Goal: Communication & Community: Answer question/provide support

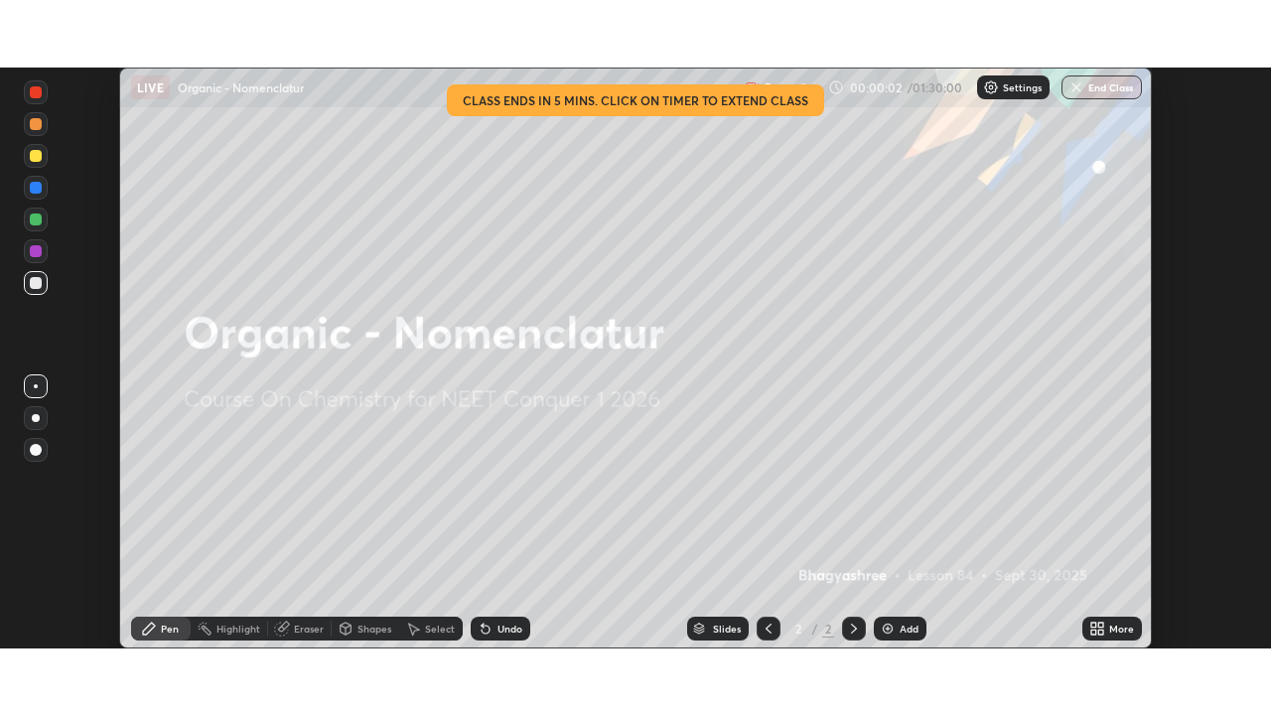
scroll to position [581, 1271]
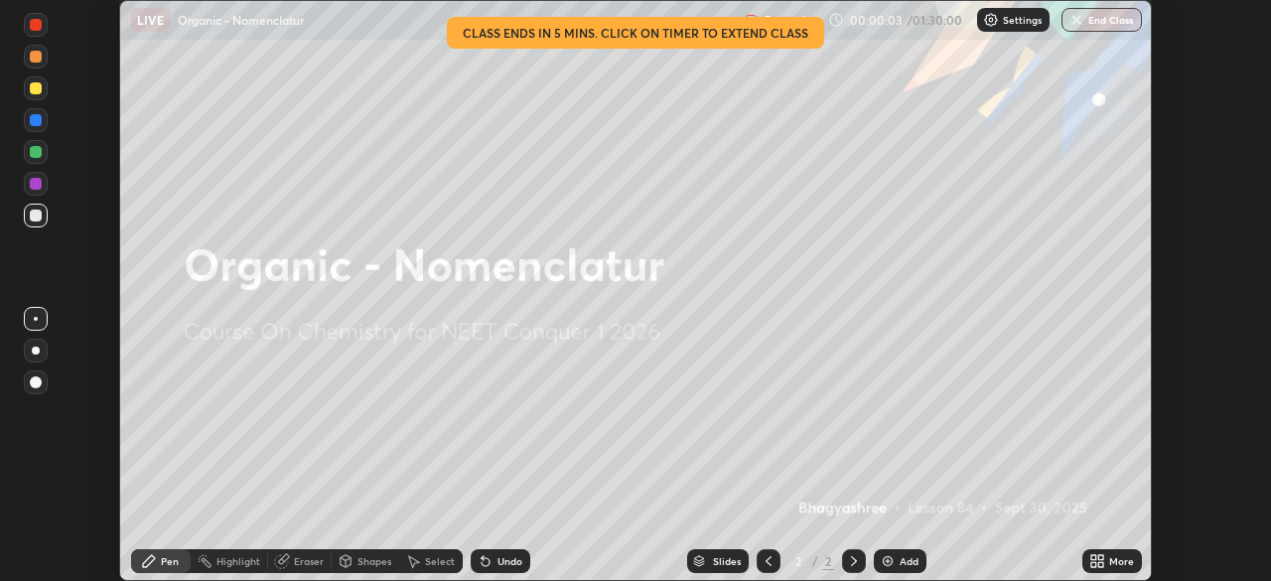
click at [1093, 564] on icon at bounding box center [1093, 564] width 5 height 5
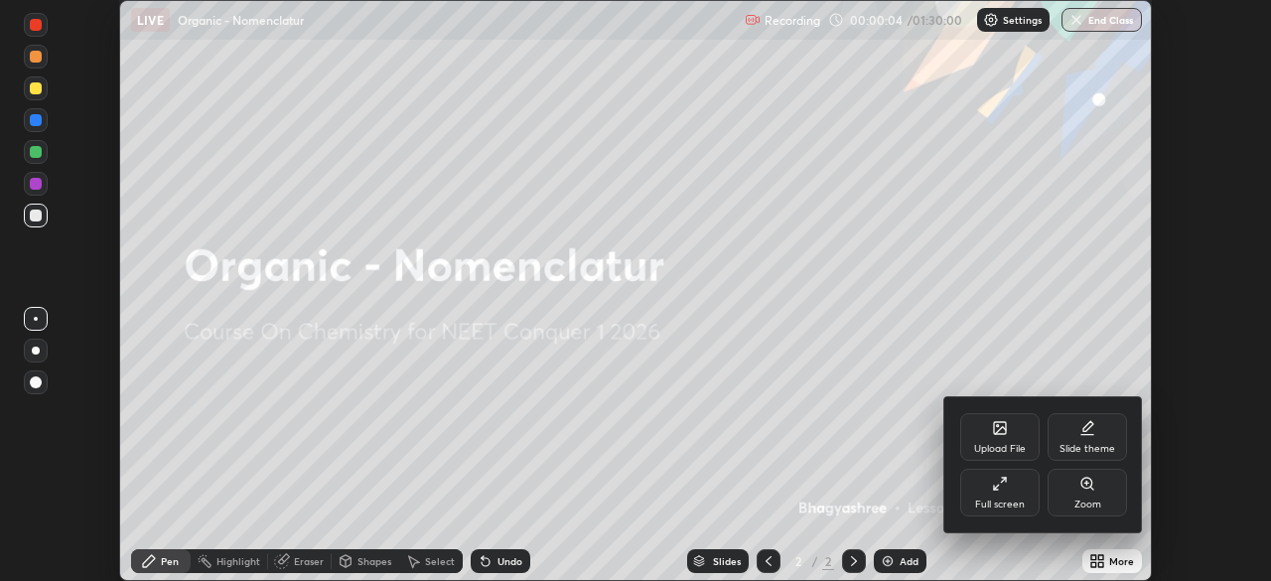
click at [1014, 515] on div "Full screen" at bounding box center [999, 493] width 79 height 48
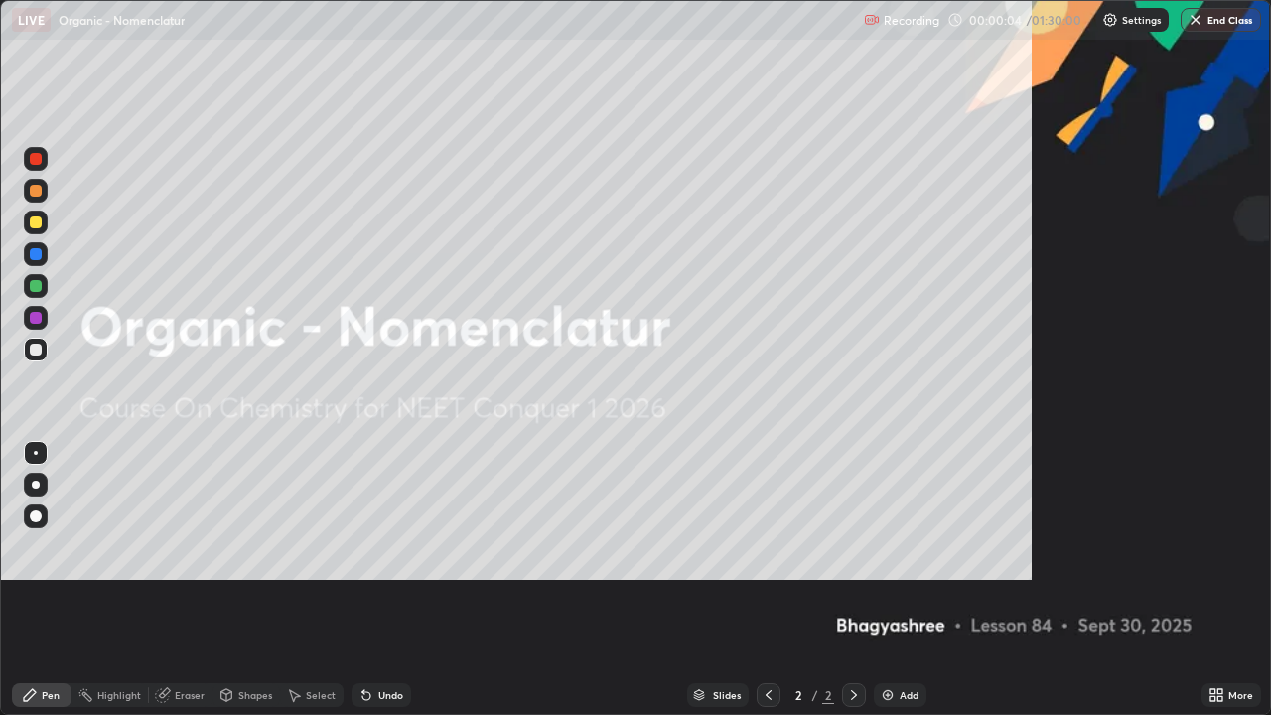
scroll to position [715, 1271]
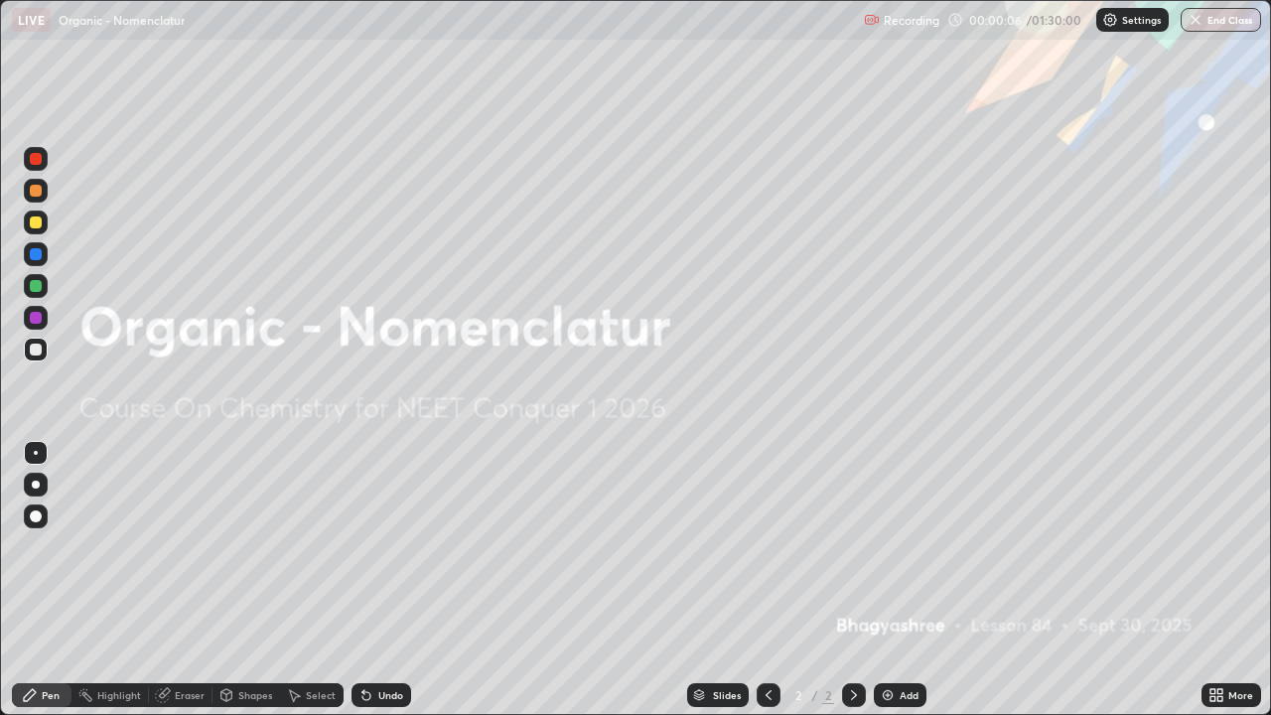
click at [895, 580] on div "Add" at bounding box center [900, 695] width 53 height 24
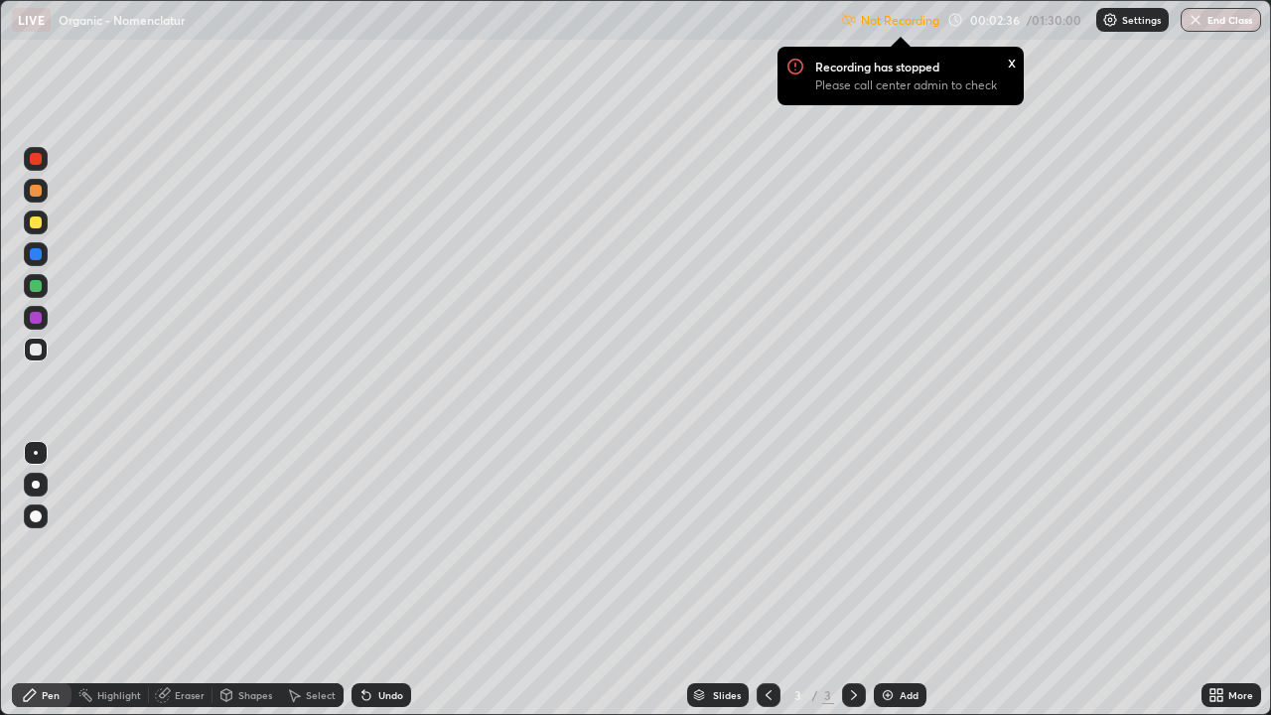
click at [1009, 65] on div "x" at bounding box center [1012, 61] width 8 height 21
click at [935, 7] on div "Not Recording Recording has stopped Please call center admin to check x" at bounding box center [890, 20] width 98 height 39
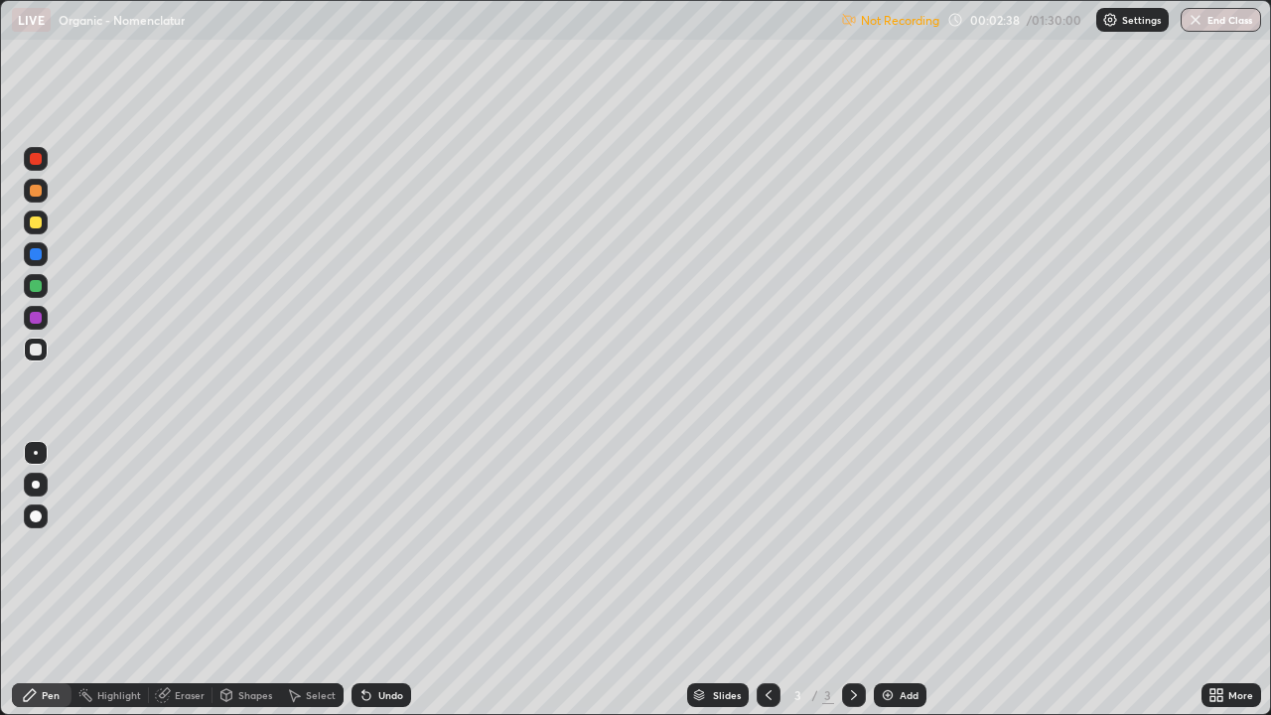
click at [1049, 29] on div "Not Recording 00:02:38 / 01:30:00 Settings End Class" at bounding box center [1051, 20] width 420 height 39
click at [1114, 26] on img at bounding box center [1110, 20] width 16 height 16
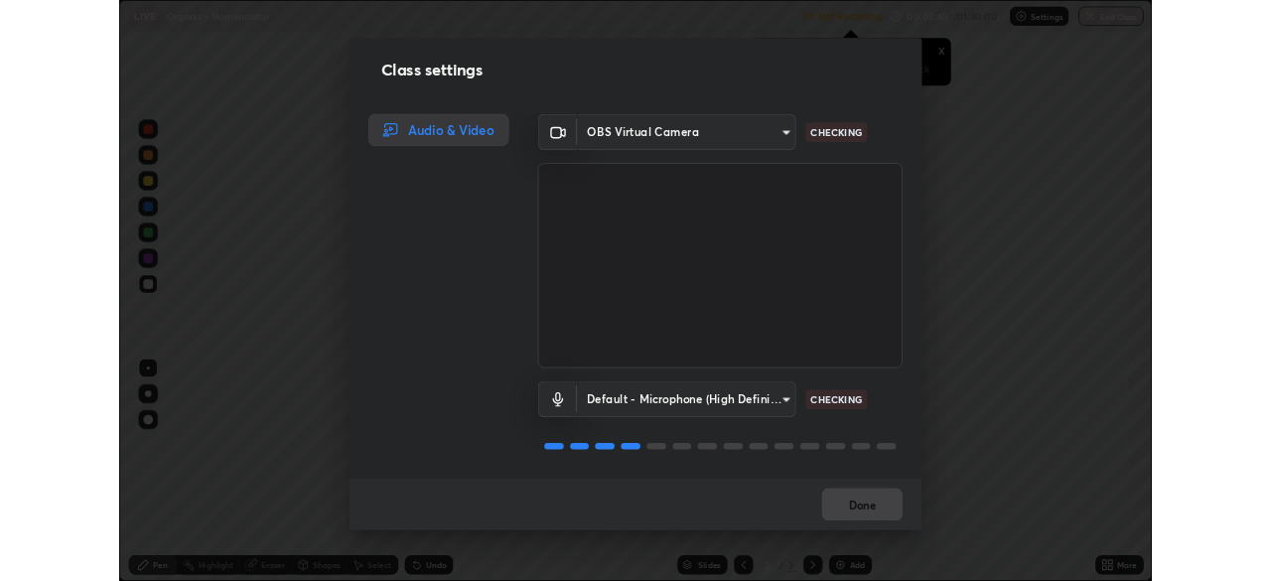
scroll to position [2, 0]
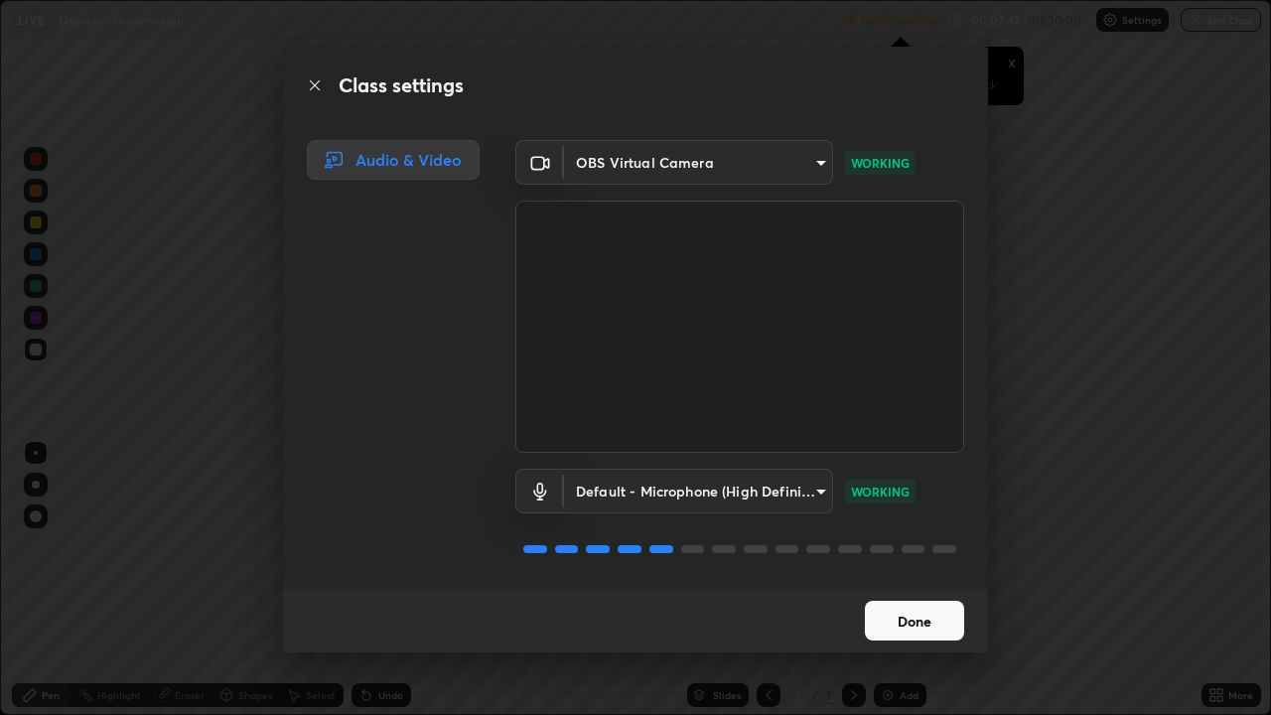
click at [902, 580] on button "Done" at bounding box center [914, 621] width 99 height 40
click at [922, 580] on button "Done" at bounding box center [914, 621] width 99 height 40
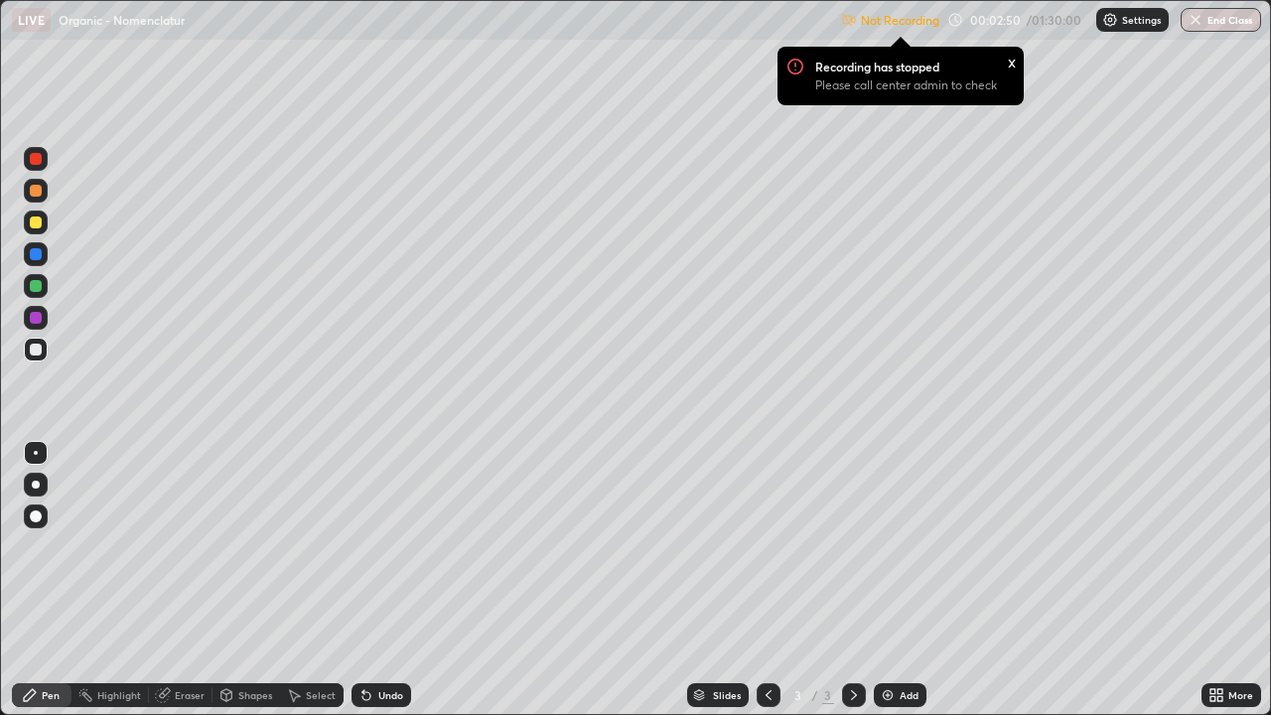
click at [1009, 64] on div "x" at bounding box center [1012, 61] width 8 height 21
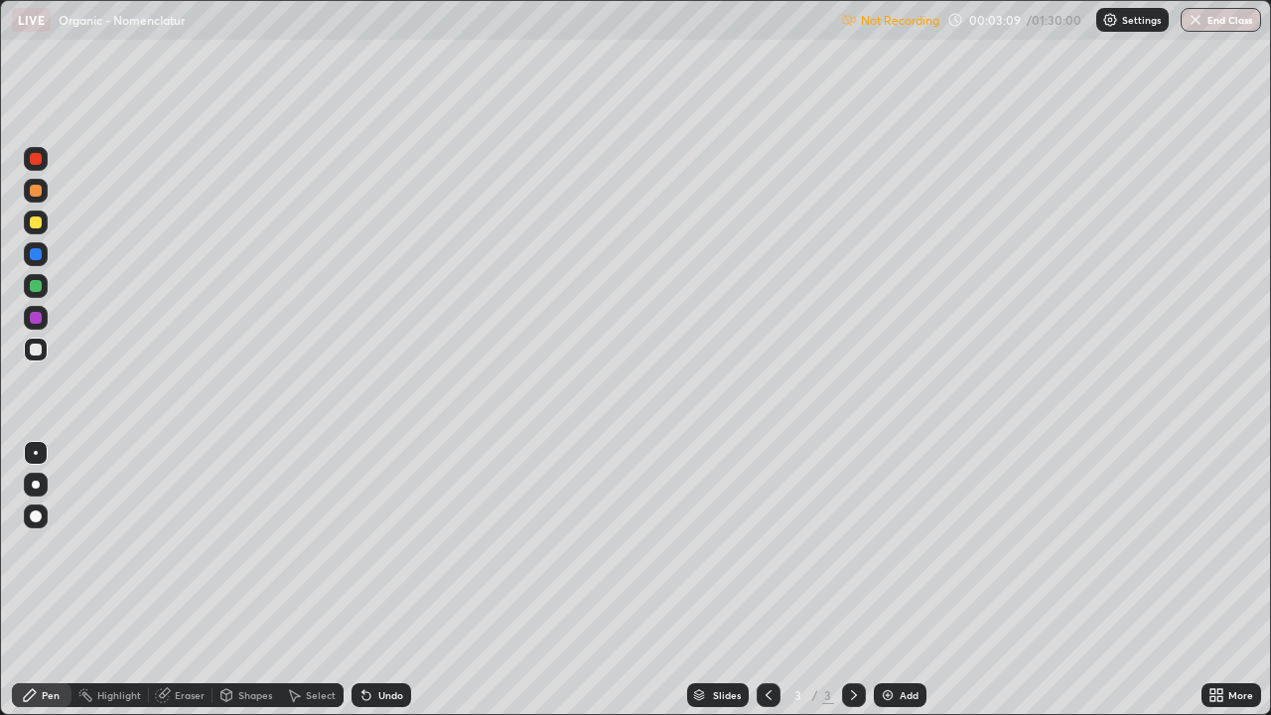
click at [39, 225] on div at bounding box center [36, 222] width 12 height 12
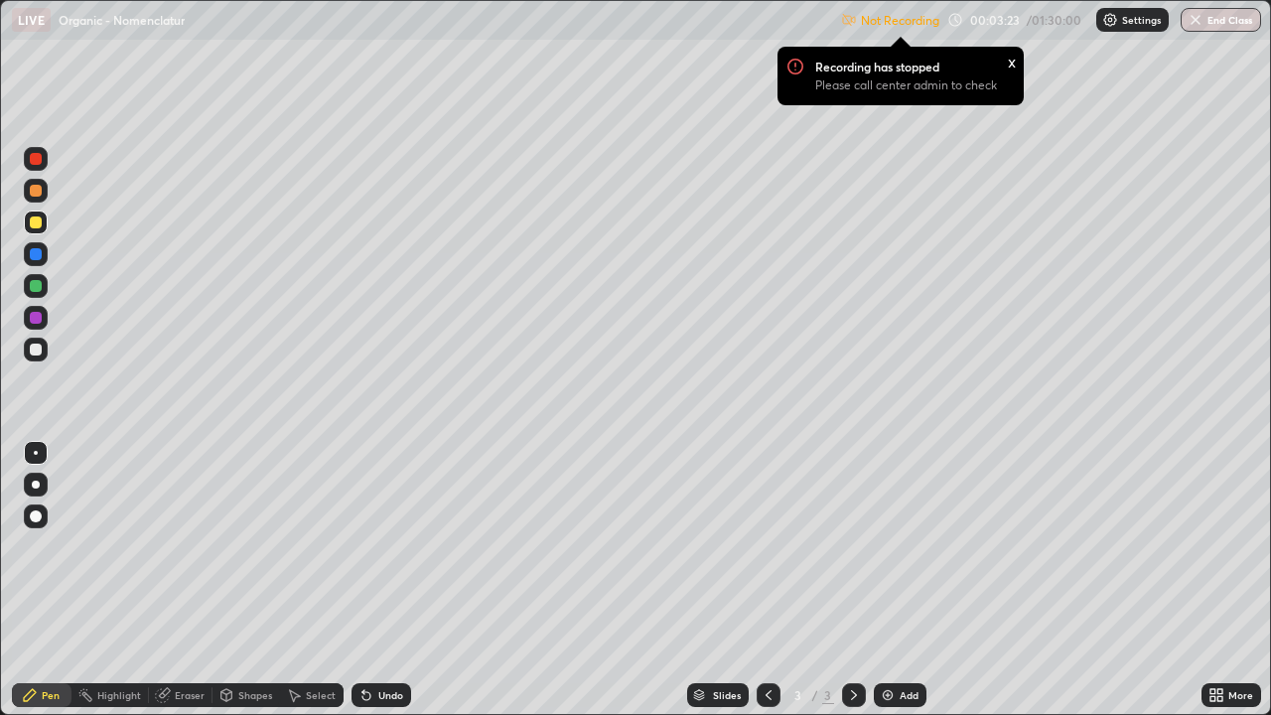
click at [1210, 580] on icon at bounding box center [1212, 698] width 5 height 5
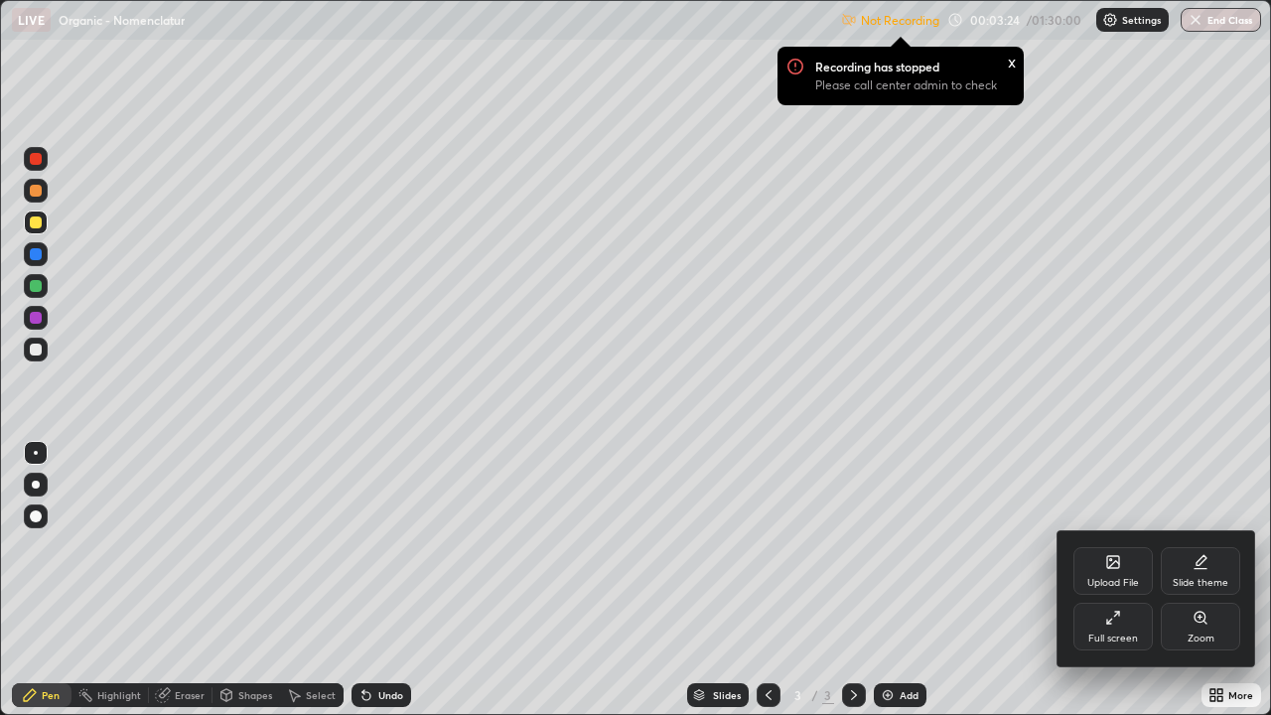
click at [1112, 580] on div "Full screen" at bounding box center [1112, 627] width 79 height 48
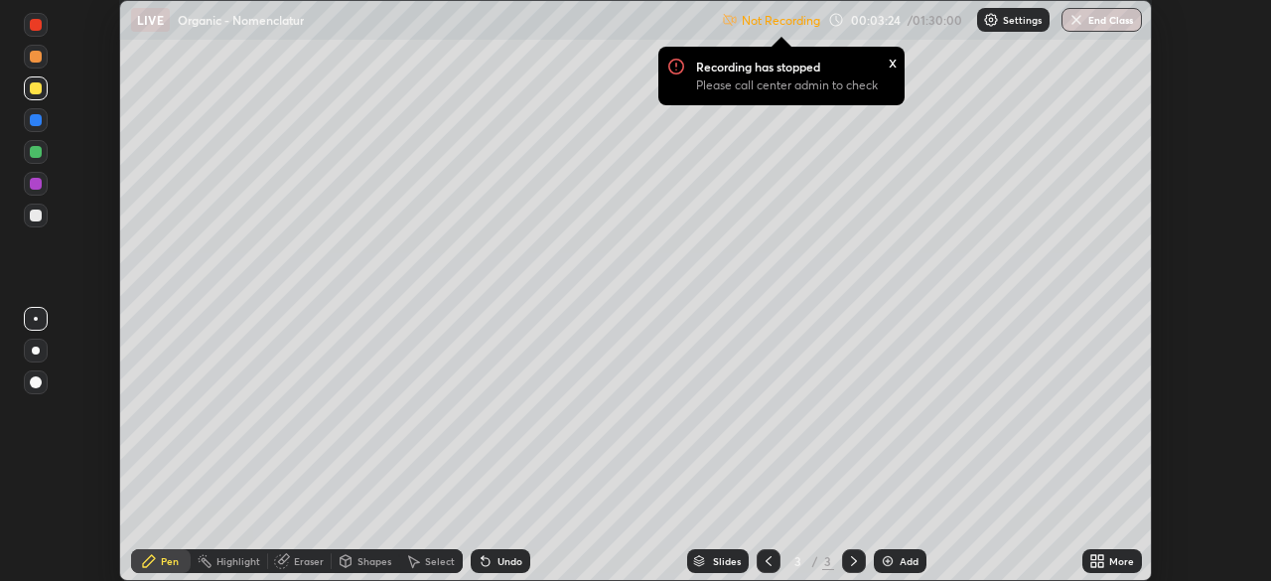
scroll to position [98709, 98019]
click at [993, 19] on img at bounding box center [991, 20] width 16 height 16
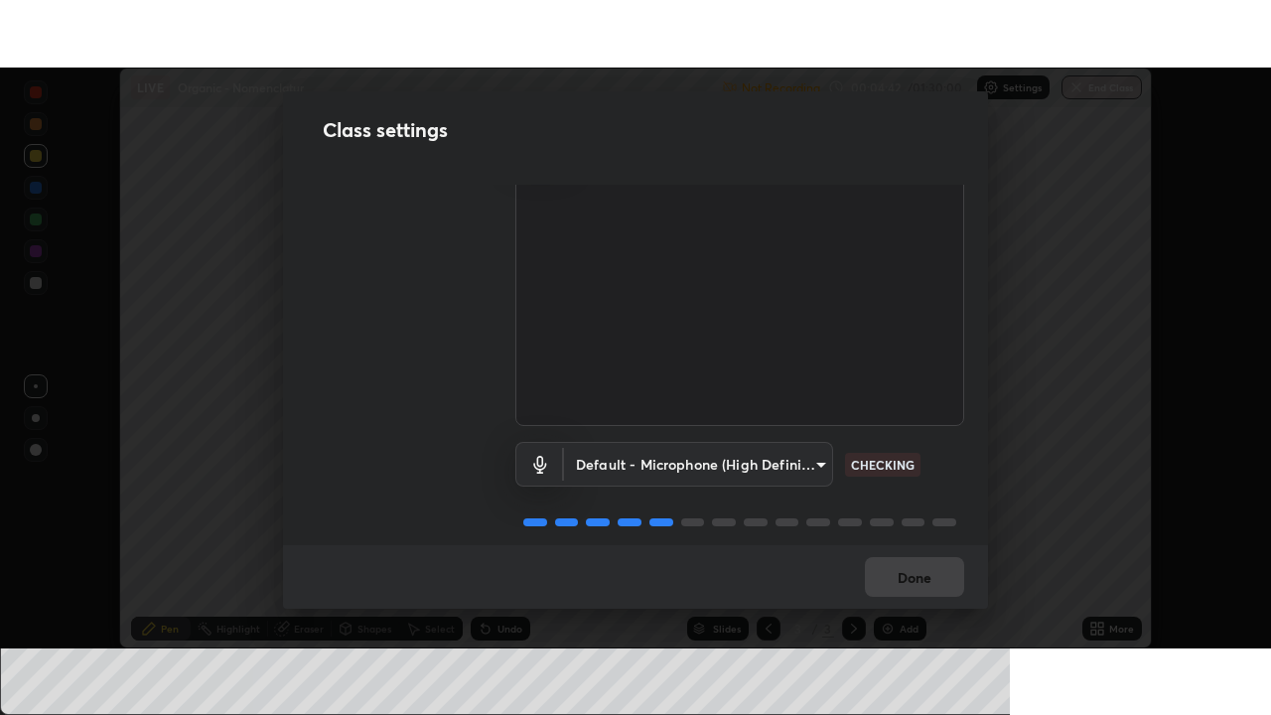
scroll to position [90, 0]
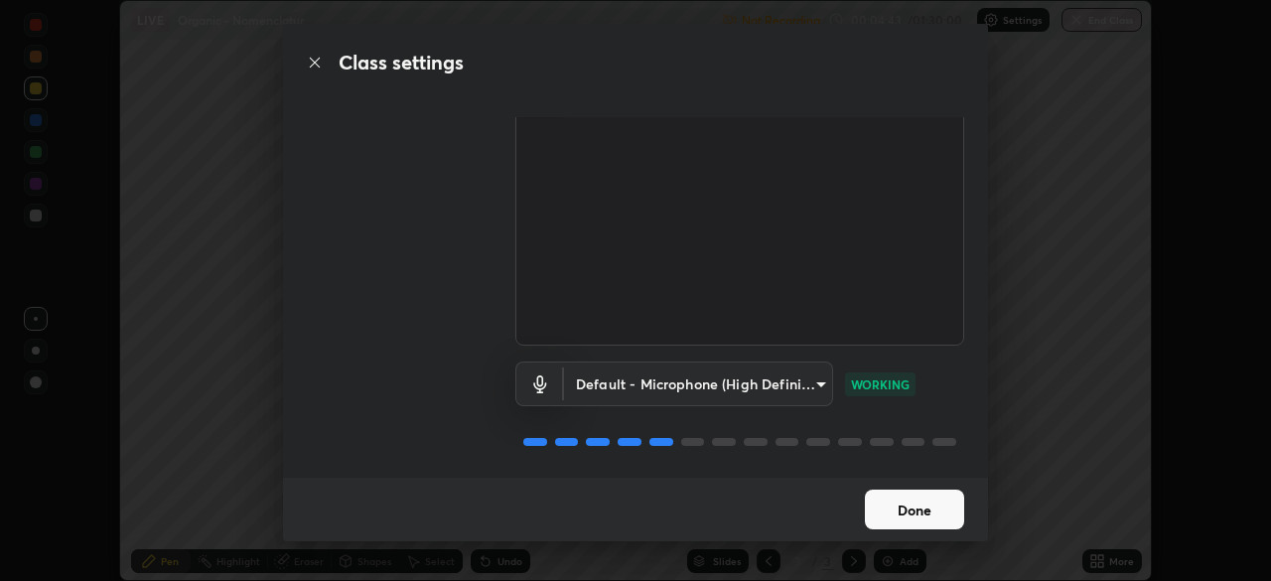
click at [814, 377] on body "Erase all LIVE Organic - Nomenclatur Not Recording Recording has stopped Please…" at bounding box center [635, 290] width 1271 height 581
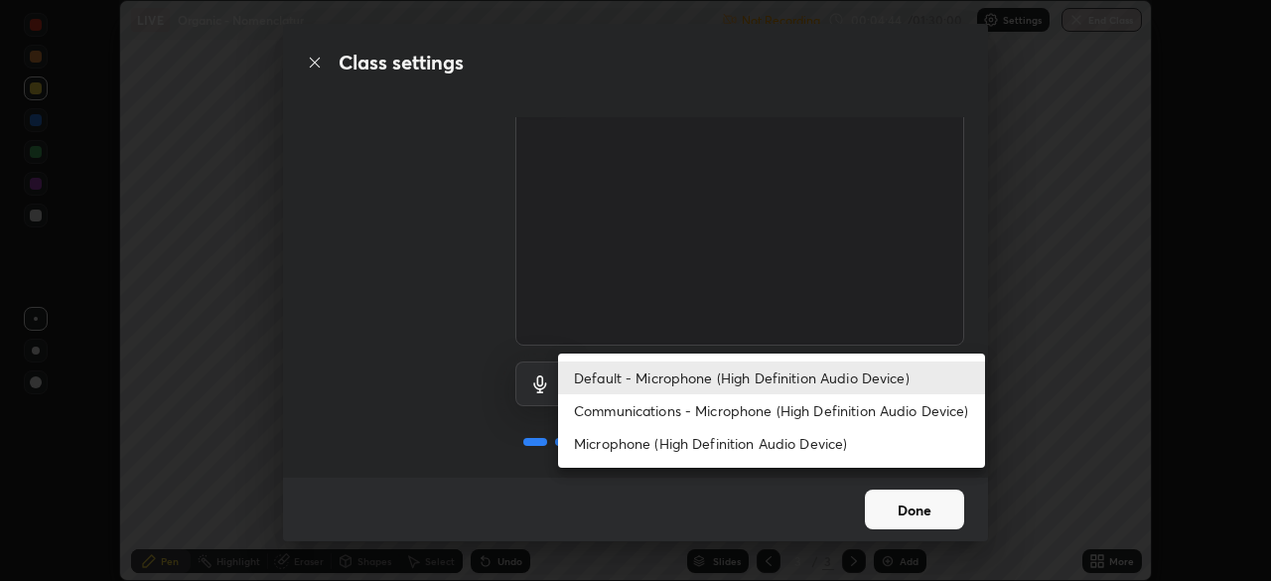
click at [909, 519] on div at bounding box center [635, 290] width 1271 height 581
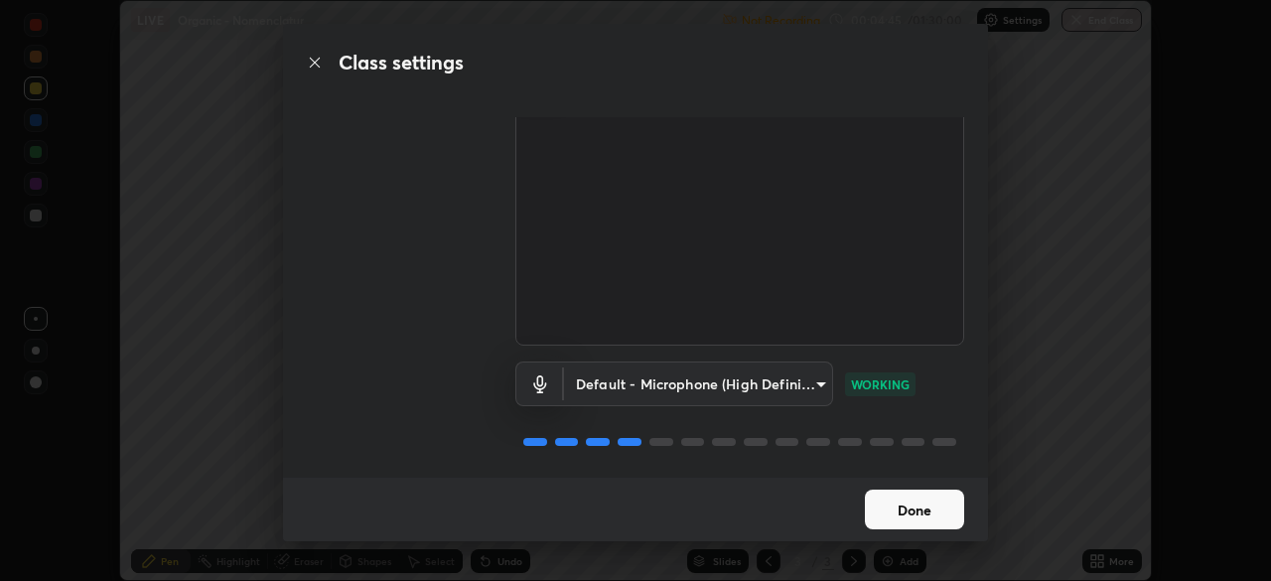
click at [932, 504] on button "Done" at bounding box center [914, 510] width 99 height 40
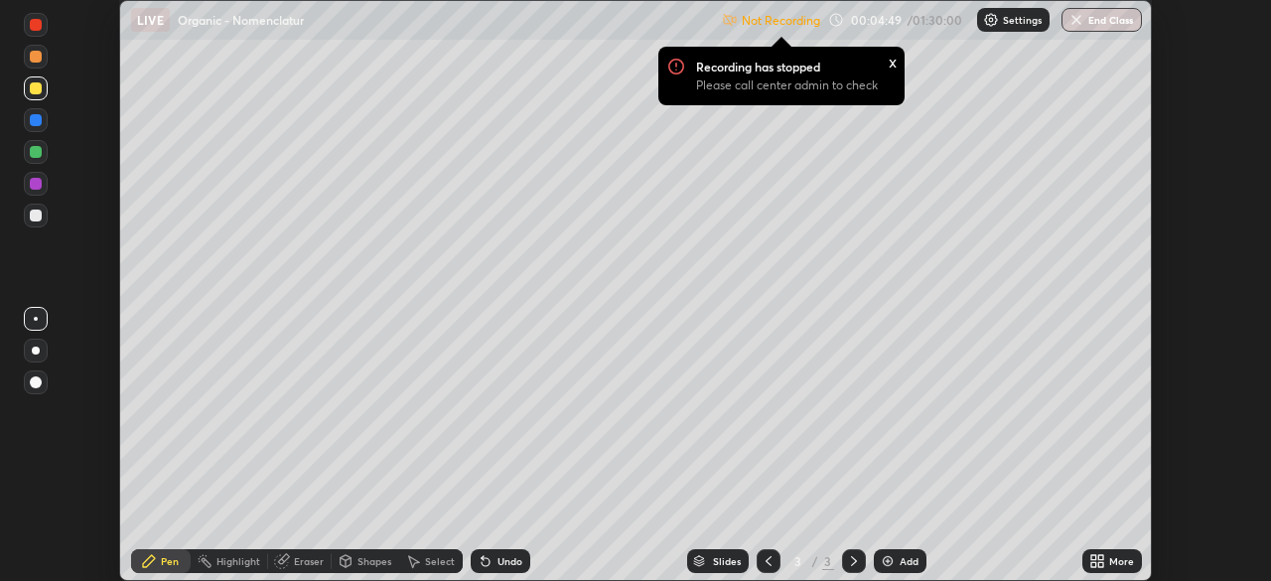
click at [1093, 557] on icon at bounding box center [1093, 557] width 5 height 5
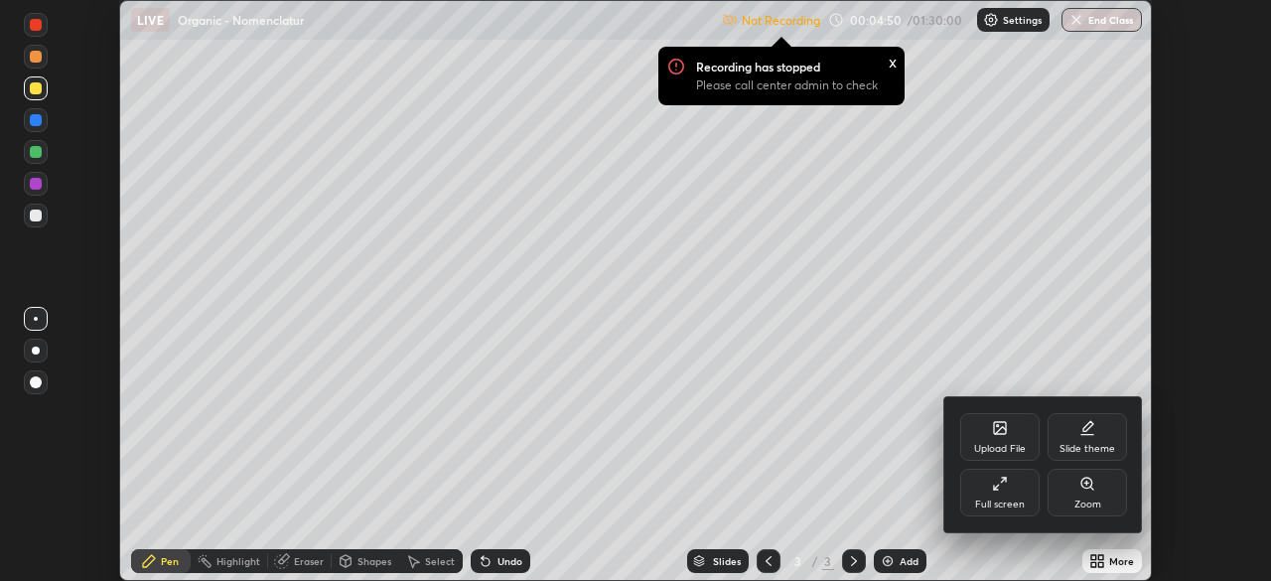
click at [1004, 500] on div "Full screen" at bounding box center [1000, 504] width 50 height 10
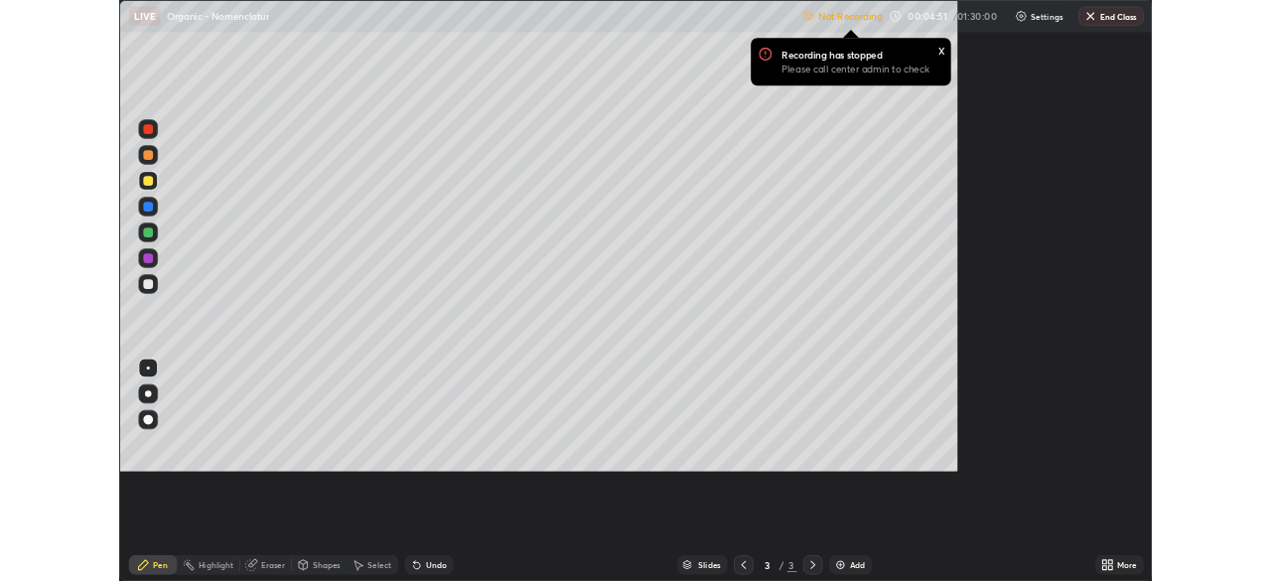
scroll to position [715, 1271]
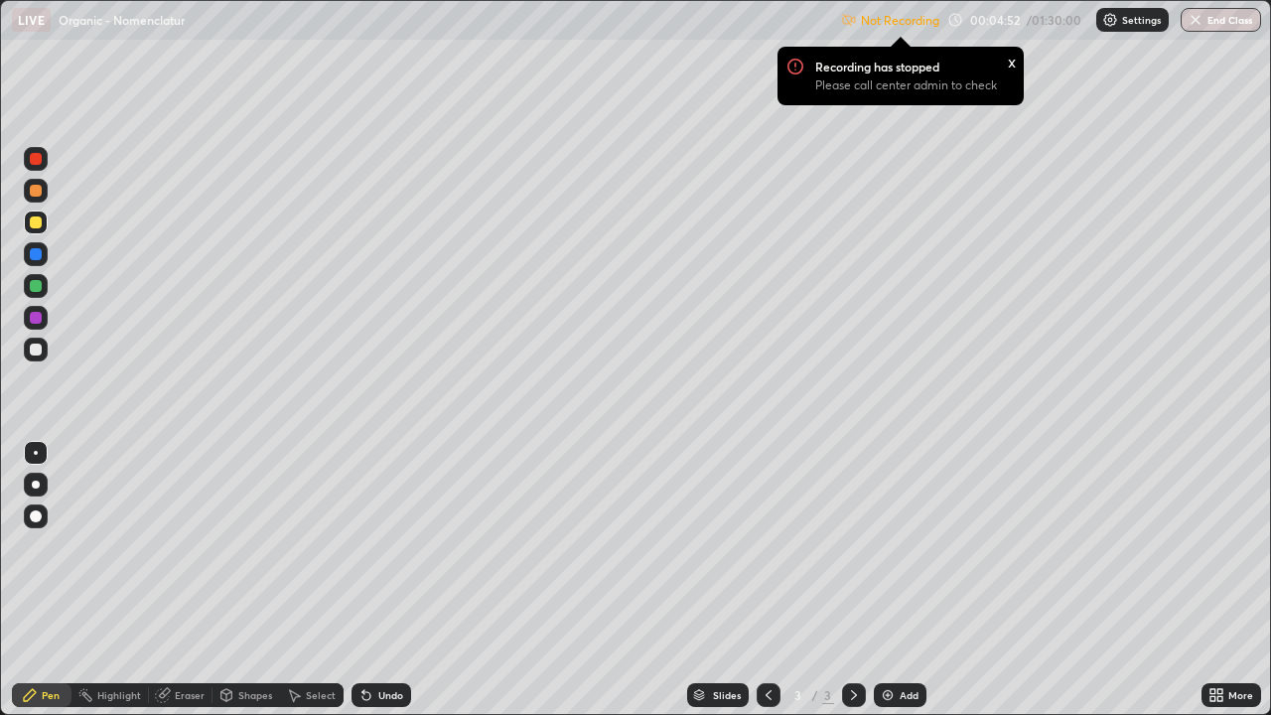
click at [1120, 11] on div "Settings" at bounding box center [1132, 20] width 72 height 24
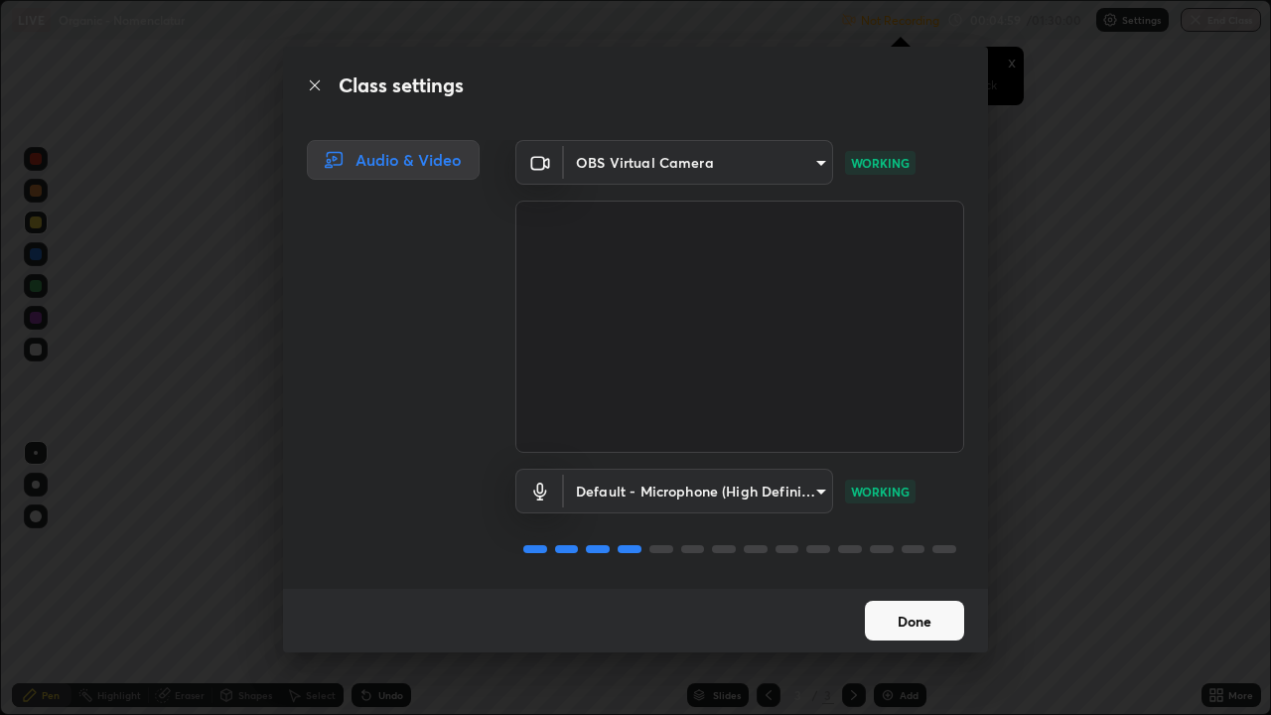
click at [925, 580] on button "Done" at bounding box center [914, 621] width 99 height 40
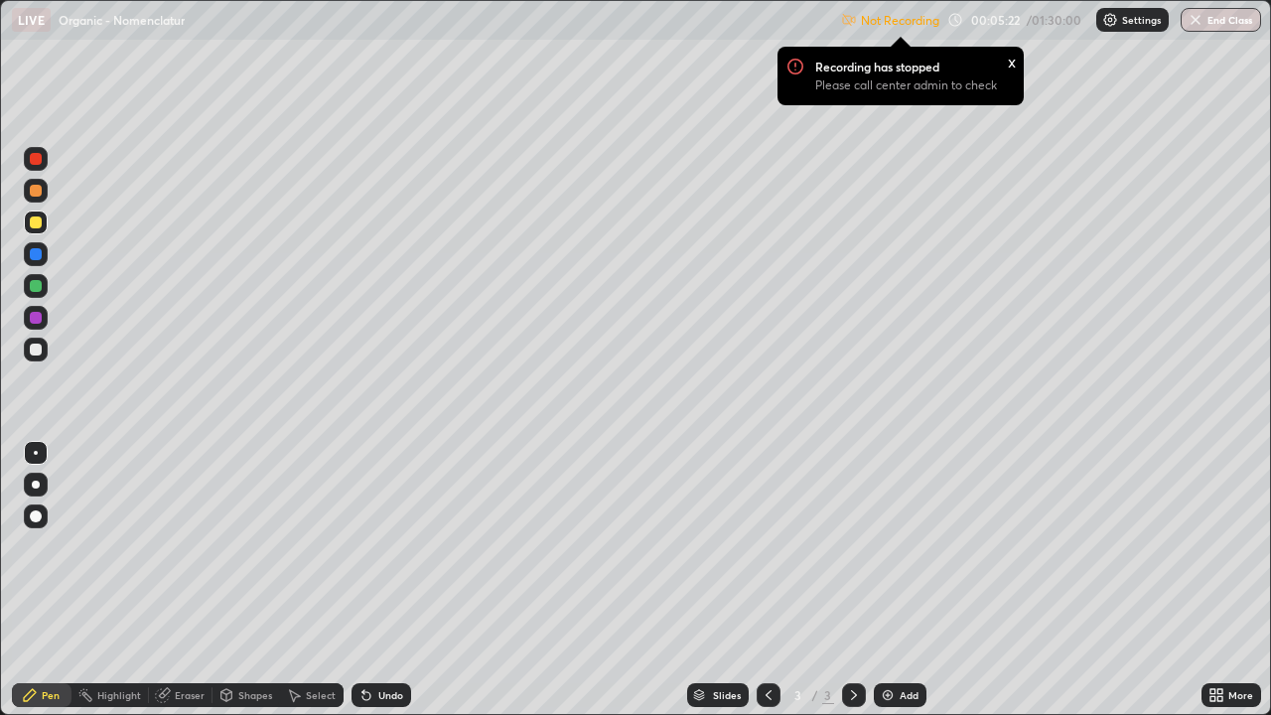
click at [1104, 15] on img at bounding box center [1110, 20] width 16 height 16
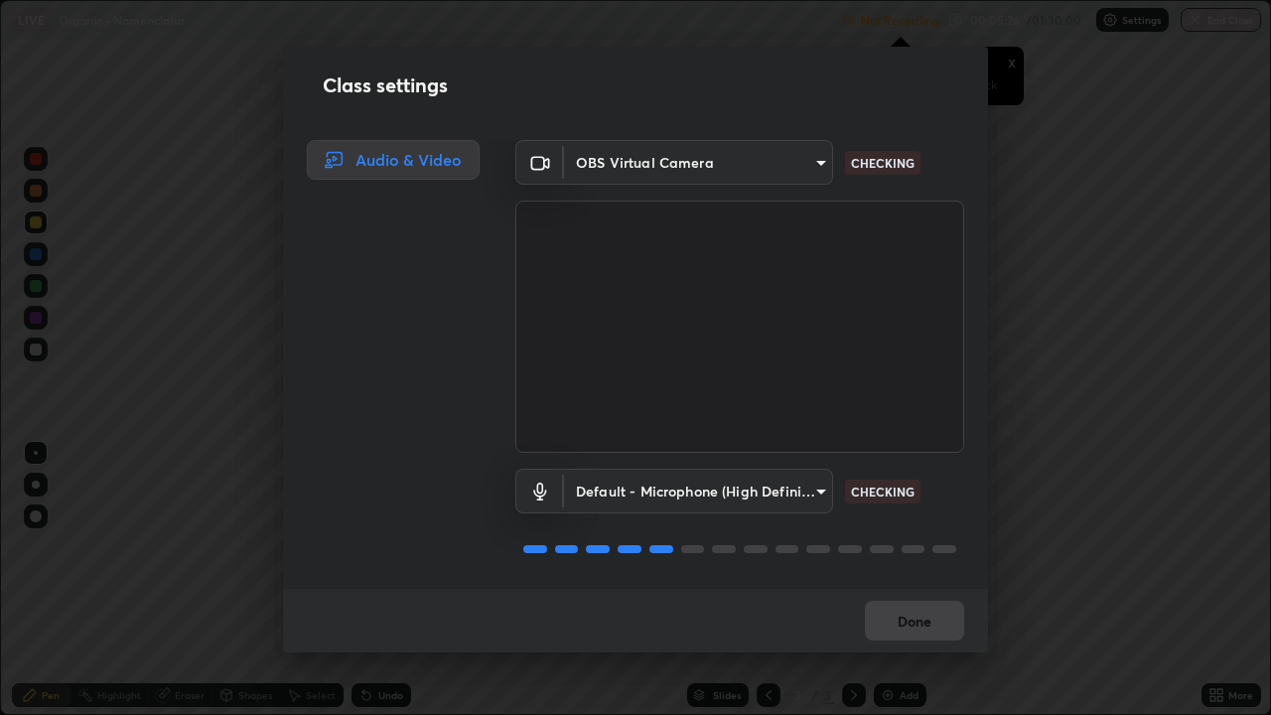
click at [808, 482] on body "Erase all LIVE Organic - Nomenclatur Not Recording Recording has stopped Please…" at bounding box center [635, 357] width 1271 height 715
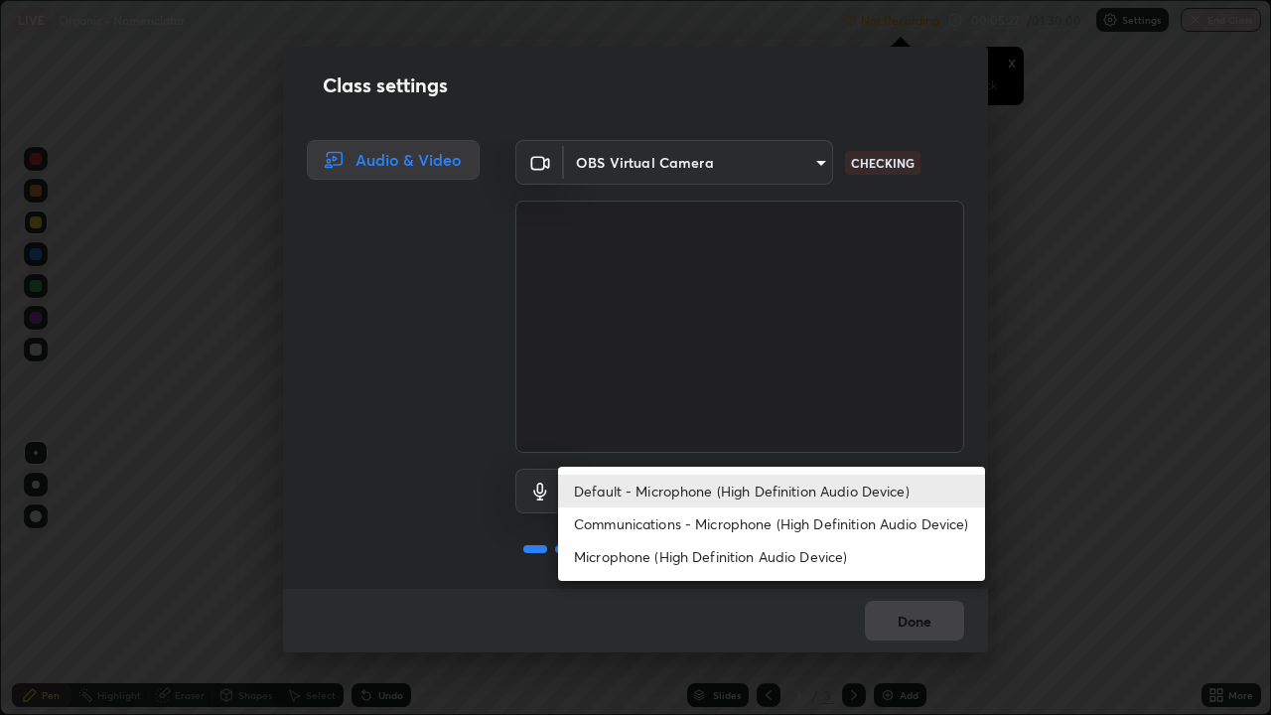
click at [808, 522] on li "Communications - Microphone (High Definition Audio Device)" at bounding box center [771, 523] width 427 height 33
type input "communications"
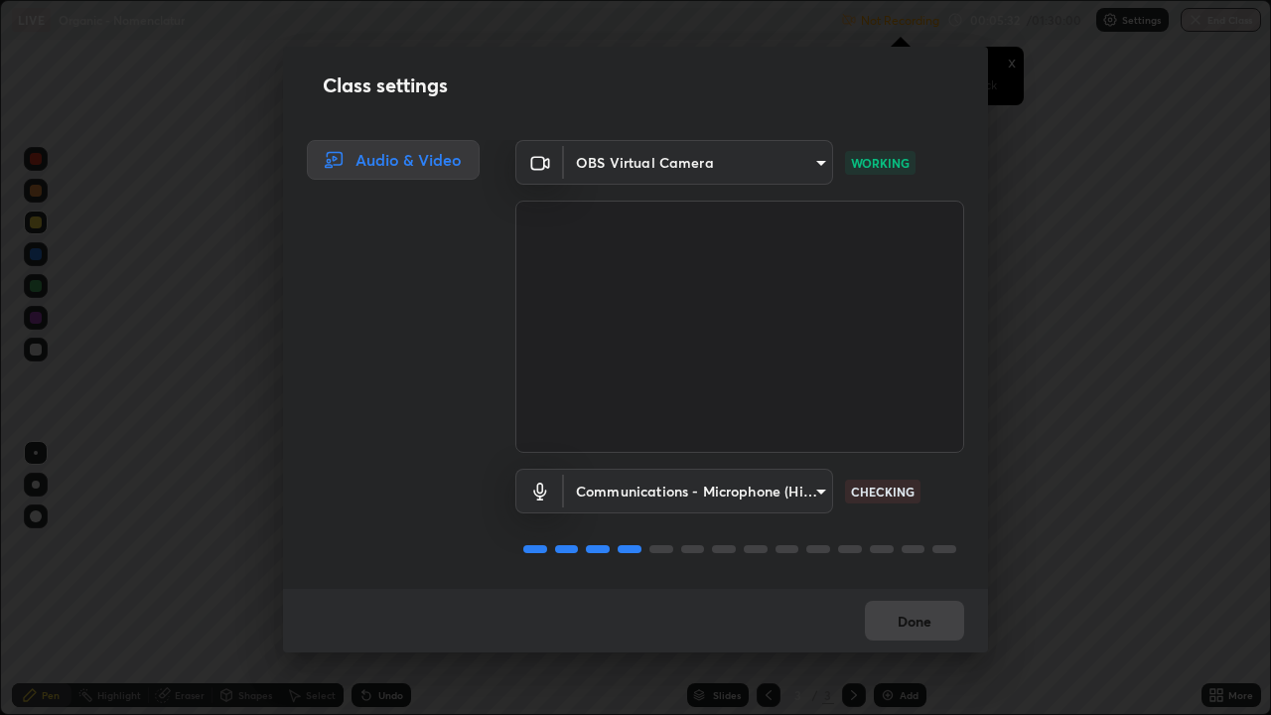
click at [938, 580] on div "Done" at bounding box center [635, 621] width 705 height 64
click at [932, 580] on button "Done" at bounding box center [914, 621] width 99 height 40
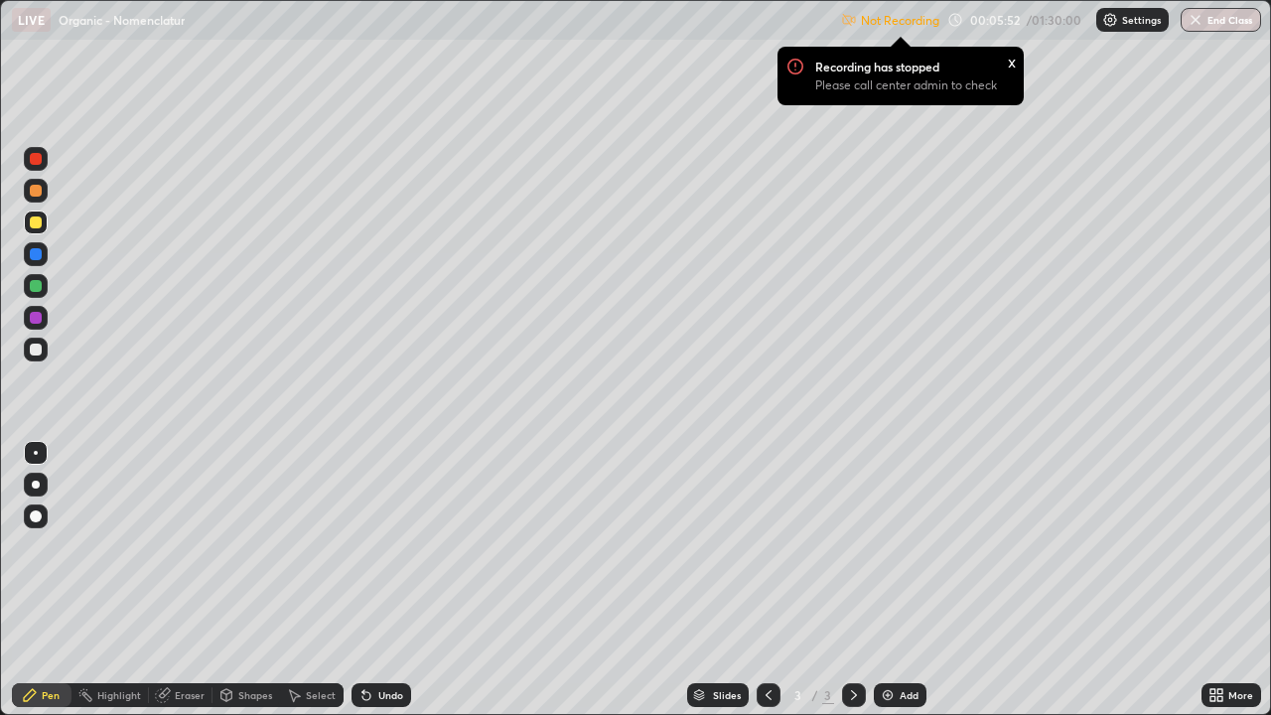
click at [1224, 580] on div "More" at bounding box center [1231, 695] width 60 height 24
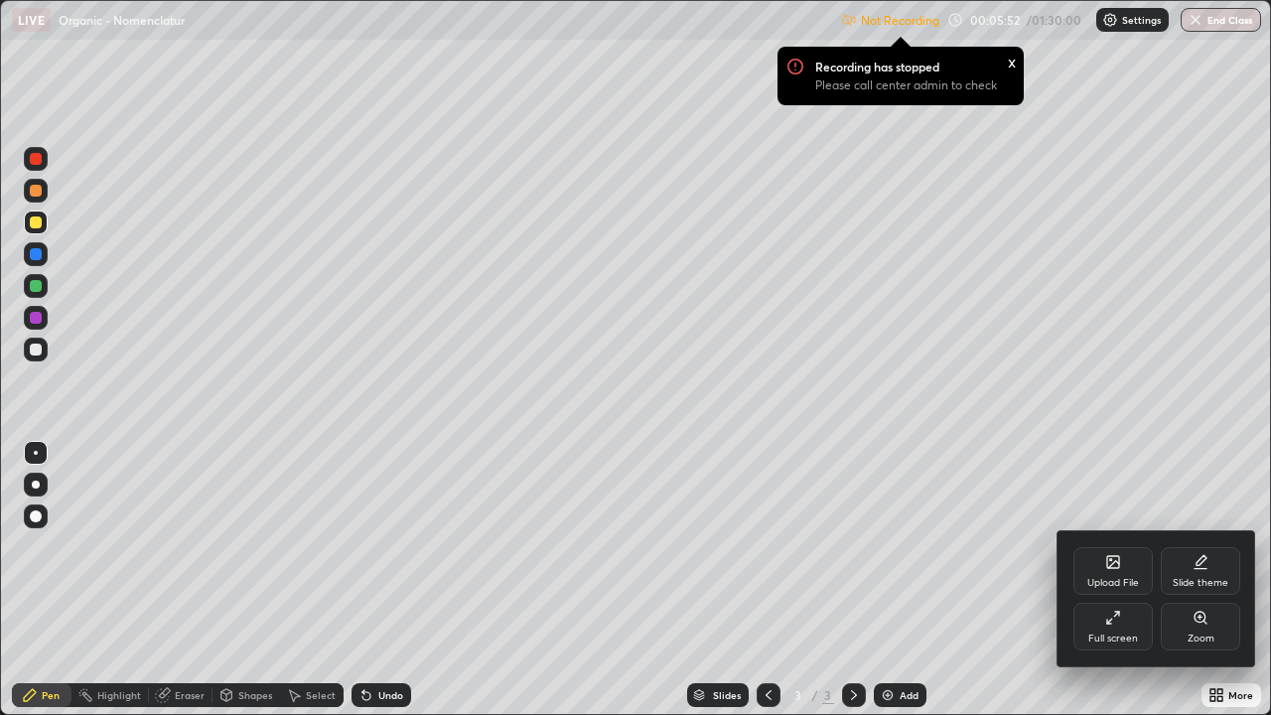
click at [1100, 580] on div "Full screen" at bounding box center [1112, 627] width 79 height 48
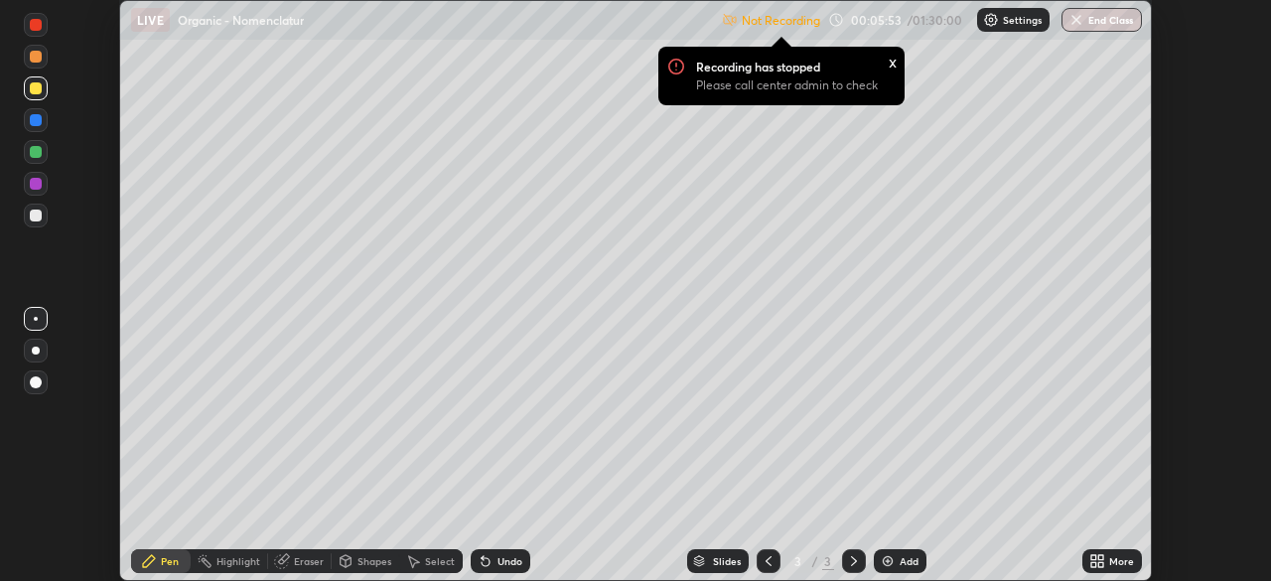
scroll to position [98709, 98019]
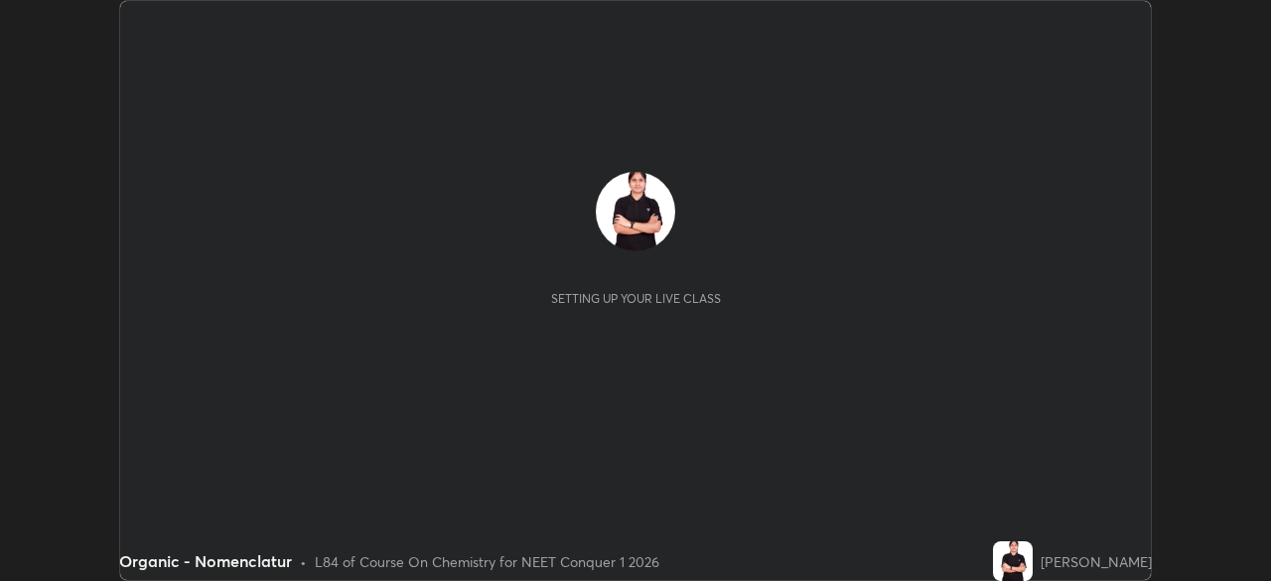
scroll to position [581, 1271]
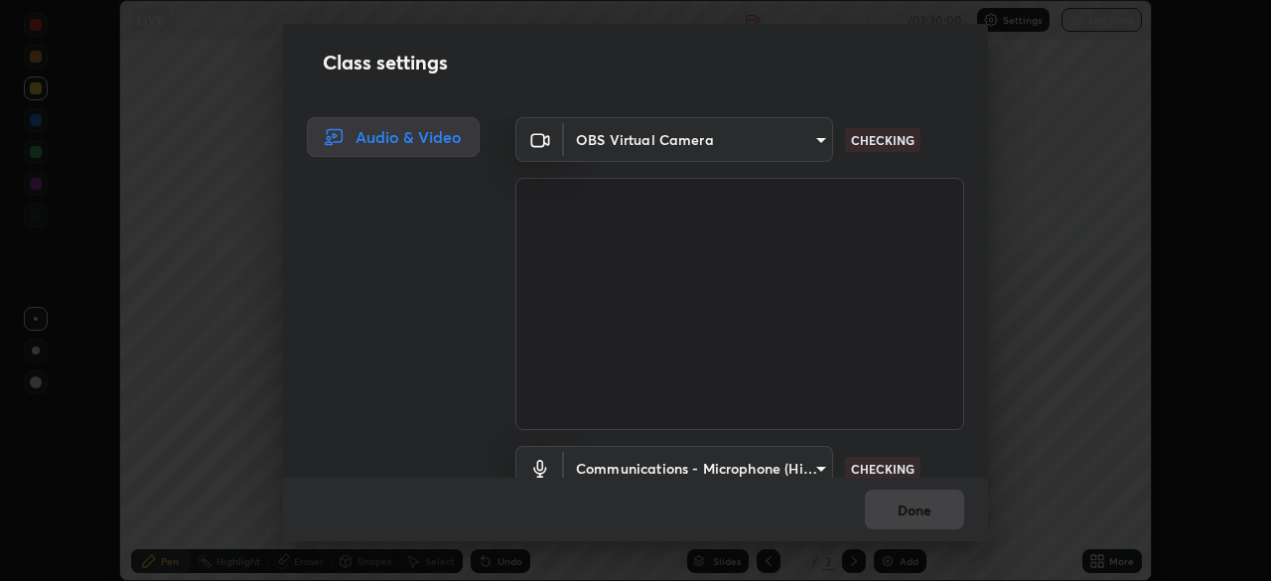
click at [893, 563] on div "Class settings Audio & Video OBS Virtual Camera 878bb5f6a99355e2393efba74ceef3b…" at bounding box center [635, 290] width 1271 height 581
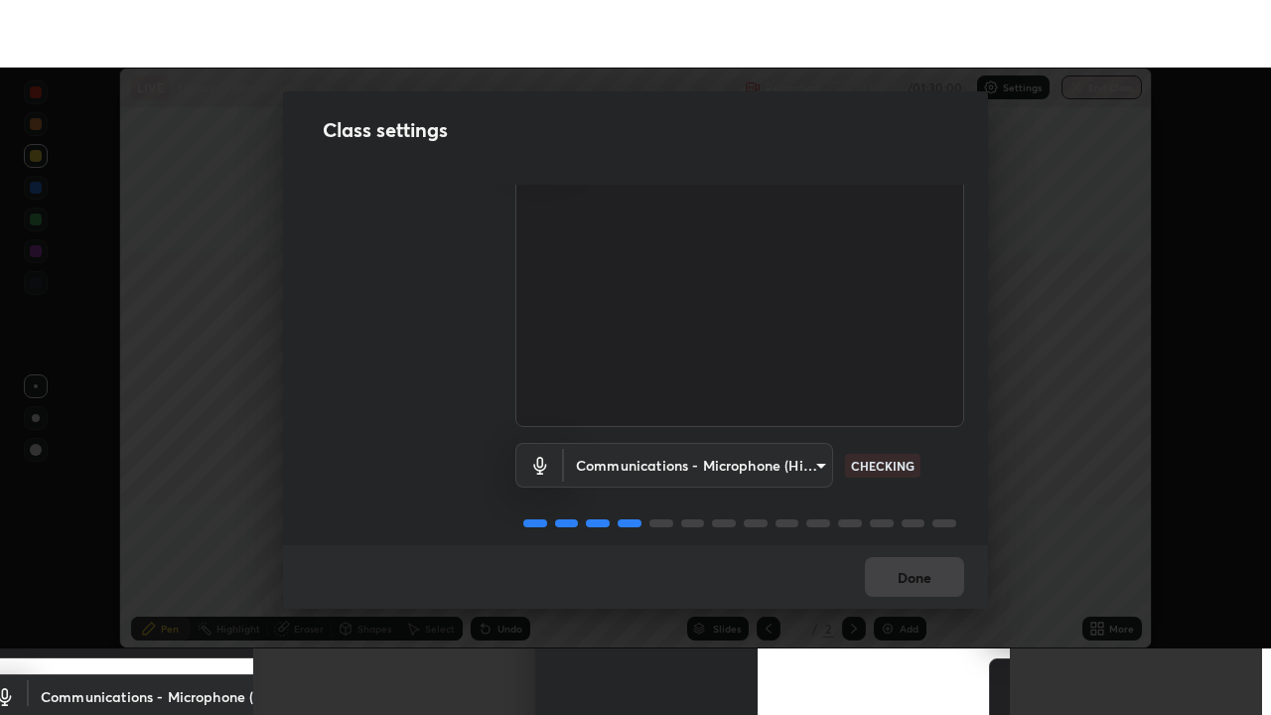
scroll to position [90, 0]
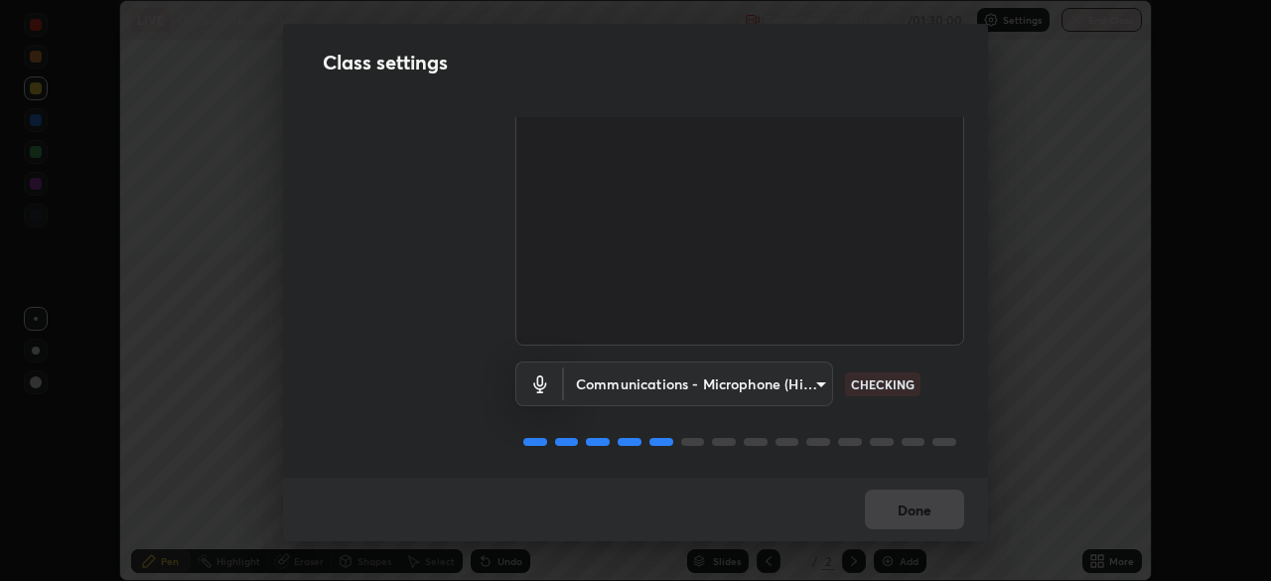
click at [698, 380] on body "Erase all LIVE Organic - Nomenclatur Recording 00:06:10 / 01:30:00 Settings End…" at bounding box center [635, 290] width 1271 height 581
click at [717, 427] on div "Default - Microphone (High Definition Audio Device) Communications - Microphone…" at bounding box center [635, 290] width 1271 height 581
click at [666, 382] on body "Erase all LIVE Organic - Nomenclatur Recording 00:06:11 / 01:30:00 Settings End…" at bounding box center [635, 290] width 1271 height 581
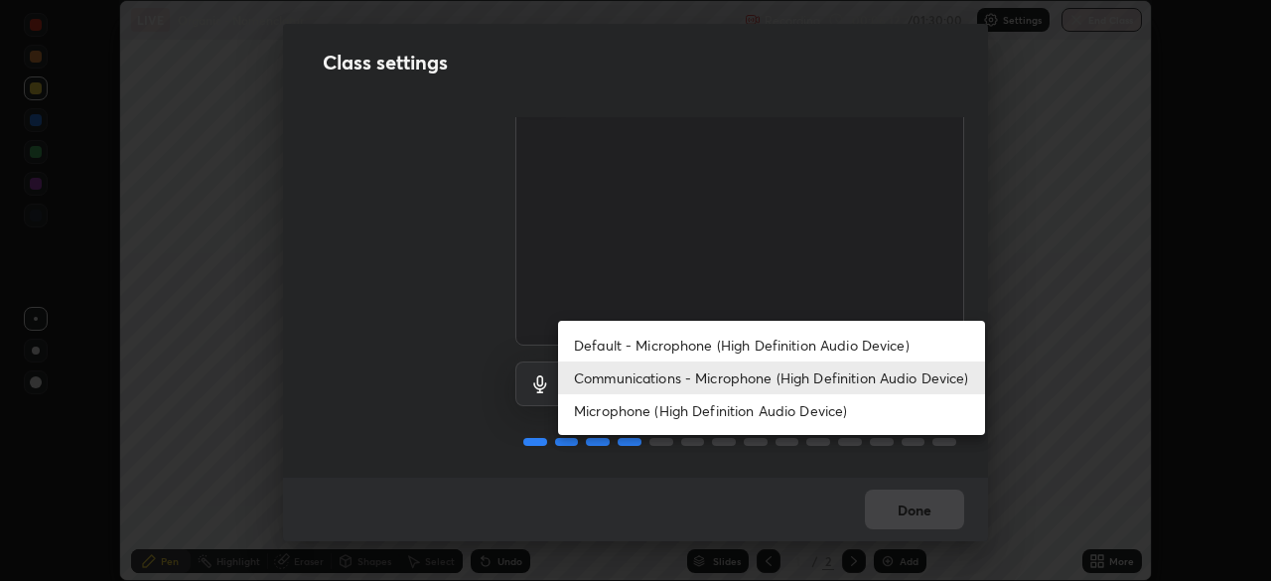
click at [630, 351] on li "Default - Microphone (High Definition Audio Device)" at bounding box center [771, 345] width 427 height 33
type input "default"
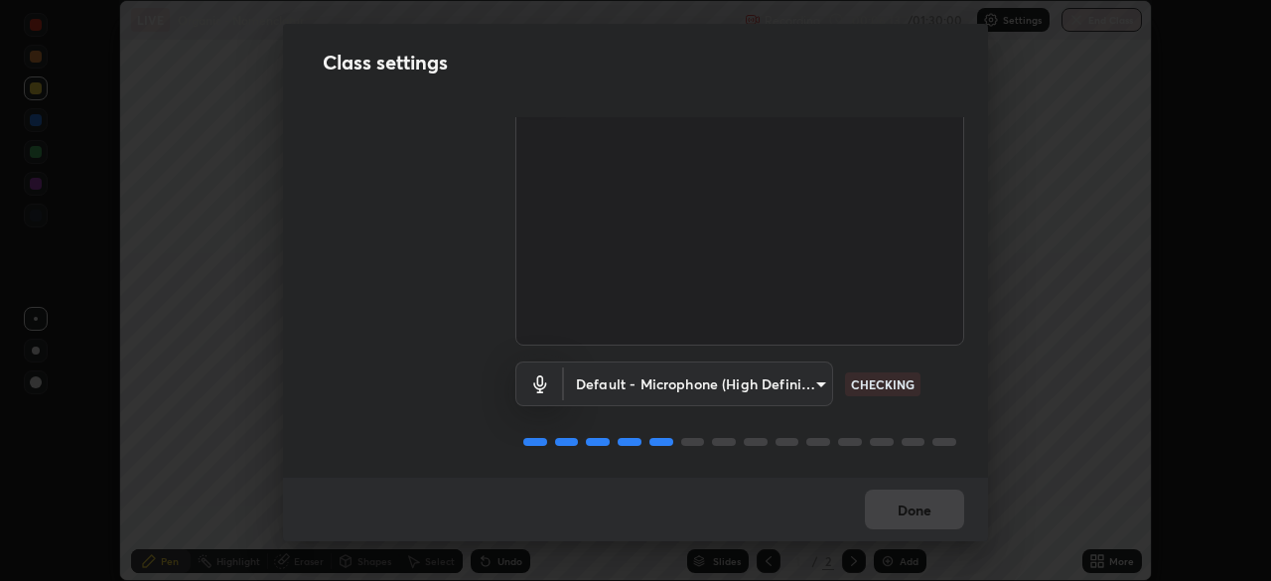
click at [902, 503] on div "Done" at bounding box center [635, 510] width 705 height 64
click at [915, 505] on div "Done" at bounding box center [635, 510] width 705 height 64
click at [920, 513] on div "Done" at bounding box center [635, 510] width 705 height 64
click at [923, 507] on div "Done" at bounding box center [635, 510] width 705 height 64
click at [919, 504] on div "Done" at bounding box center [635, 510] width 705 height 64
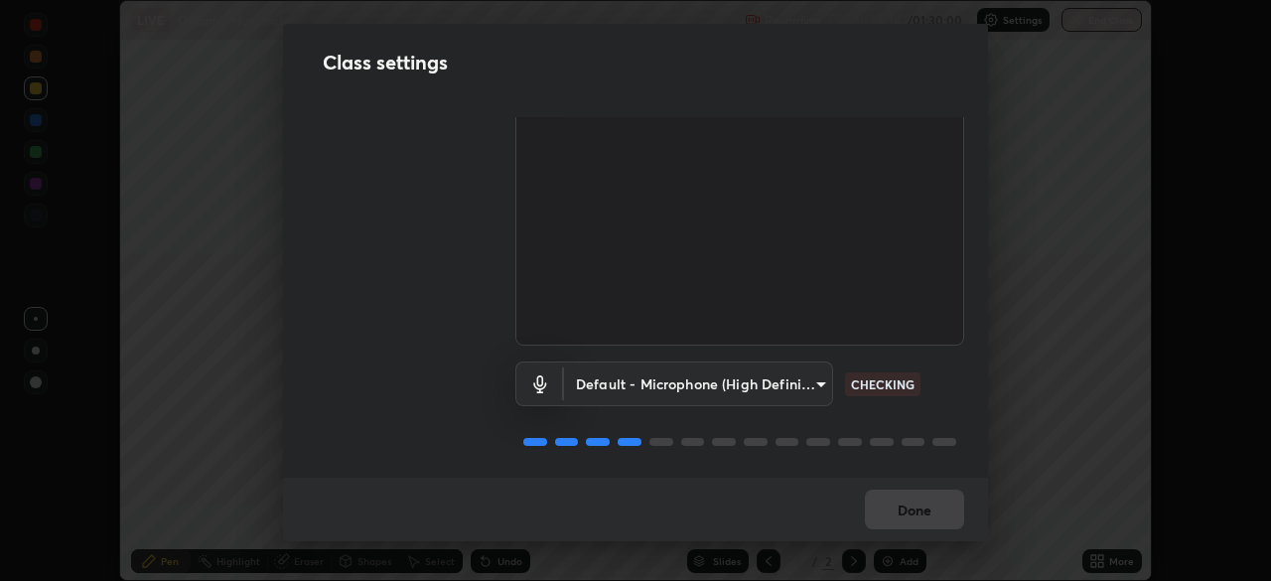
click at [919, 504] on div "Done" at bounding box center [635, 510] width 705 height 64
click at [912, 504] on div "Done" at bounding box center [635, 510] width 705 height 64
click at [918, 504] on div "Done" at bounding box center [635, 510] width 705 height 64
click at [929, 507] on div "Done" at bounding box center [635, 510] width 705 height 64
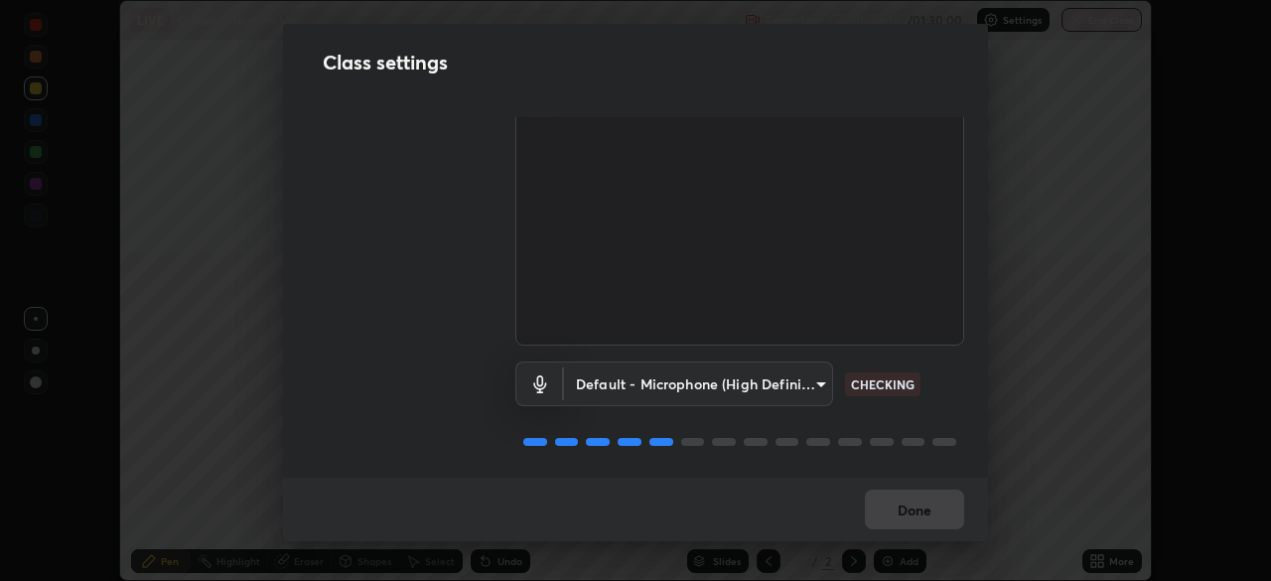
click at [920, 506] on div "Done" at bounding box center [635, 510] width 705 height 64
click at [918, 512] on div "Done" at bounding box center [635, 510] width 705 height 64
click at [914, 507] on div "Done" at bounding box center [635, 510] width 705 height 64
click at [914, 516] on div "Done" at bounding box center [635, 510] width 705 height 64
click at [912, 504] on div "Done" at bounding box center [635, 510] width 705 height 64
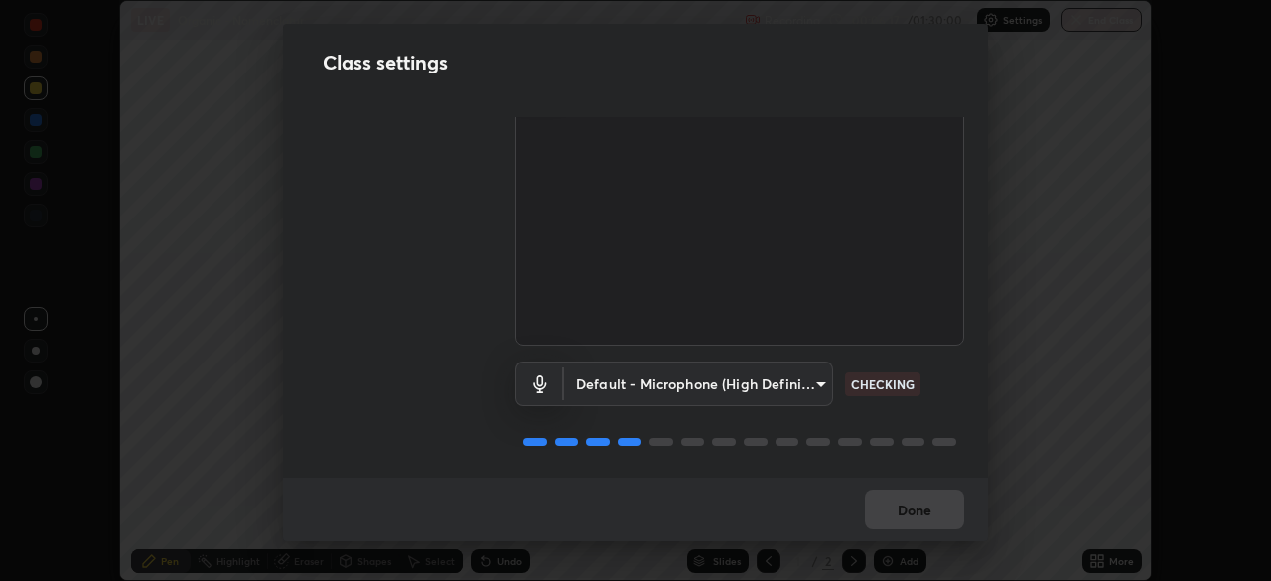
click at [911, 512] on div "Done" at bounding box center [635, 510] width 705 height 64
click at [908, 508] on div "Done" at bounding box center [635, 510] width 705 height 64
click at [903, 512] on button "Done" at bounding box center [914, 510] width 99 height 40
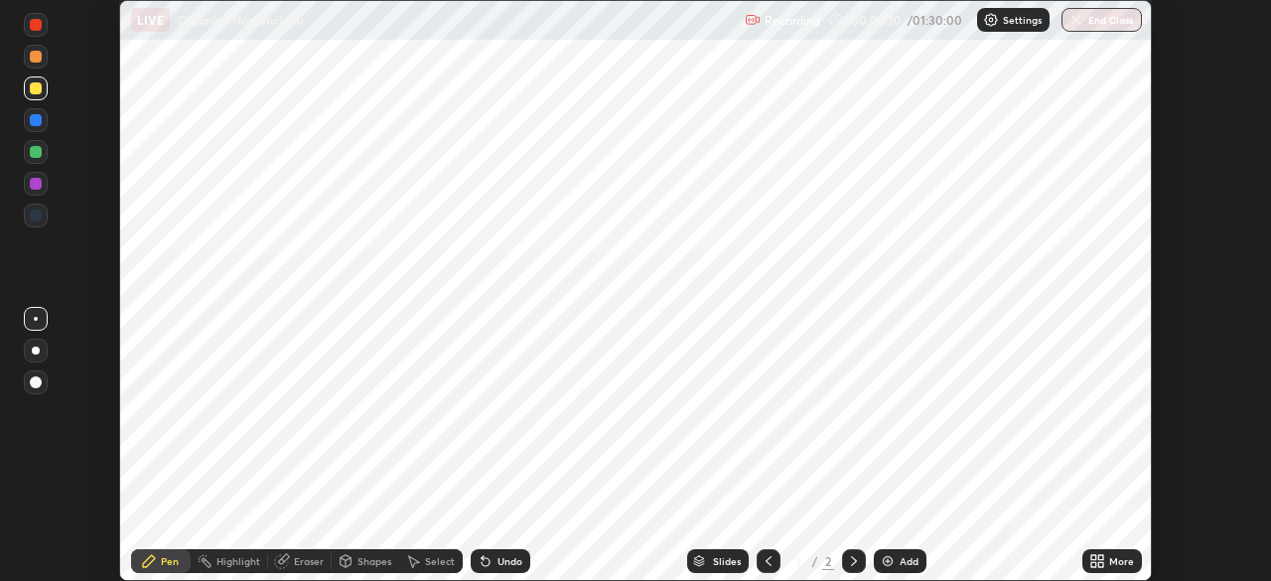
click at [880, 556] on img at bounding box center [888, 561] width 16 height 16
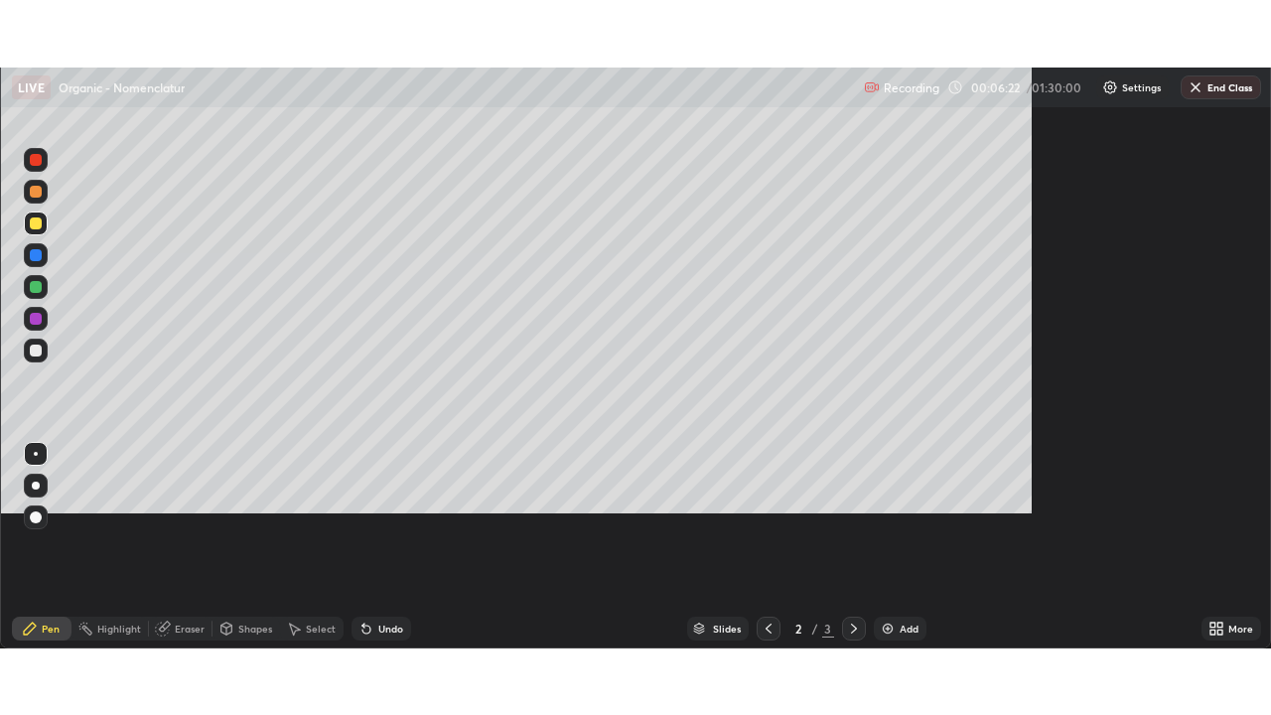
scroll to position [715, 1271]
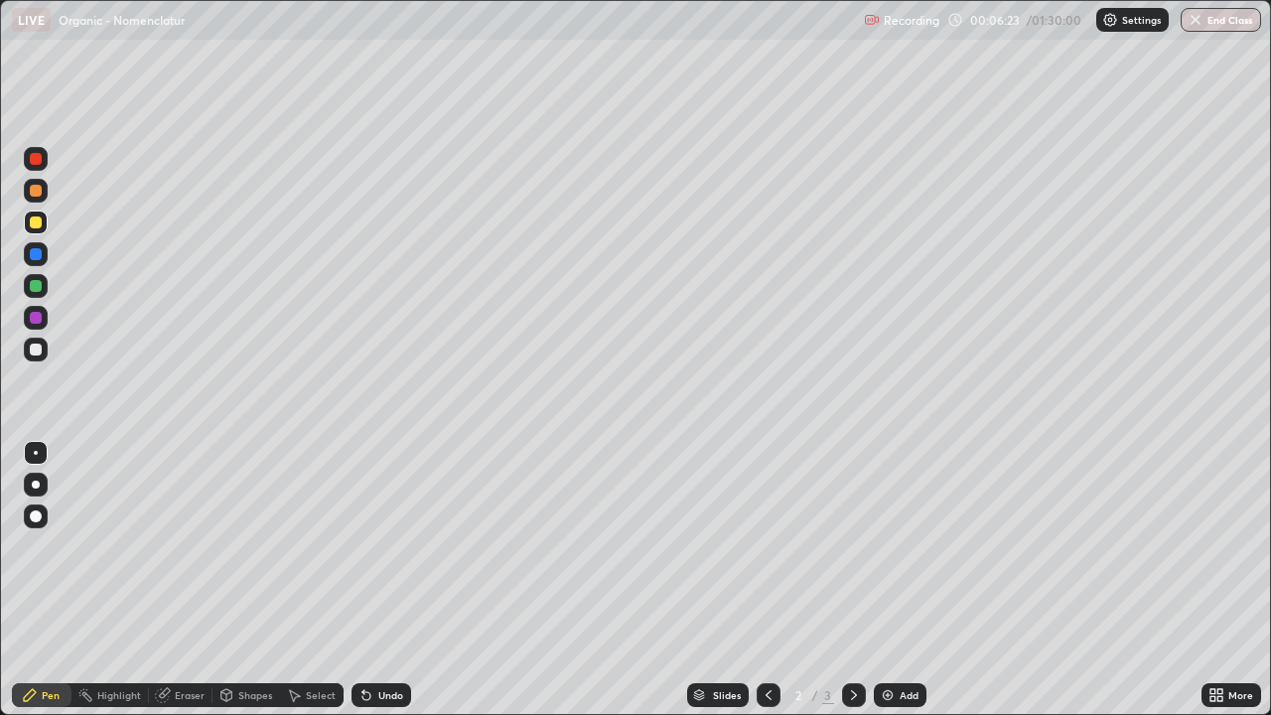
click at [767, 580] on icon at bounding box center [769, 695] width 16 height 16
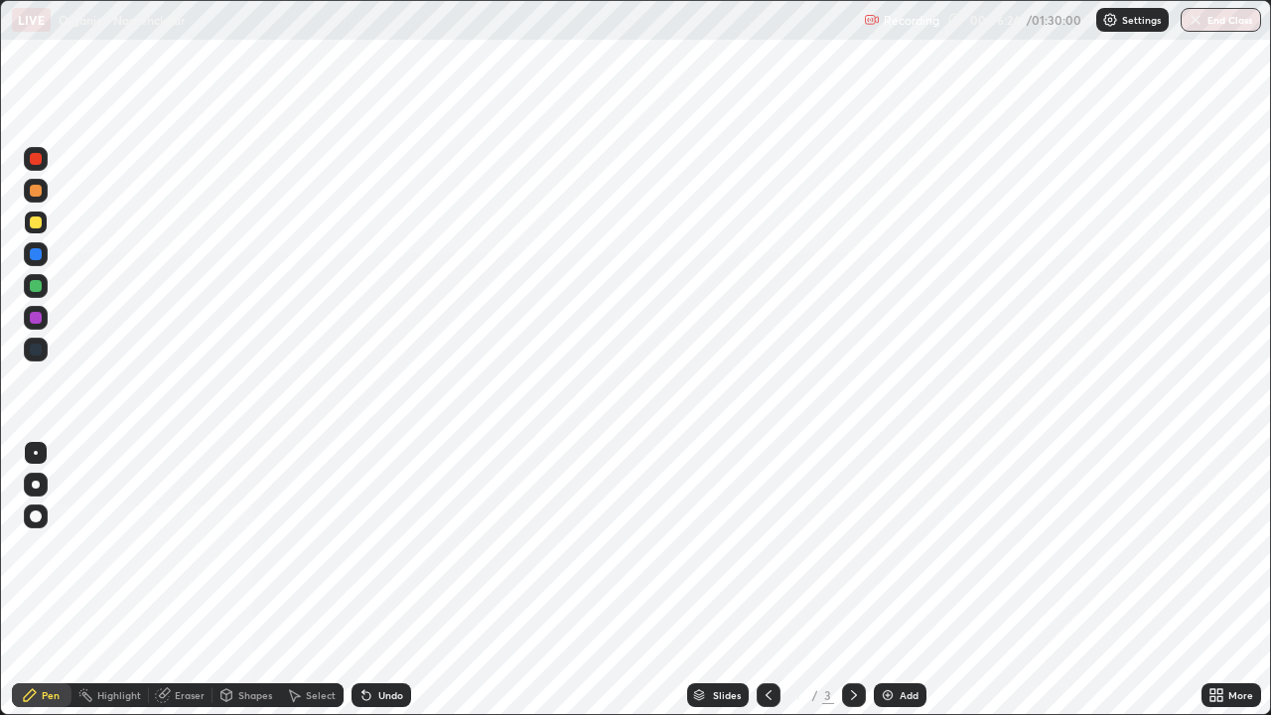
click at [765, 580] on icon at bounding box center [769, 695] width 16 height 16
click at [852, 580] on icon at bounding box center [854, 695] width 16 height 16
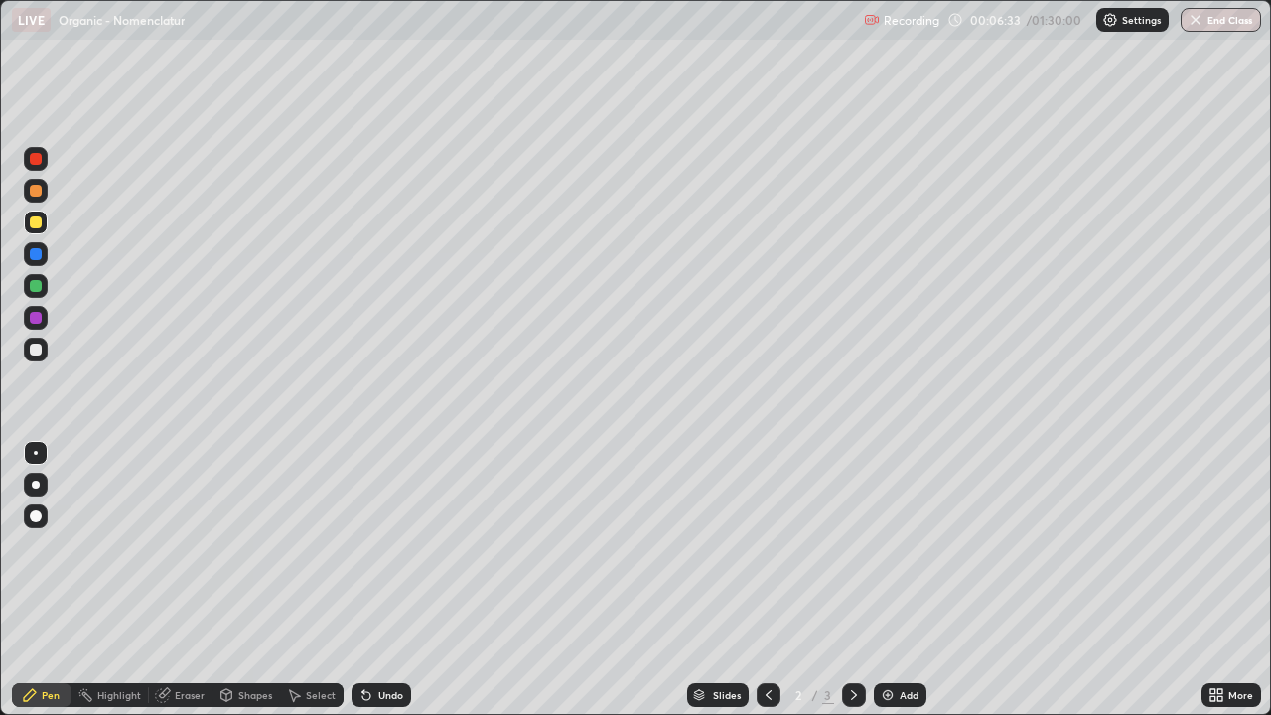
click at [764, 580] on icon at bounding box center [769, 695] width 16 height 16
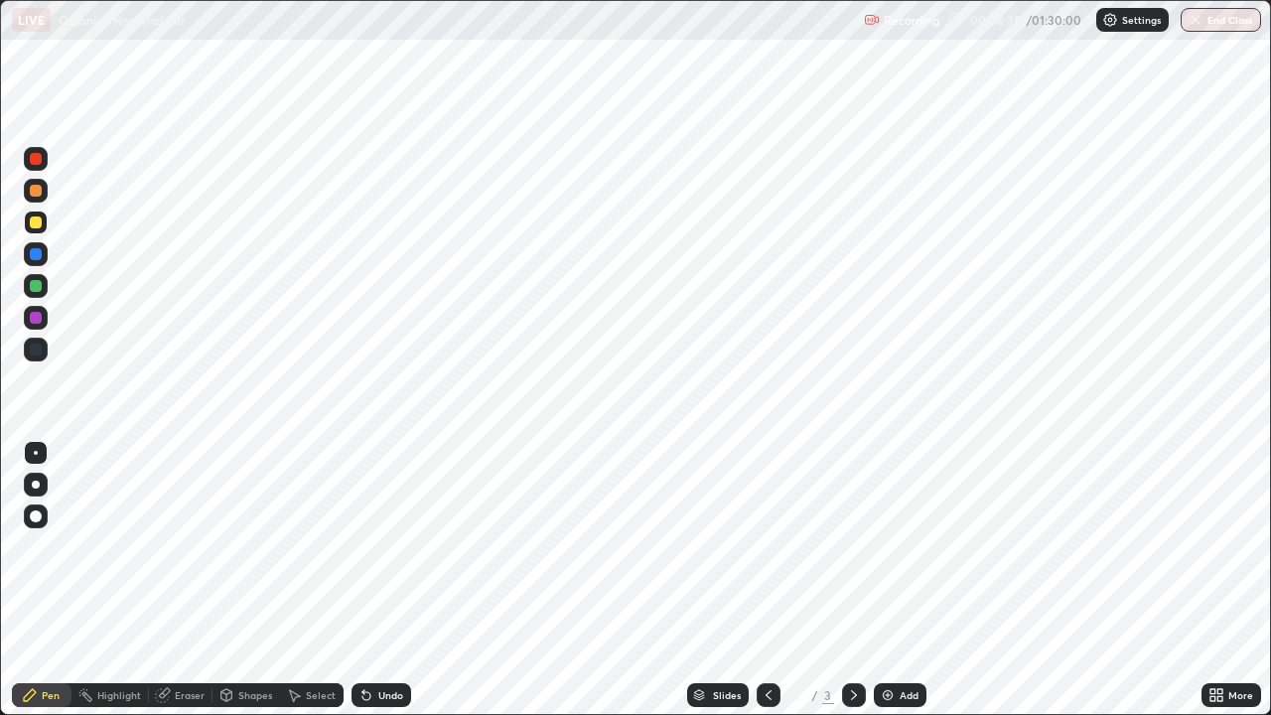
click at [761, 580] on icon at bounding box center [769, 695] width 16 height 16
click at [852, 580] on icon at bounding box center [854, 695] width 16 height 16
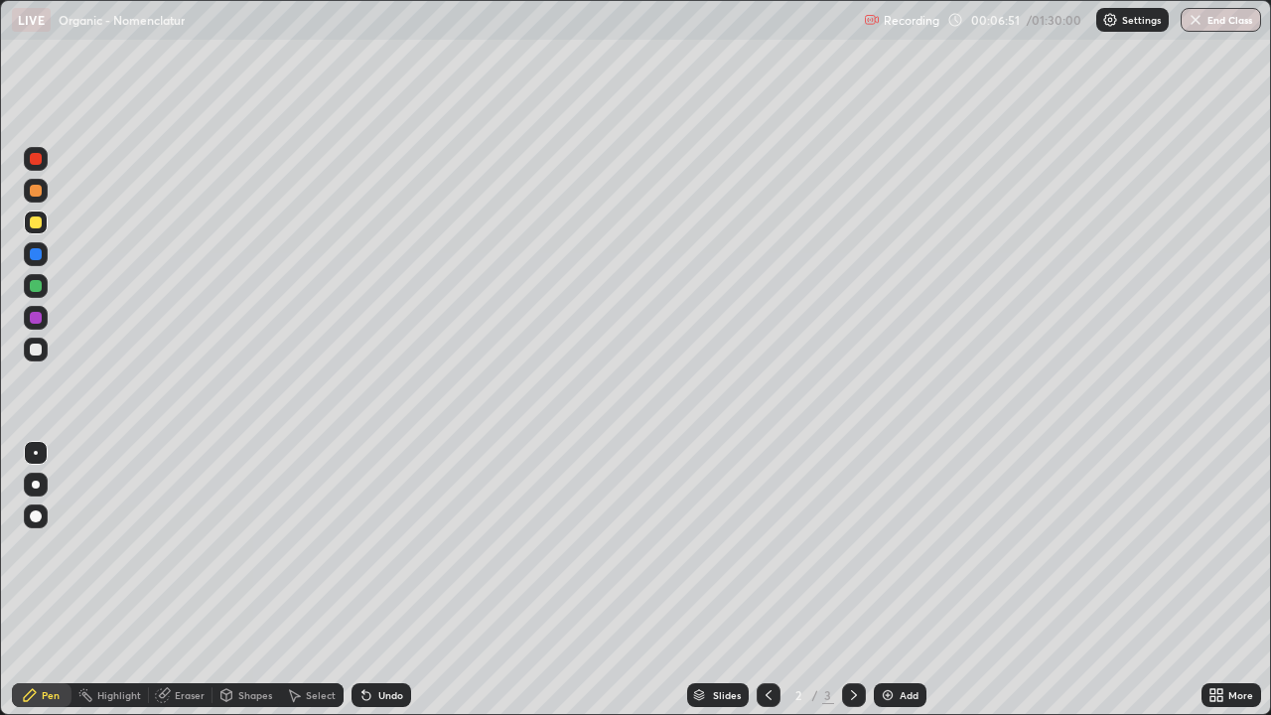
click at [33, 350] on div at bounding box center [36, 350] width 12 height 12
click at [47, 318] on div at bounding box center [36, 318] width 24 height 24
click at [170, 580] on div "Eraser" at bounding box center [181, 695] width 64 height 24
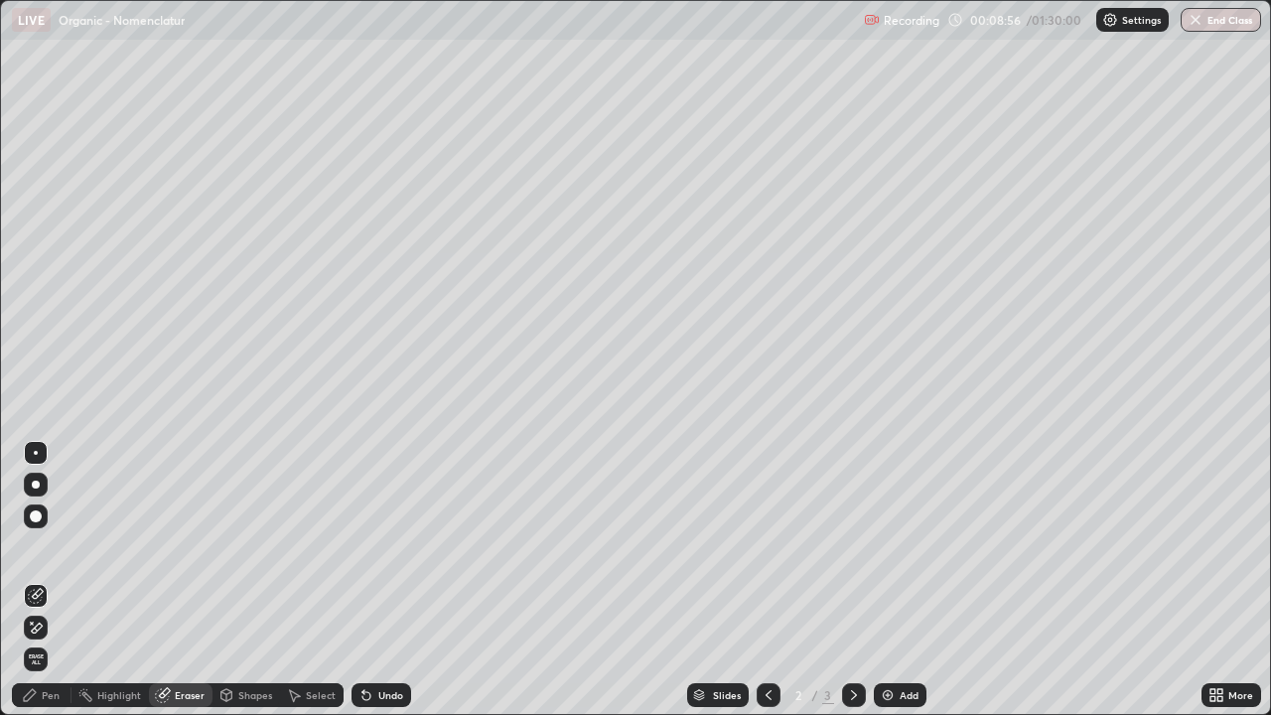
click at [43, 580] on div "Pen" at bounding box center [42, 695] width 60 height 24
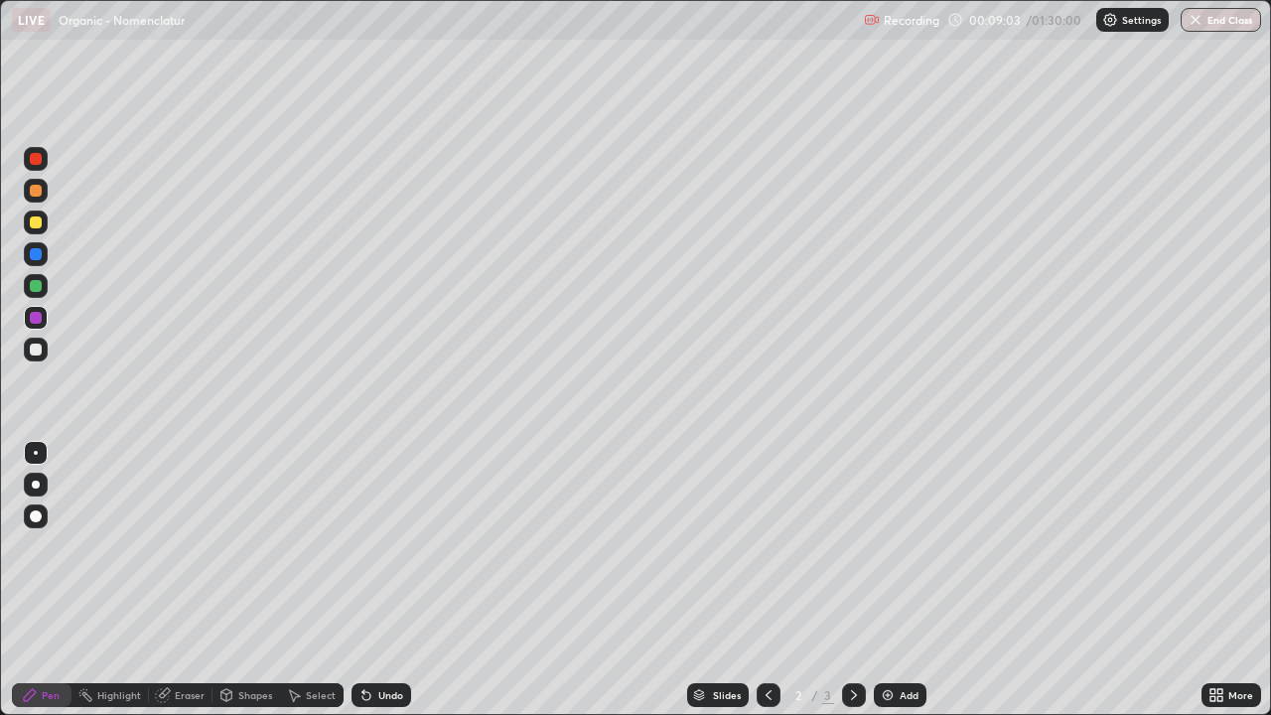
click at [379, 580] on div "Undo" at bounding box center [390, 695] width 25 height 10
click at [362, 580] on icon at bounding box center [363, 691] width 2 height 2
click at [35, 258] on div at bounding box center [36, 254] width 12 height 12
click at [36, 320] on div at bounding box center [36, 318] width 12 height 12
click at [175, 580] on div "Eraser" at bounding box center [190, 695] width 30 height 10
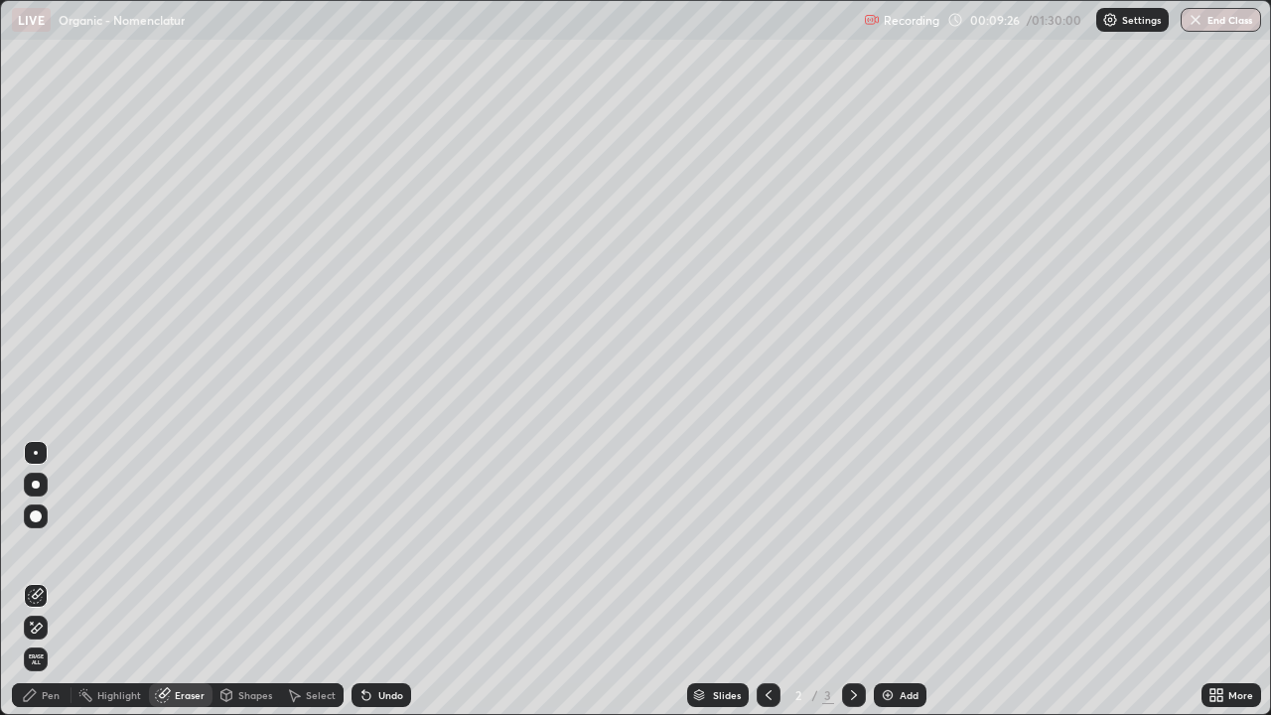
click at [40, 580] on div "Pen" at bounding box center [42, 695] width 60 height 24
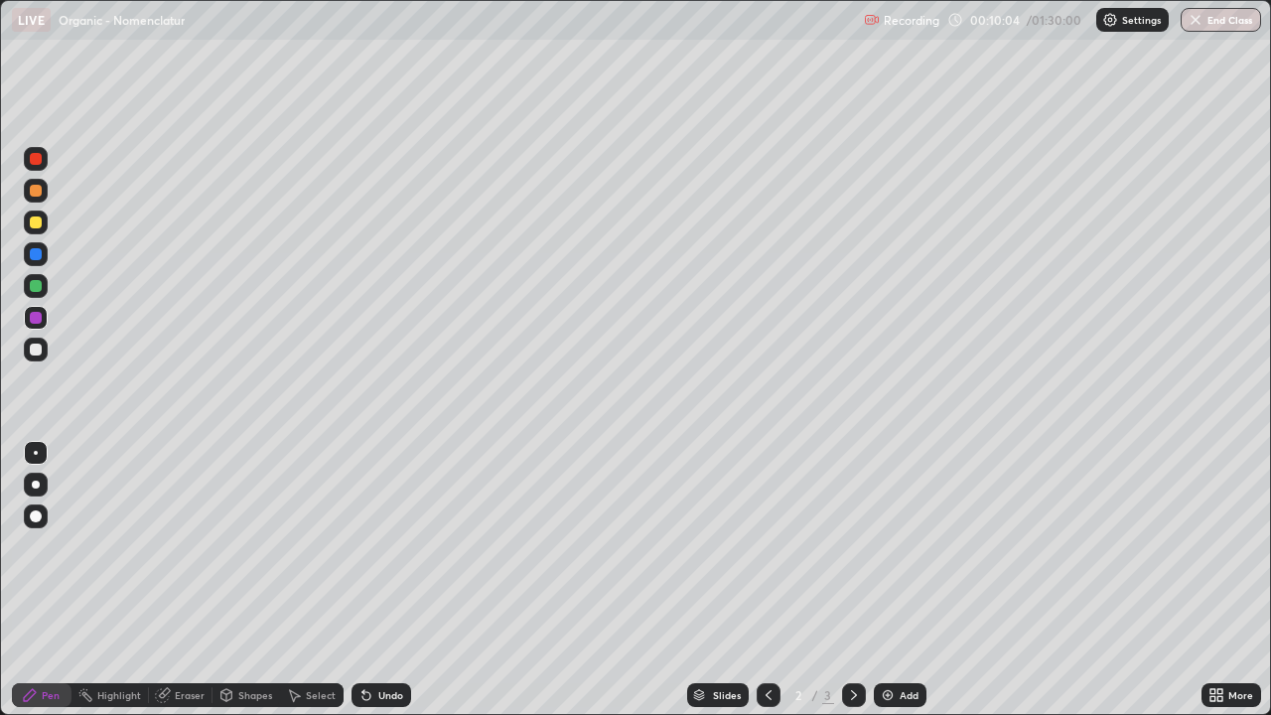
click at [38, 254] on div at bounding box center [36, 254] width 12 height 12
click at [38, 322] on div at bounding box center [36, 318] width 12 height 12
click at [185, 580] on div "Eraser" at bounding box center [190, 695] width 30 height 10
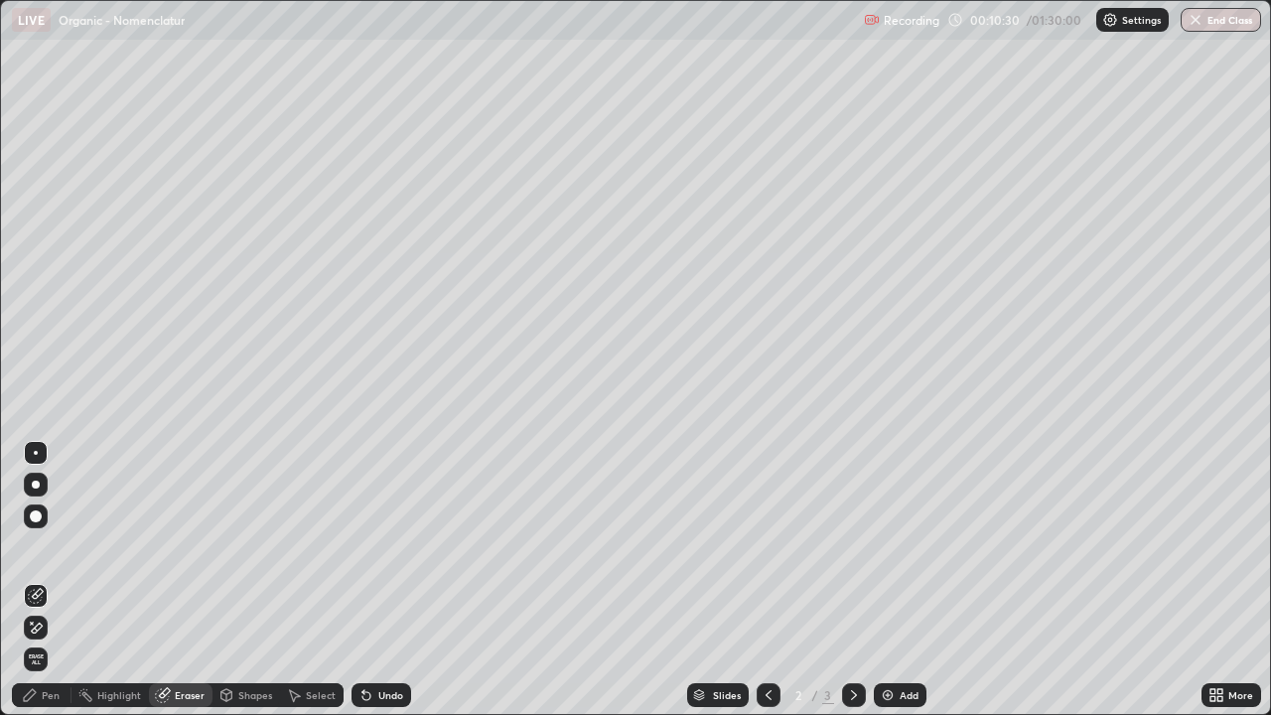
click at [50, 580] on div "Pen" at bounding box center [51, 695] width 18 height 10
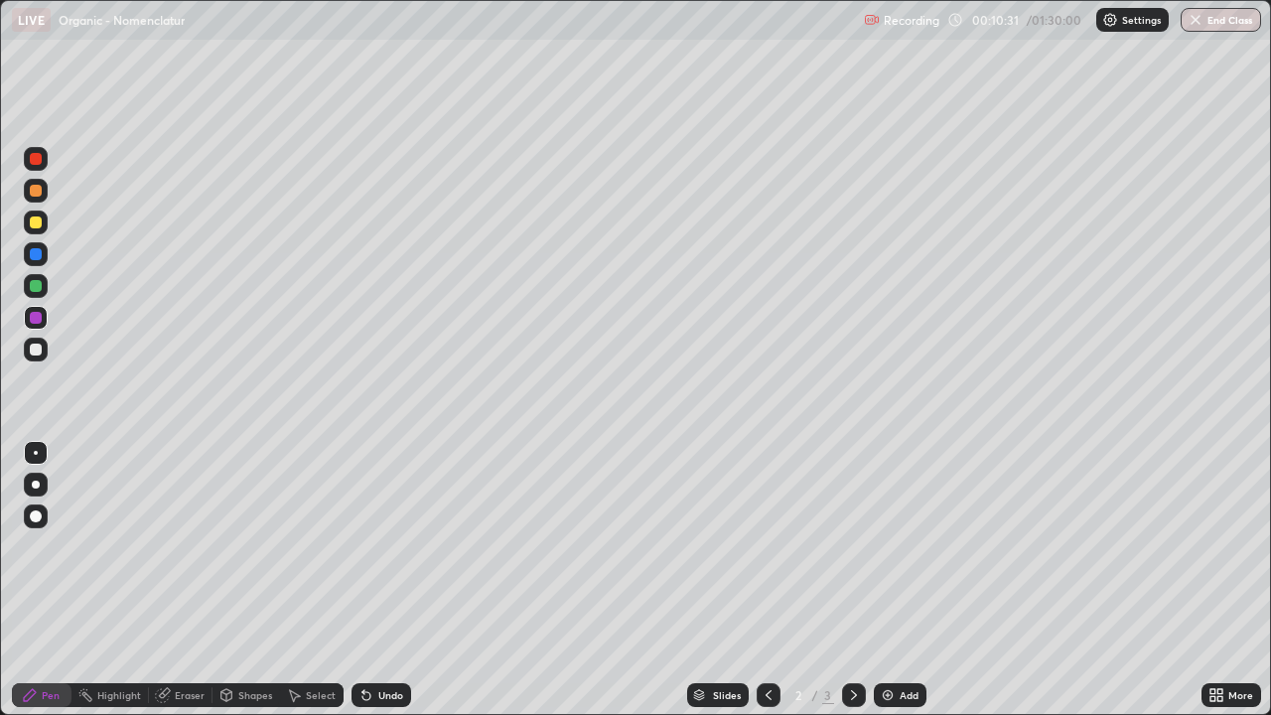
click at [41, 346] on div at bounding box center [36, 350] width 12 height 12
click at [38, 317] on div at bounding box center [36, 318] width 12 height 12
click at [36, 321] on div at bounding box center [36, 318] width 12 height 12
click at [32, 257] on div at bounding box center [36, 254] width 12 height 12
click at [45, 320] on div at bounding box center [36, 318] width 24 height 24
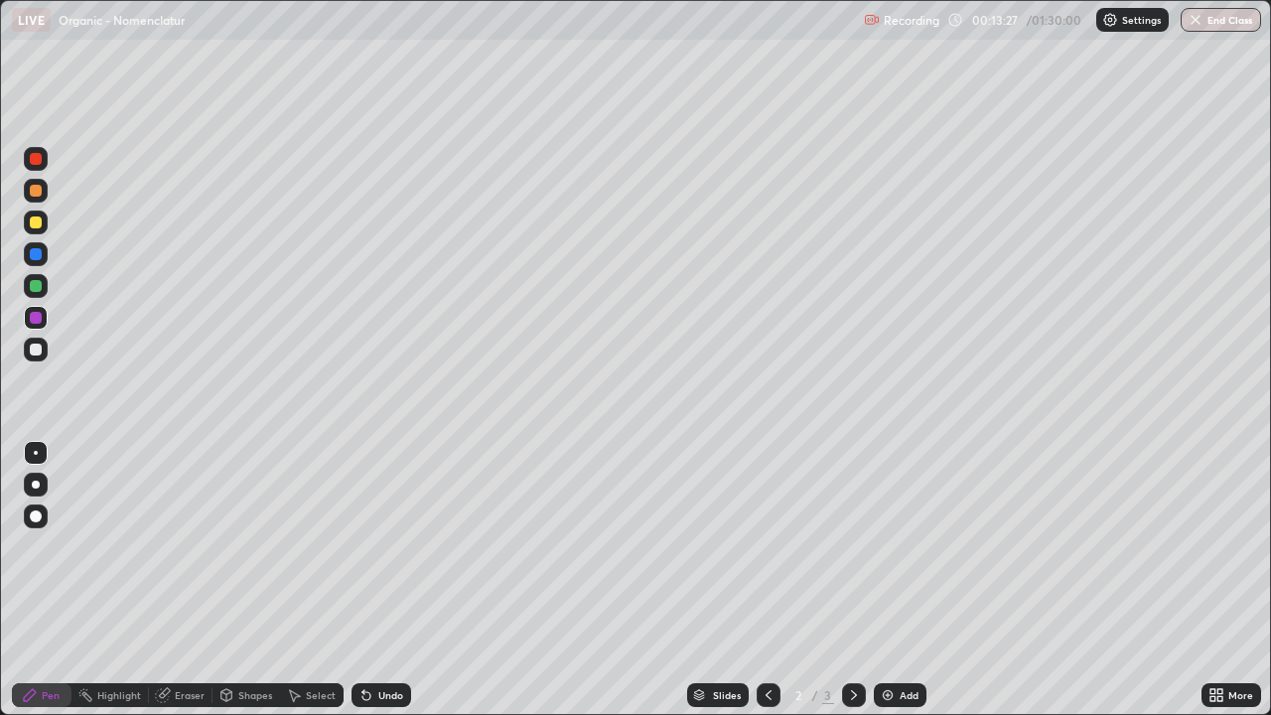
click at [297, 580] on div "Select" at bounding box center [312, 695] width 64 height 24
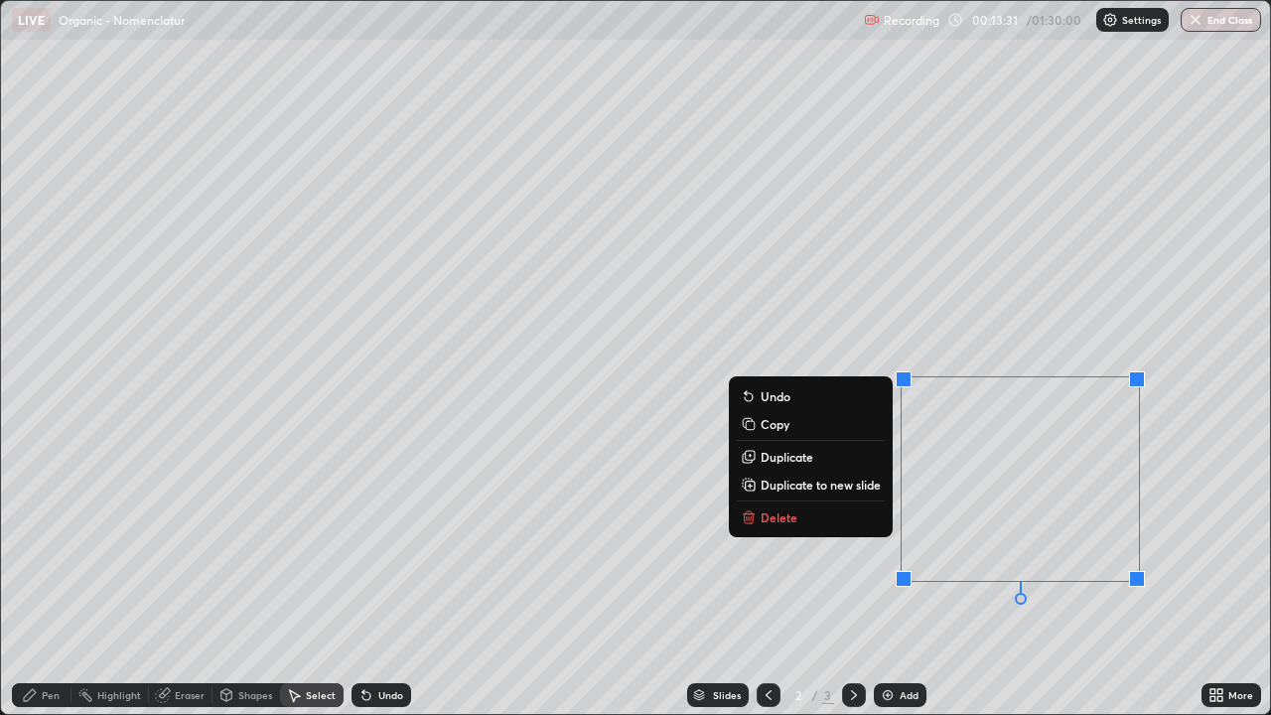
click at [786, 516] on p "Delete" at bounding box center [779, 517] width 37 height 16
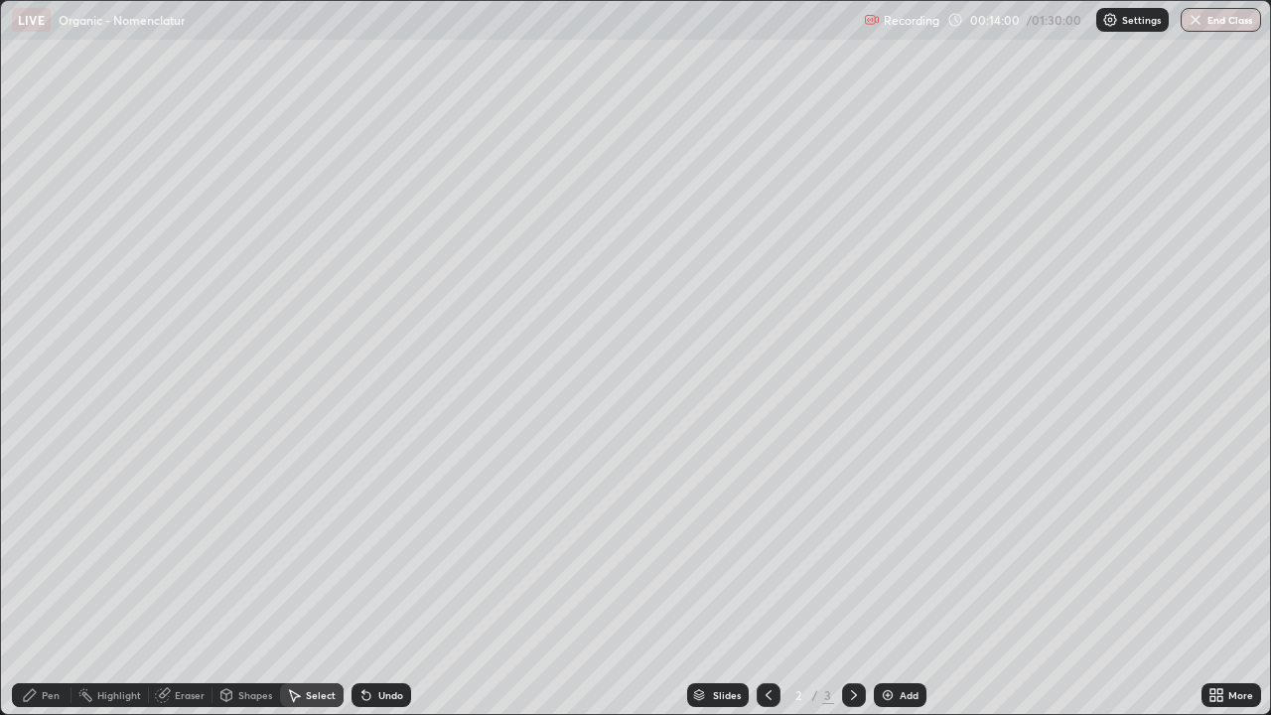
click at [851, 580] on icon at bounding box center [854, 695] width 16 height 16
click at [60, 580] on div "Pen" at bounding box center [42, 695] width 60 height 24
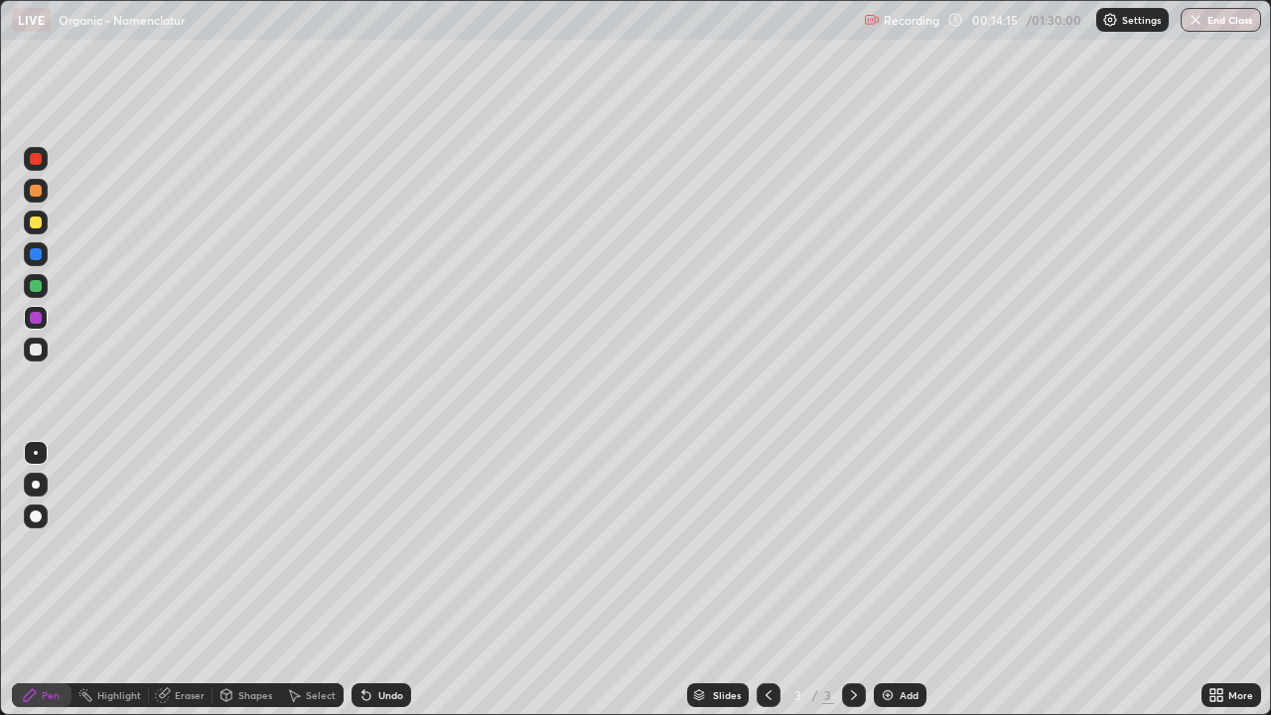
click at [43, 357] on div at bounding box center [36, 350] width 24 height 24
click at [362, 580] on icon at bounding box center [366, 696] width 8 height 8
click at [36, 224] on div at bounding box center [36, 222] width 12 height 12
click at [374, 580] on div "Undo" at bounding box center [381, 695] width 60 height 24
click at [36, 350] on div at bounding box center [36, 350] width 12 height 12
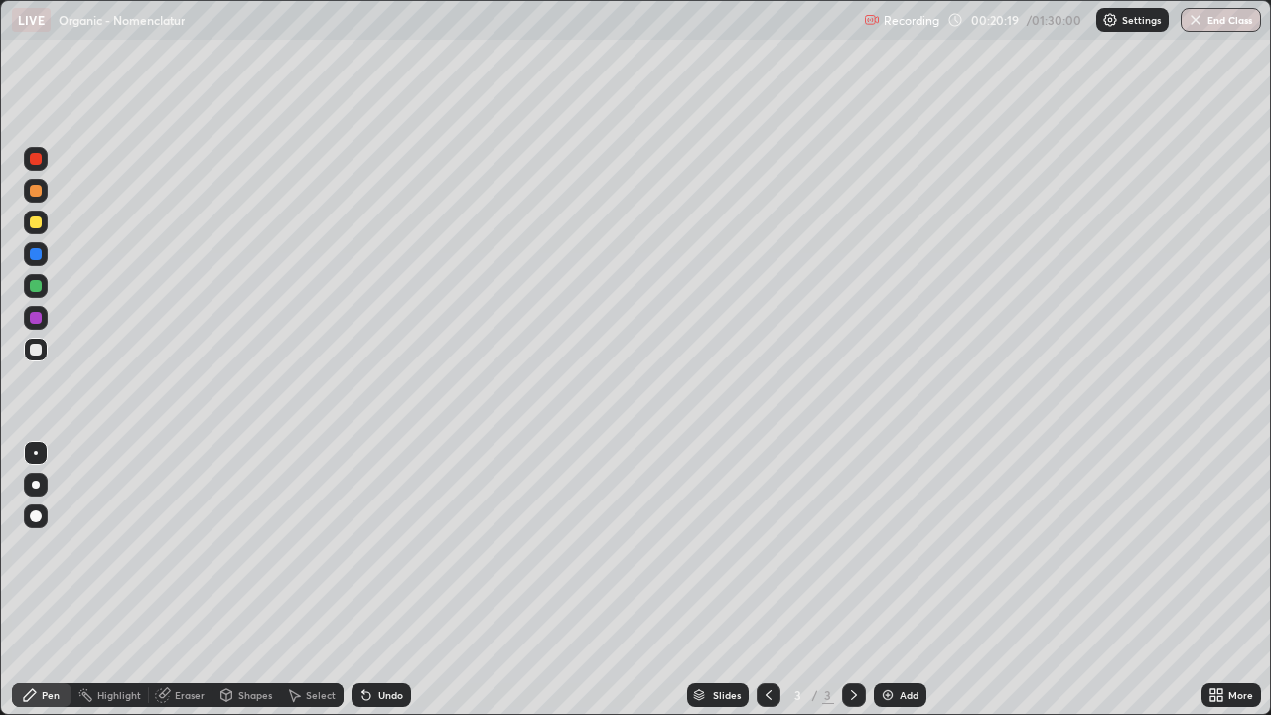
click at [36, 322] on div at bounding box center [36, 318] width 12 height 12
click at [894, 580] on div "Add" at bounding box center [900, 695] width 53 height 24
click at [34, 350] on div at bounding box center [36, 350] width 12 height 12
click at [36, 319] on div at bounding box center [36, 318] width 12 height 12
click at [43, 348] on div at bounding box center [36, 350] width 24 height 24
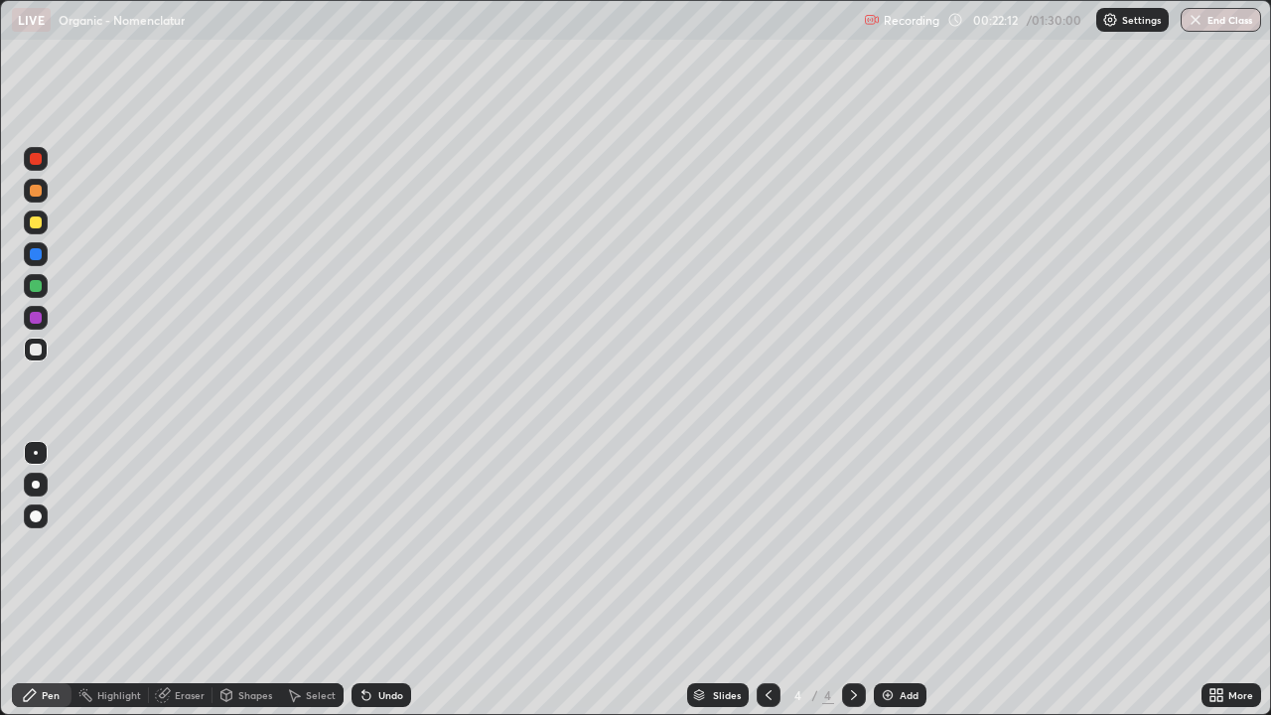
click at [44, 323] on div at bounding box center [36, 318] width 24 height 24
click at [37, 349] on div at bounding box center [36, 350] width 12 height 12
click at [37, 318] on div at bounding box center [36, 318] width 12 height 12
click at [41, 349] on div at bounding box center [36, 350] width 12 height 12
click at [893, 580] on img at bounding box center [888, 695] width 16 height 16
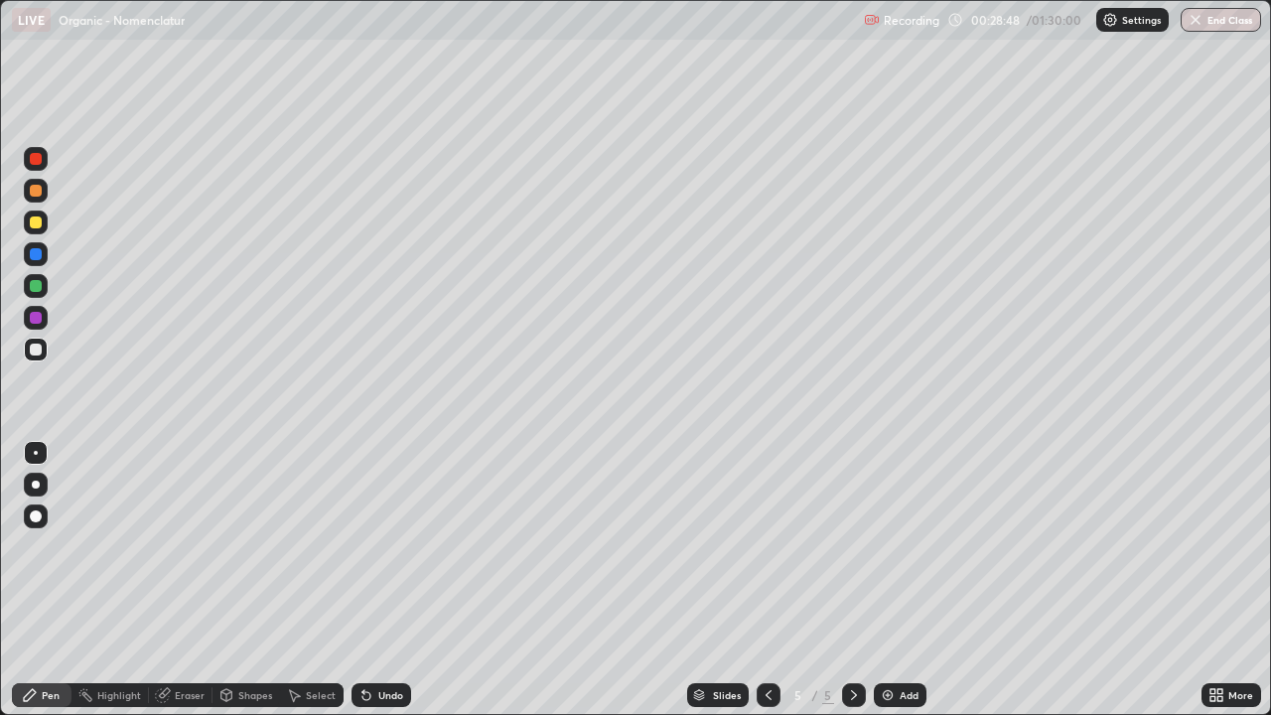
click at [187, 580] on div "Eraser" at bounding box center [190, 695] width 30 height 10
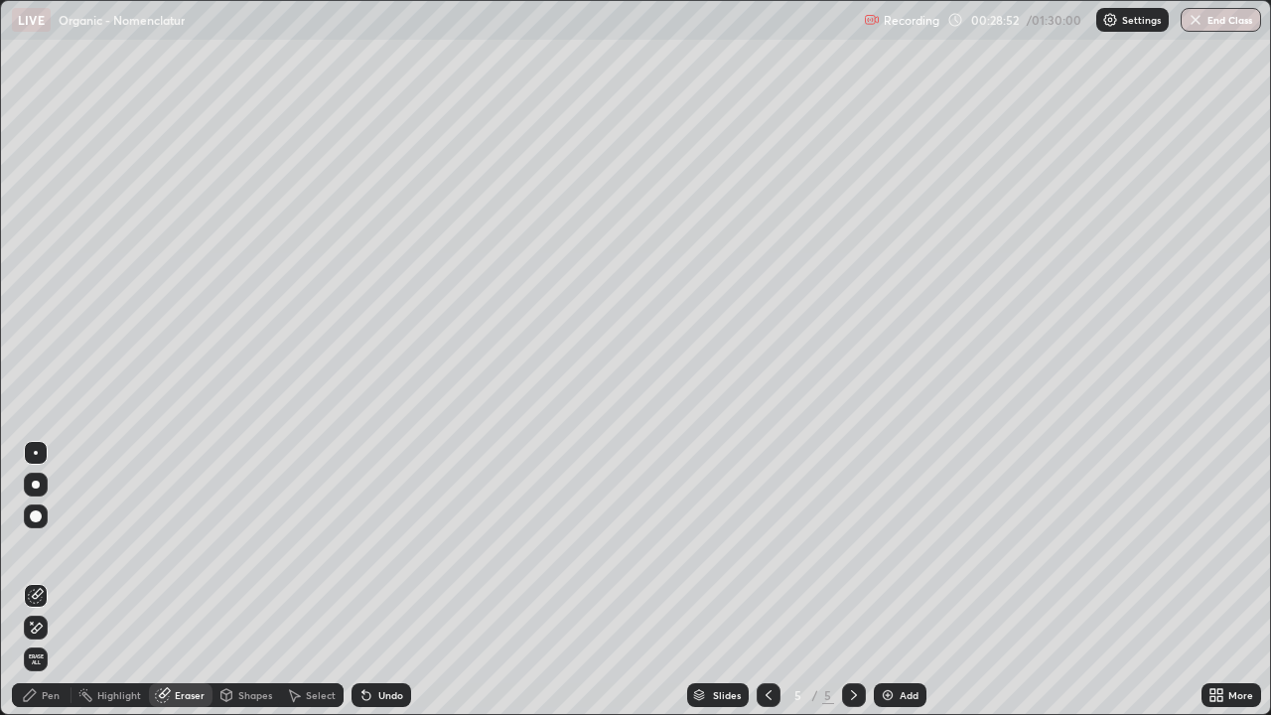
click at [58, 580] on div "Pen" at bounding box center [51, 695] width 18 height 10
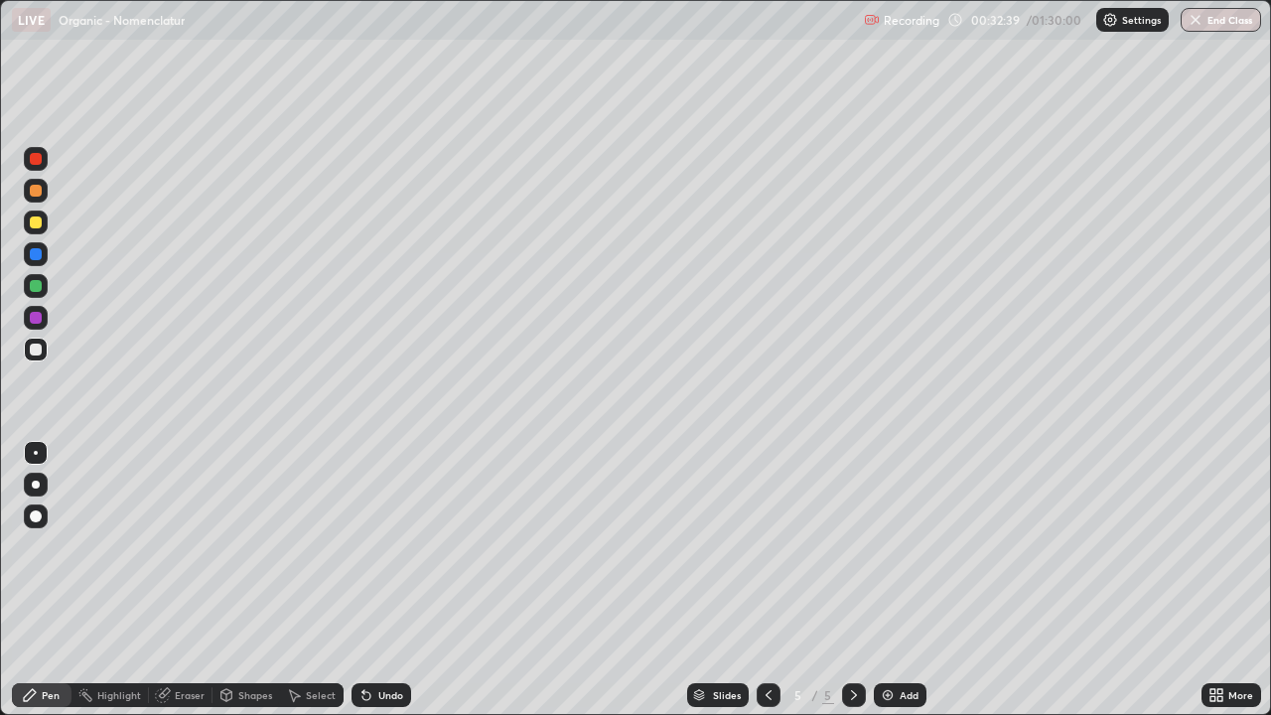
click at [378, 580] on div "Undo" at bounding box center [390, 695] width 25 height 10
click at [892, 580] on img at bounding box center [888, 695] width 16 height 16
click at [41, 314] on div at bounding box center [36, 318] width 12 height 12
click at [374, 580] on div "Undo" at bounding box center [381, 695] width 60 height 24
click at [378, 580] on div "Undo" at bounding box center [390, 695] width 25 height 10
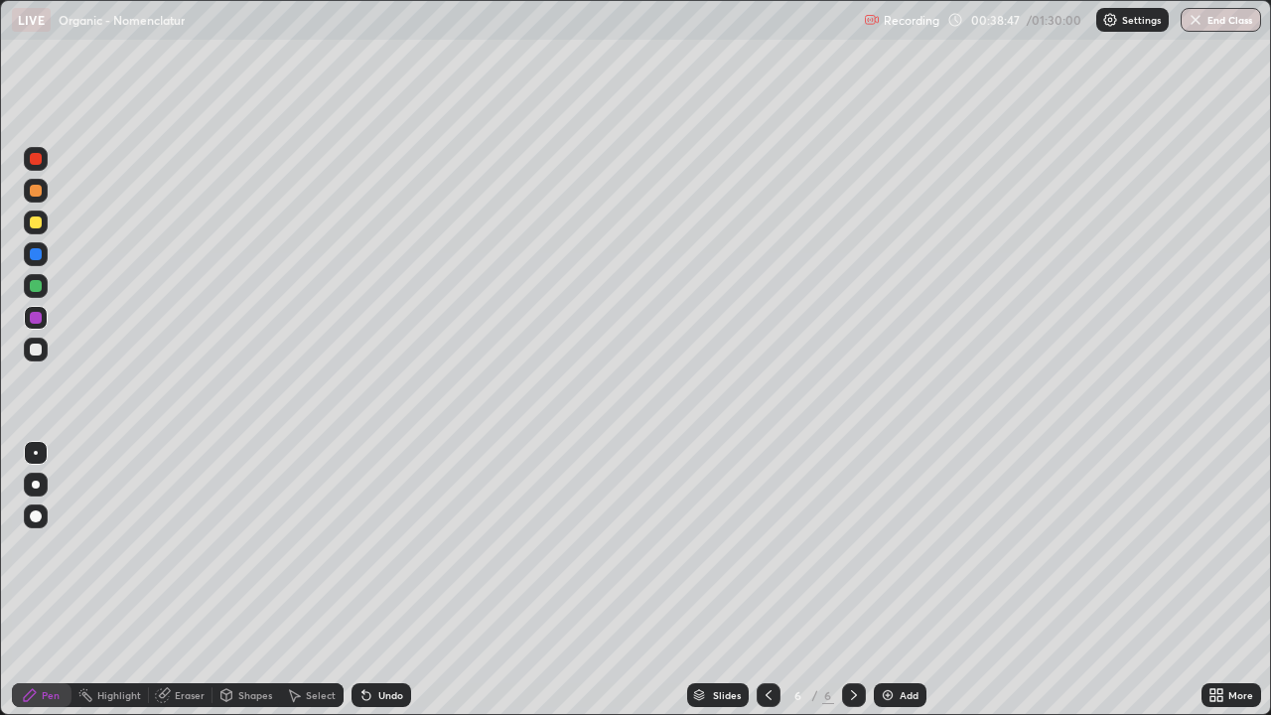
click at [32, 350] on div at bounding box center [36, 350] width 12 height 12
click at [188, 580] on div "Eraser" at bounding box center [190, 695] width 30 height 10
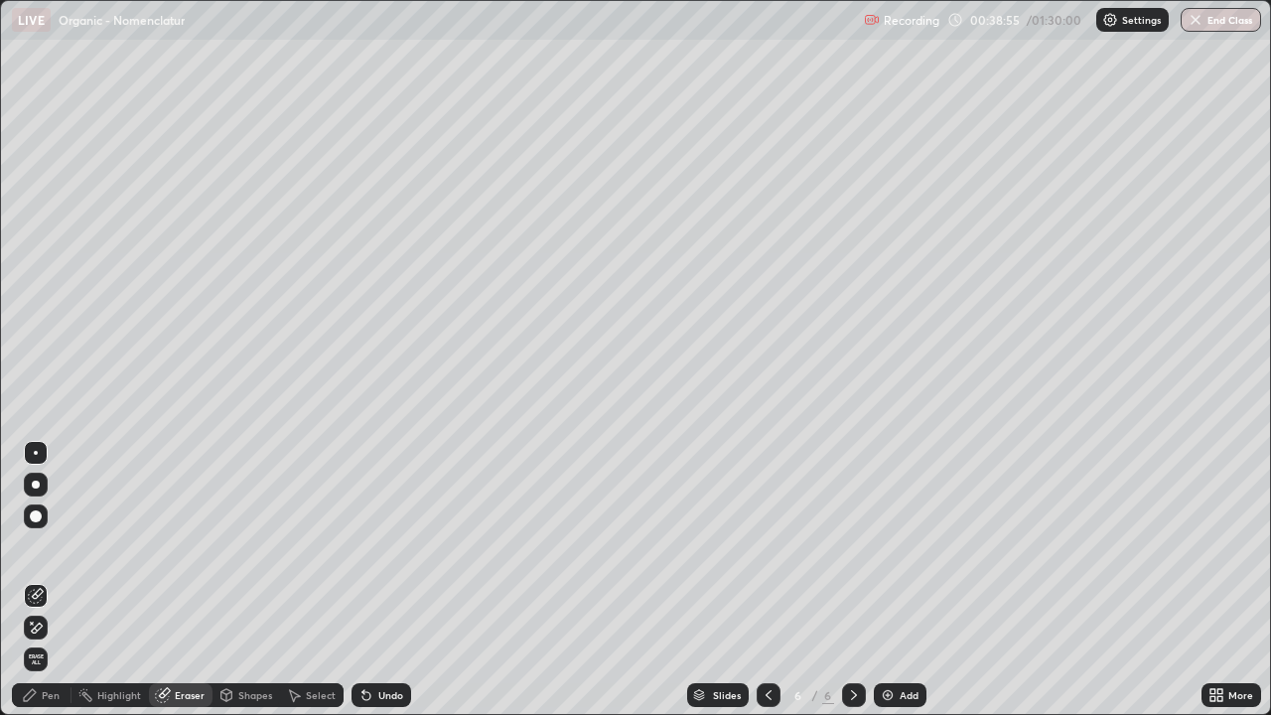
click at [44, 580] on div "Pen" at bounding box center [51, 695] width 18 height 10
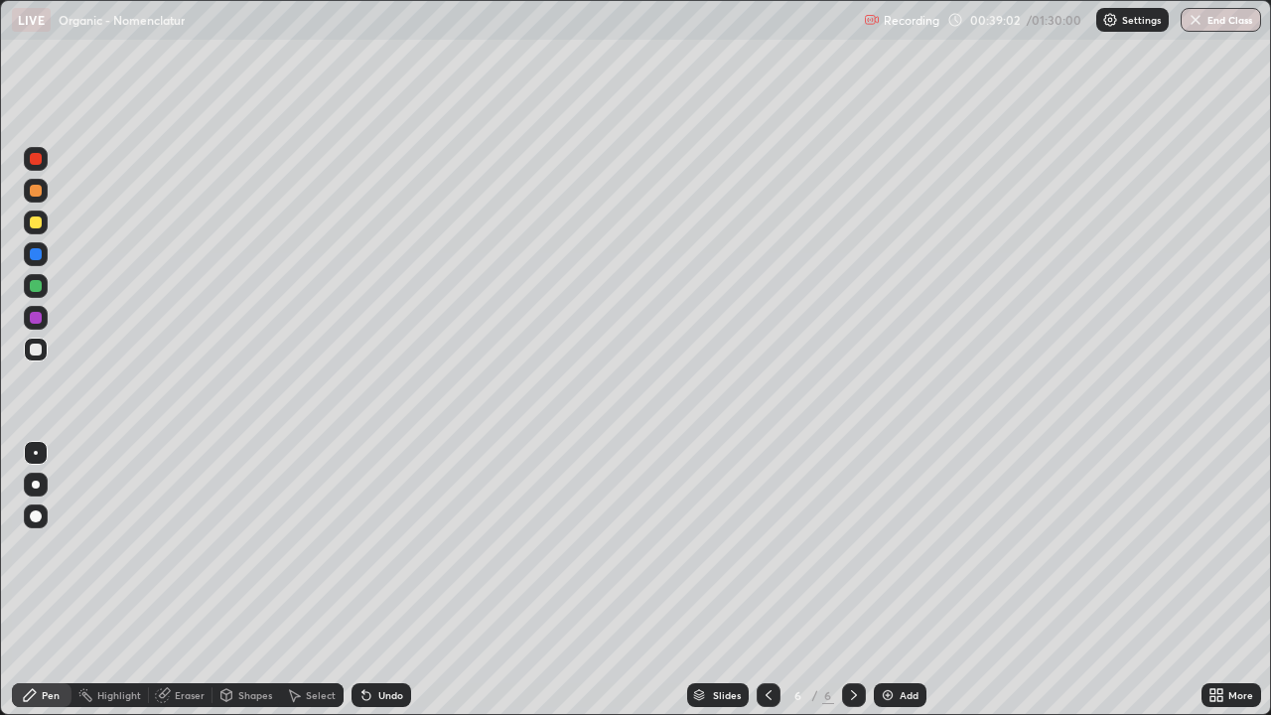
click at [33, 316] on div at bounding box center [36, 318] width 12 height 12
click at [363, 580] on icon at bounding box center [366, 696] width 8 height 8
click at [362, 580] on div "Undo" at bounding box center [381, 695] width 60 height 24
click at [366, 580] on icon at bounding box center [366, 695] width 16 height 16
click at [367, 580] on icon at bounding box center [366, 695] width 16 height 16
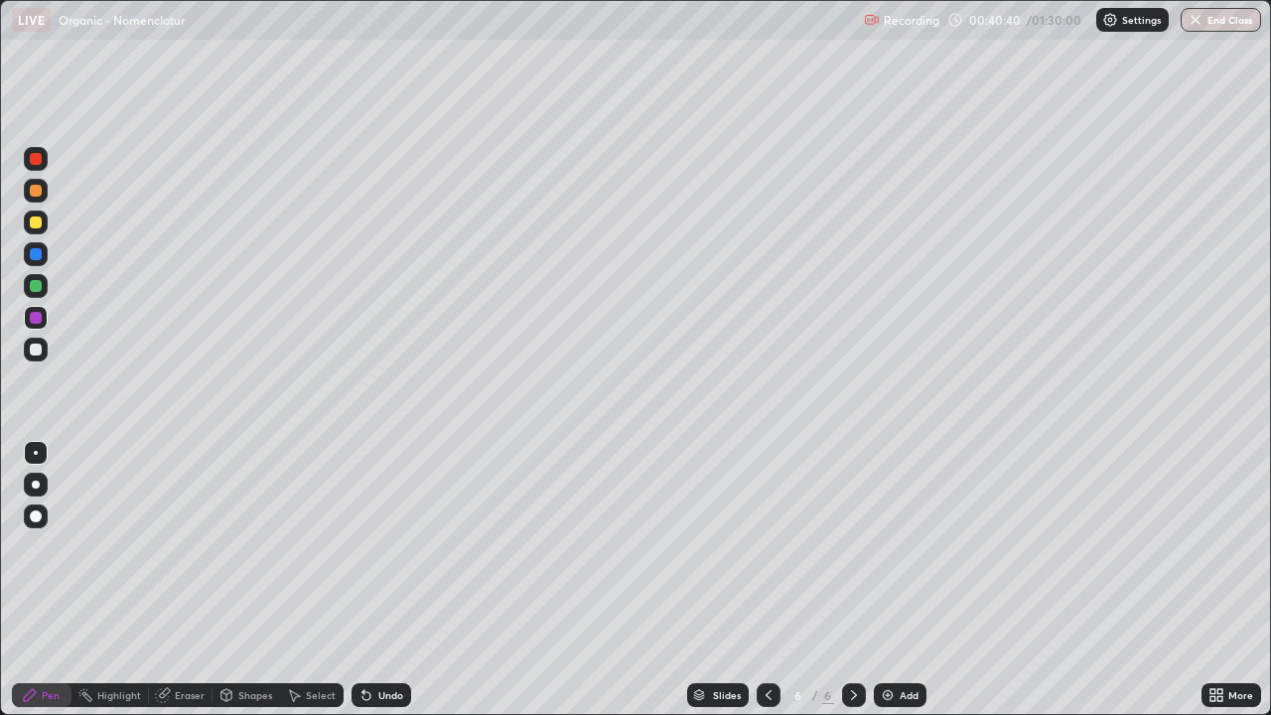
click at [368, 580] on icon at bounding box center [366, 695] width 16 height 16
click at [372, 580] on div "Undo" at bounding box center [381, 695] width 60 height 24
click at [373, 580] on div "Undo" at bounding box center [381, 695] width 60 height 24
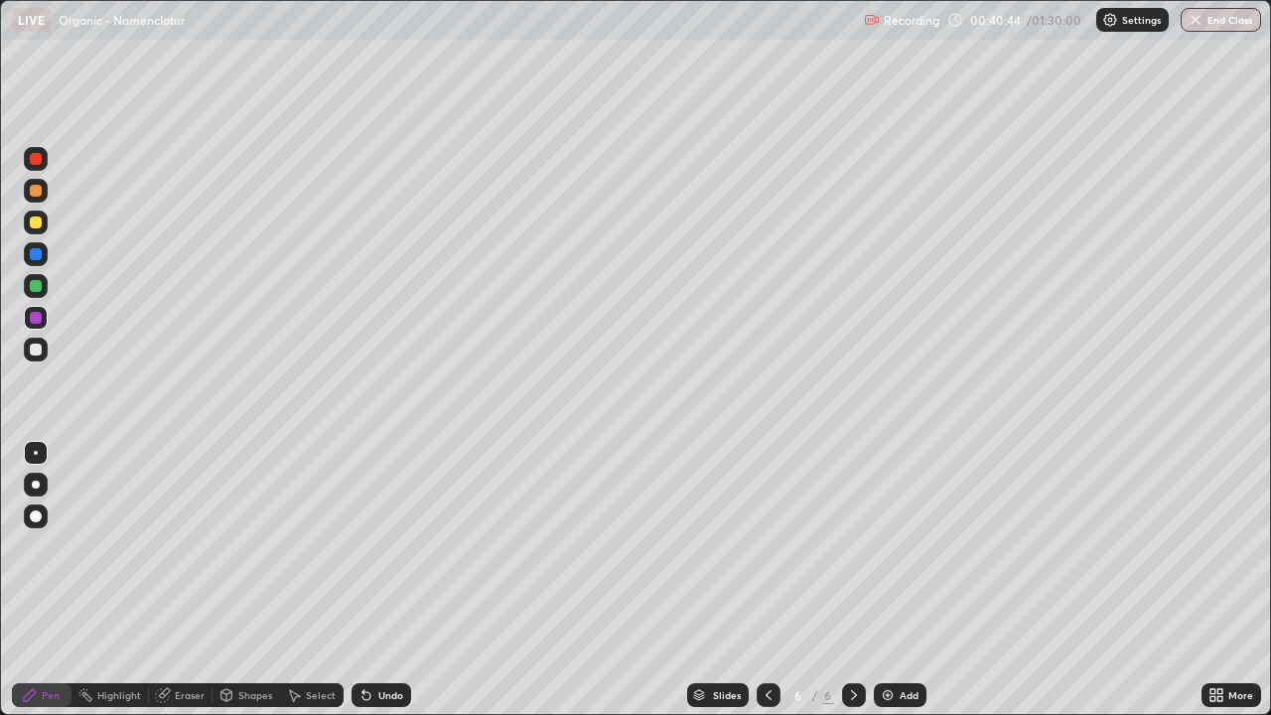
click at [378, 580] on div "Undo" at bounding box center [390, 695] width 25 height 10
click at [381, 580] on div "Undo" at bounding box center [390, 695] width 25 height 10
click at [382, 580] on div "Undo" at bounding box center [390, 695] width 25 height 10
click at [381, 580] on div "Undo" at bounding box center [390, 695] width 25 height 10
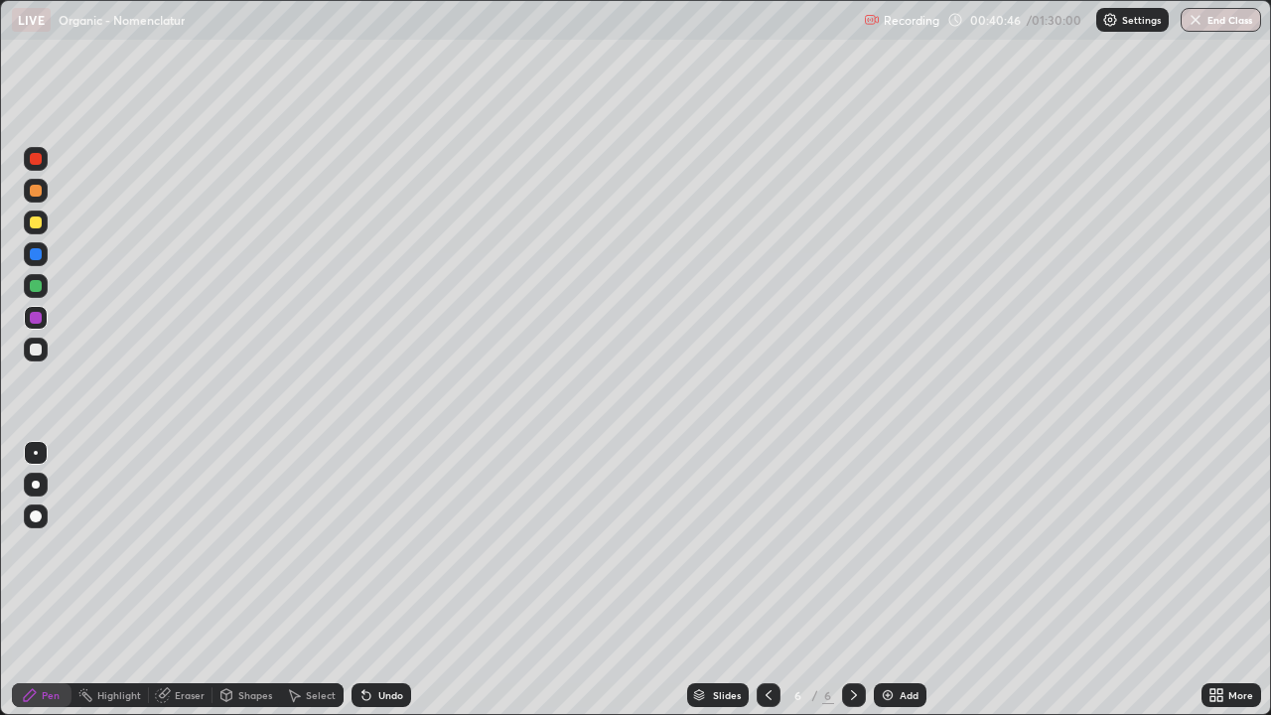
click at [382, 580] on div "Undo" at bounding box center [390, 695] width 25 height 10
click at [385, 580] on div "Undo" at bounding box center [390, 695] width 25 height 10
click at [380, 580] on div "Undo" at bounding box center [390, 695] width 25 height 10
click at [381, 580] on div "Undo" at bounding box center [390, 695] width 25 height 10
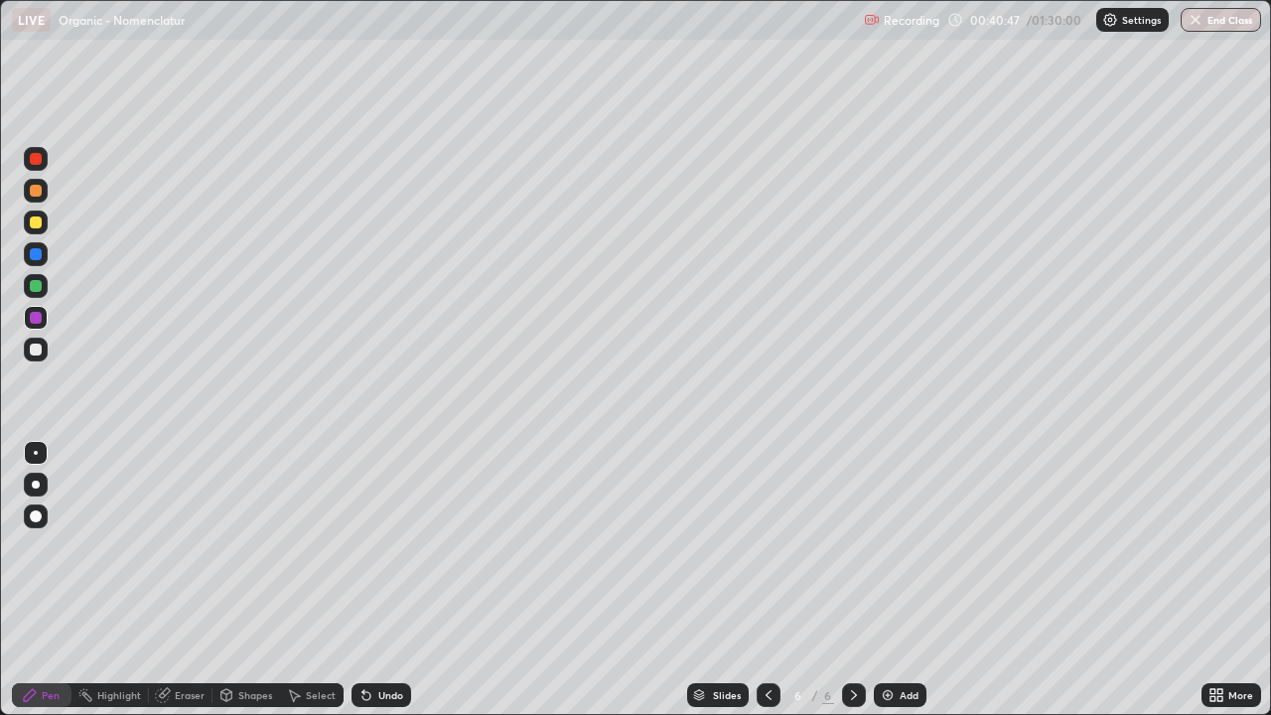
click at [378, 580] on div "Undo" at bounding box center [390, 695] width 25 height 10
click at [372, 580] on div "Undo" at bounding box center [381, 695] width 60 height 24
click at [369, 580] on icon at bounding box center [366, 695] width 16 height 16
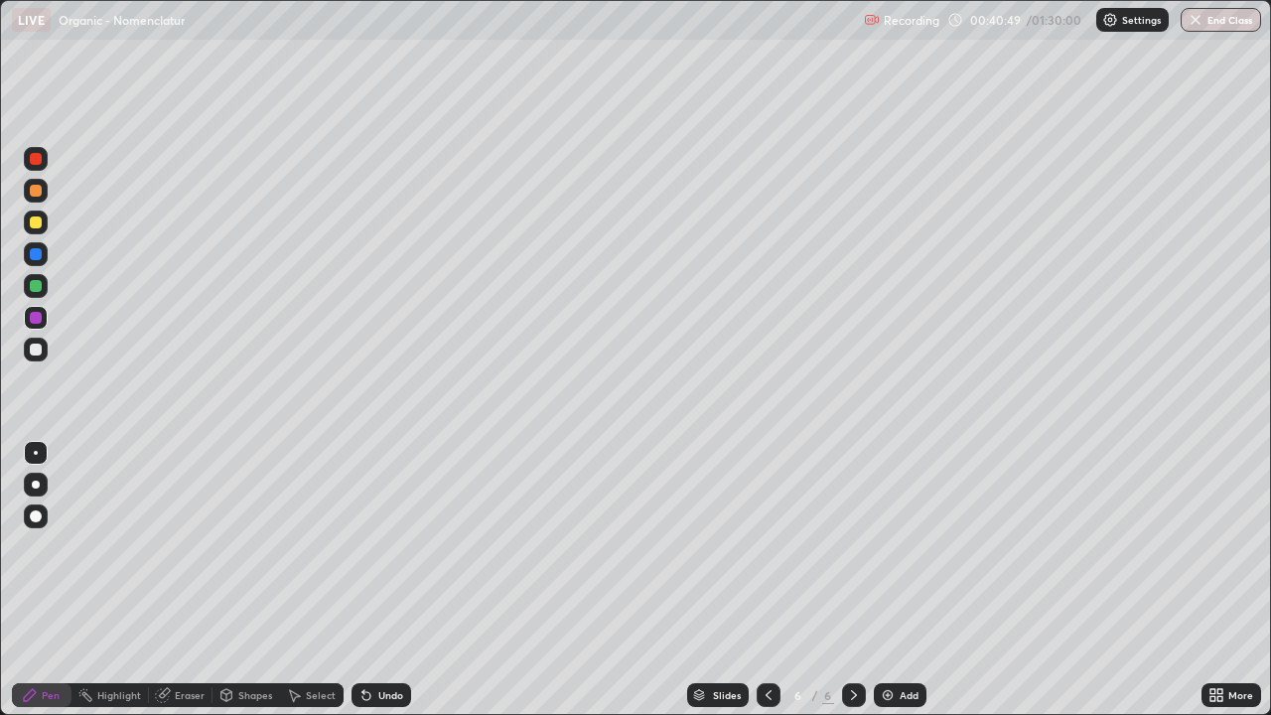
click at [363, 580] on icon at bounding box center [366, 696] width 8 height 8
click at [56, 580] on div "Pen" at bounding box center [42, 695] width 60 height 24
click at [36, 350] on div at bounding box center [36, 350] width 12 height 12
click at [26, 322] on div at bounding box center [36, 318] width 24 height 24
click at [43, 348] on div at bounding box center [36, 350] width 24 height 24
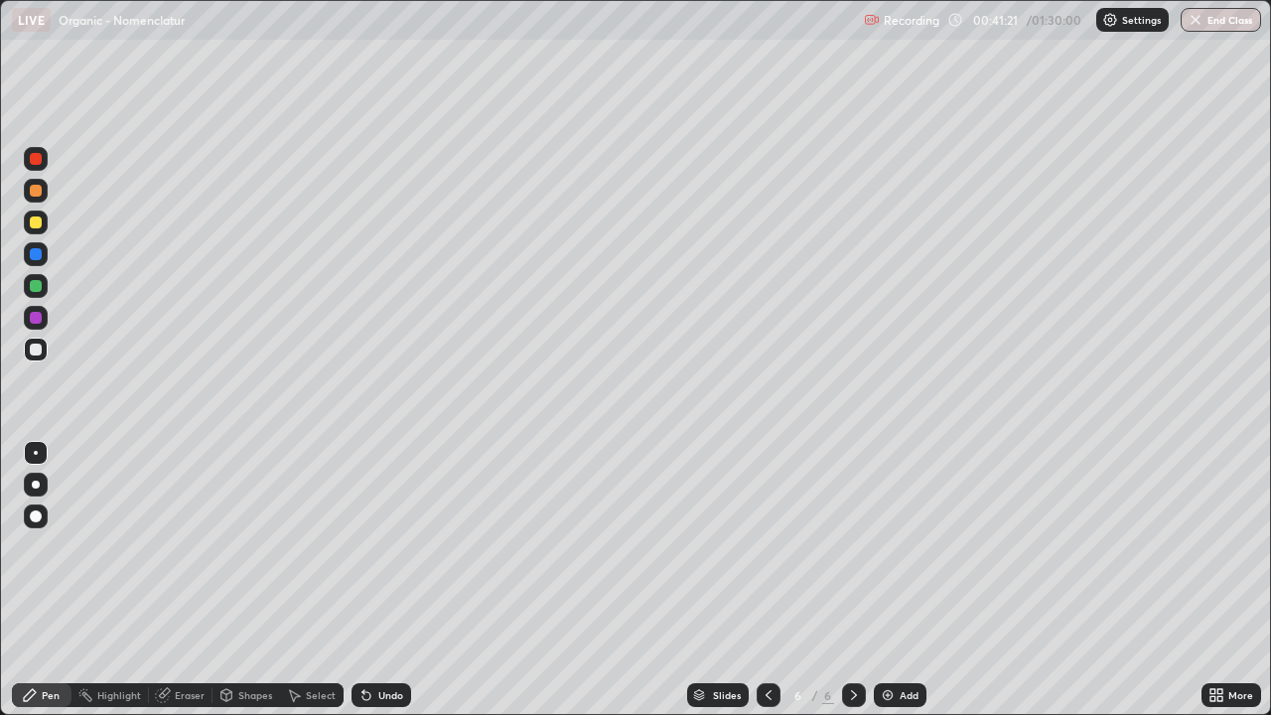
click at [777, 580] on div at bounding box center [769, 695] width 24 height 24
click at [852, 580] on icon at bounding box center [854, 695] width 16 height 16
click at [768, 580] on icon at bounding box center [769, 695] width 6 height 10
click at [852, 580] on icon at bounding box center [854, 695] width 16 height 16
click at [173, 580] on div "Eraser" at bounding box center [181, 695] width 64 height 24
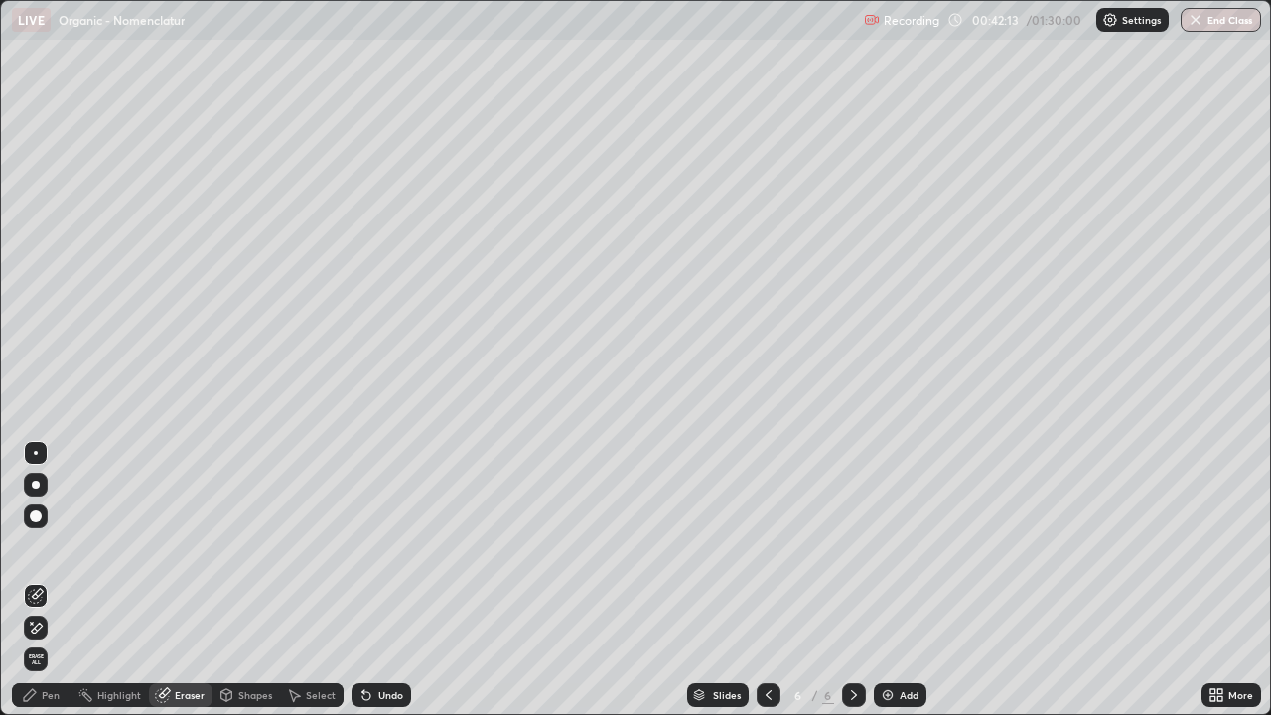
click at [38, 580] on div "Pen" at bounding box center [42, 695] width 60 height 24
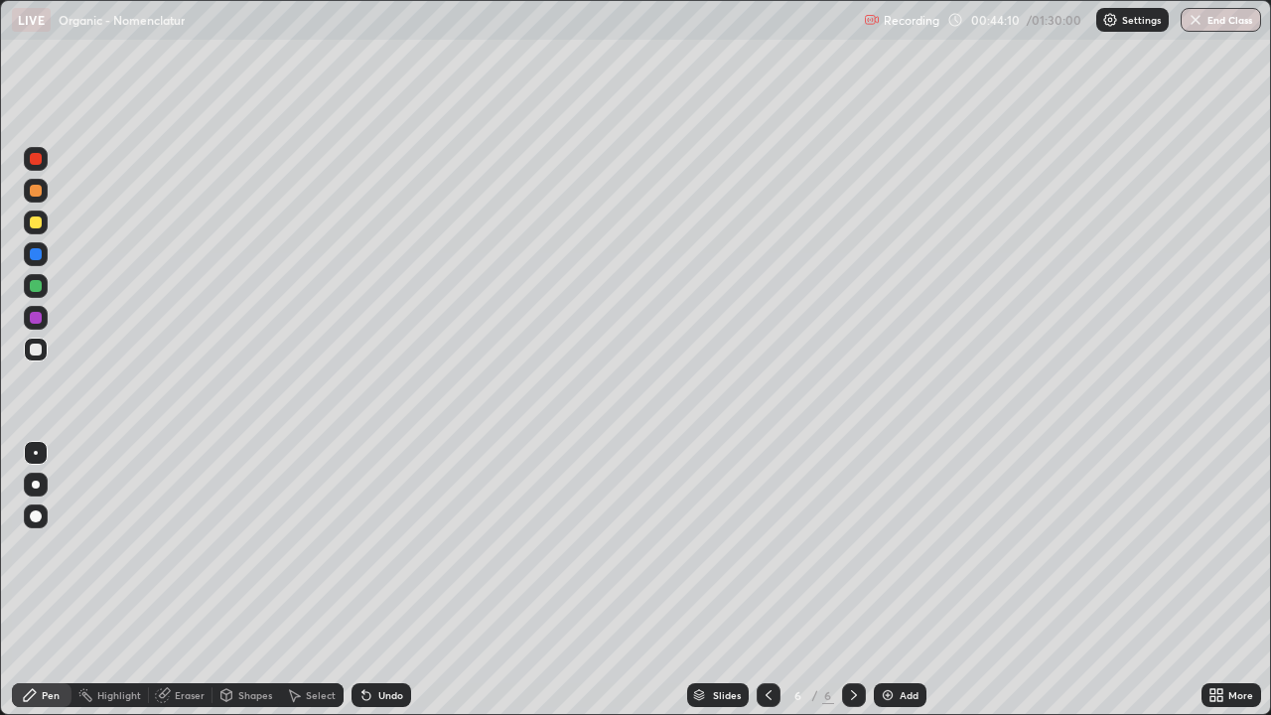
click at [893, 580] on img at bounding box center [888, 695] width 16 height 16
click at [363, 580] on icon at bounding box center [366, 696] width 8 height 8
click at [378, 580] on div "Undo" at bounding box center [390, 695] width 25 height 10
click at [380, 580] on div "Undo" at bounding box center [390, 695] width 25 height 10
click at [387, 580] on div "Undo" at bounding box center [390, 695] width 25 height 10
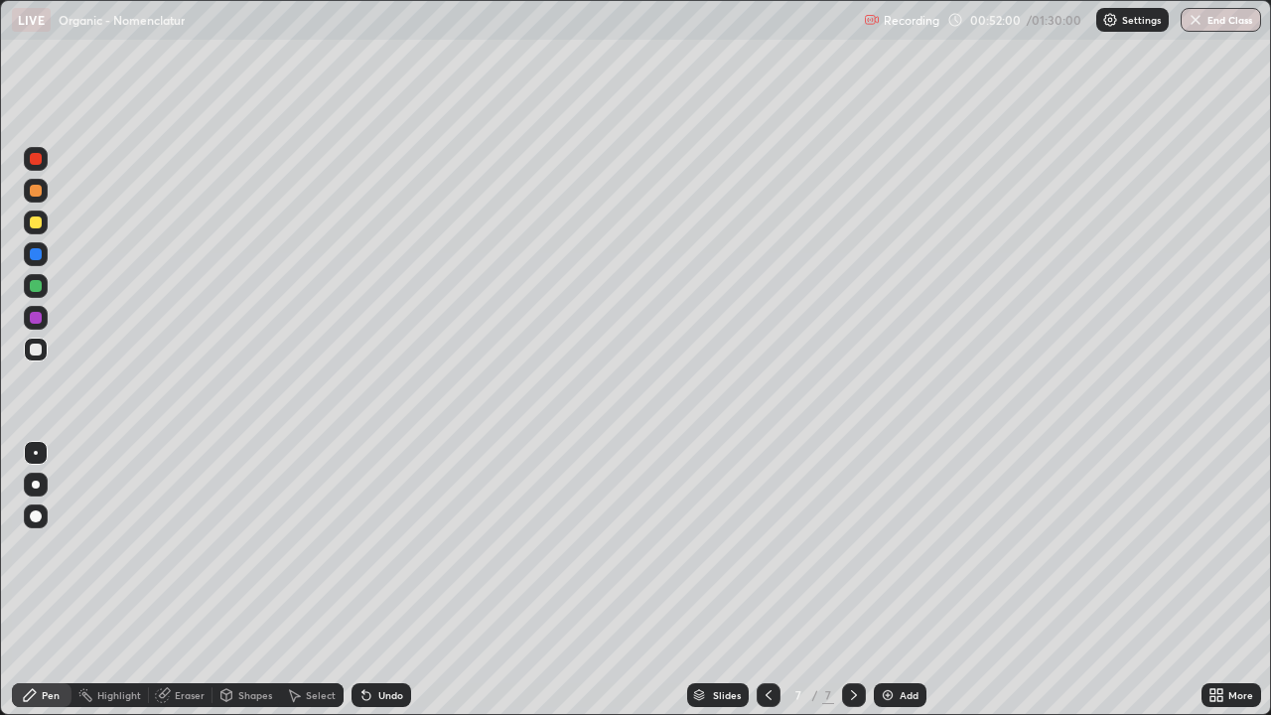
click at [884, 580] on div "Add" at bounding box center [900, 695] width 53 height 24
click at [46, 248] on div at bounding box center [36, 254] width 24 height 24
click at [40, 347] on div at bounding box center [36, 350] width 12 height 12
click at [32, 313] on div at bounding box center [36, 318] width 12 height 12
click at [311, 580] on div "Select" at bounding box center [321, 695] width 30 height 10
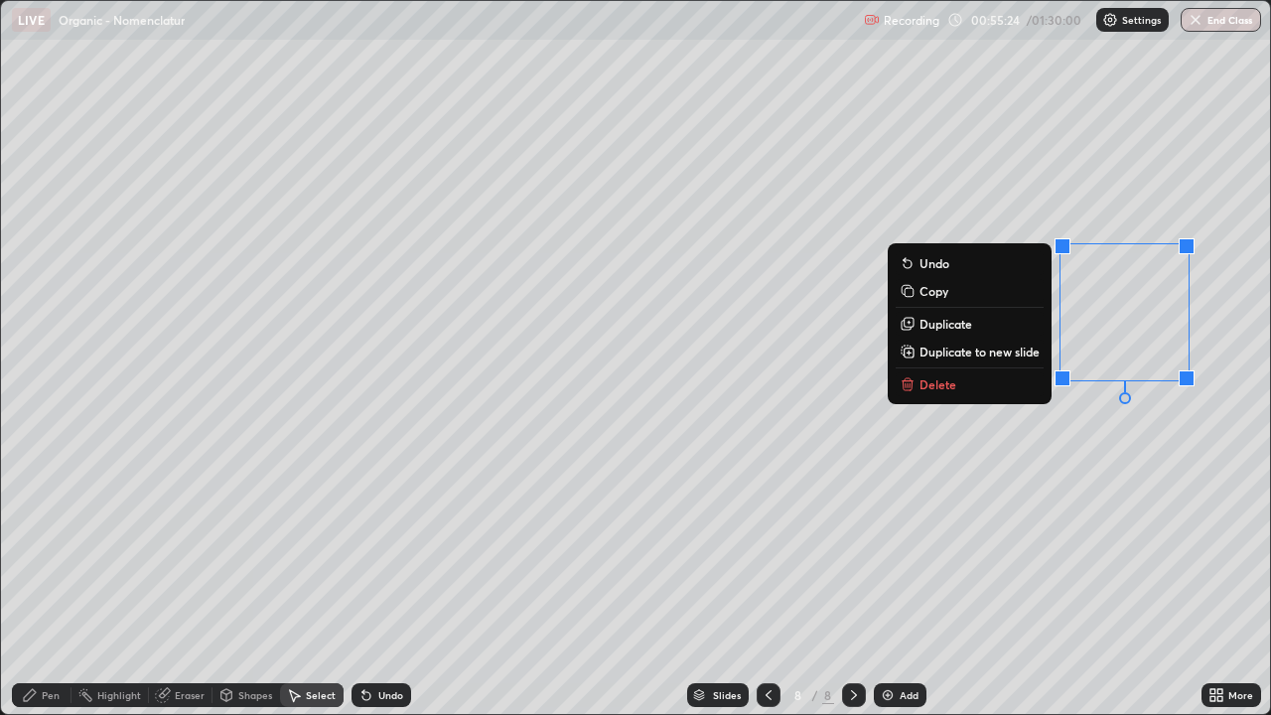
click at [942, 391] on p "Delete" at bounding box center [937, 384] width 37 height 16
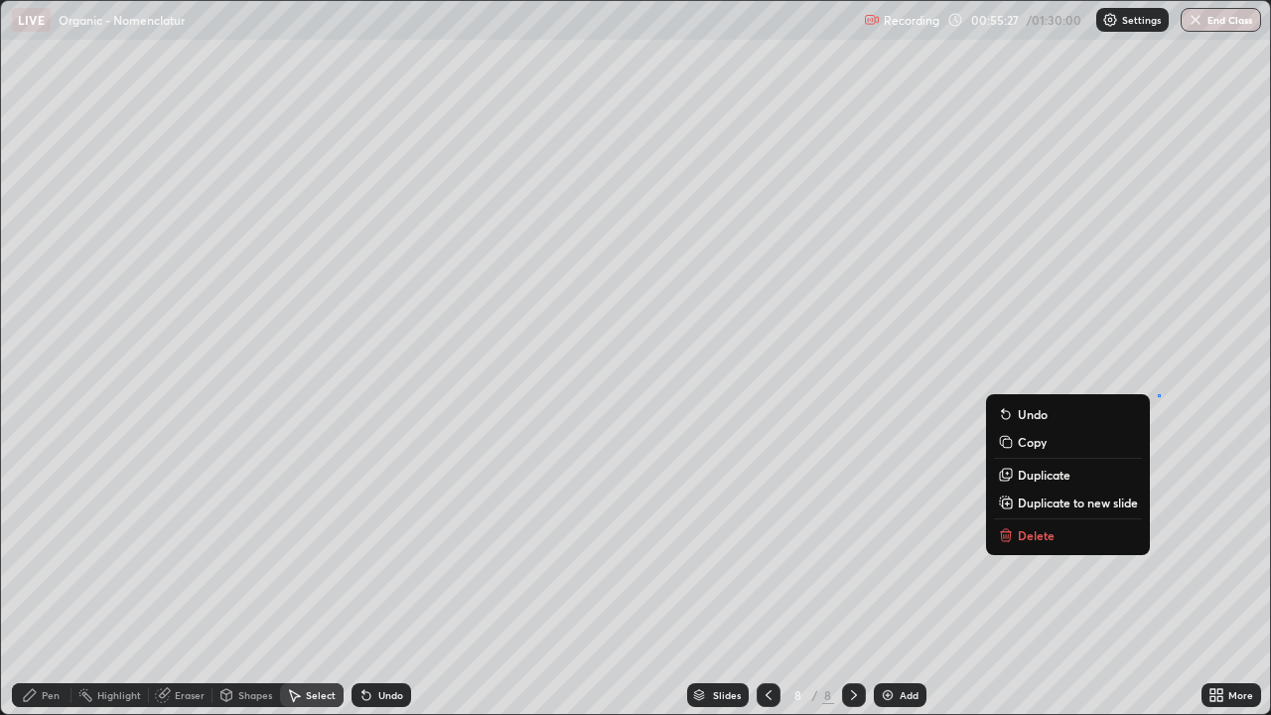
click at [1049, 541] on p "Delete" at bounding box center [1036, 535] width 37 height 16
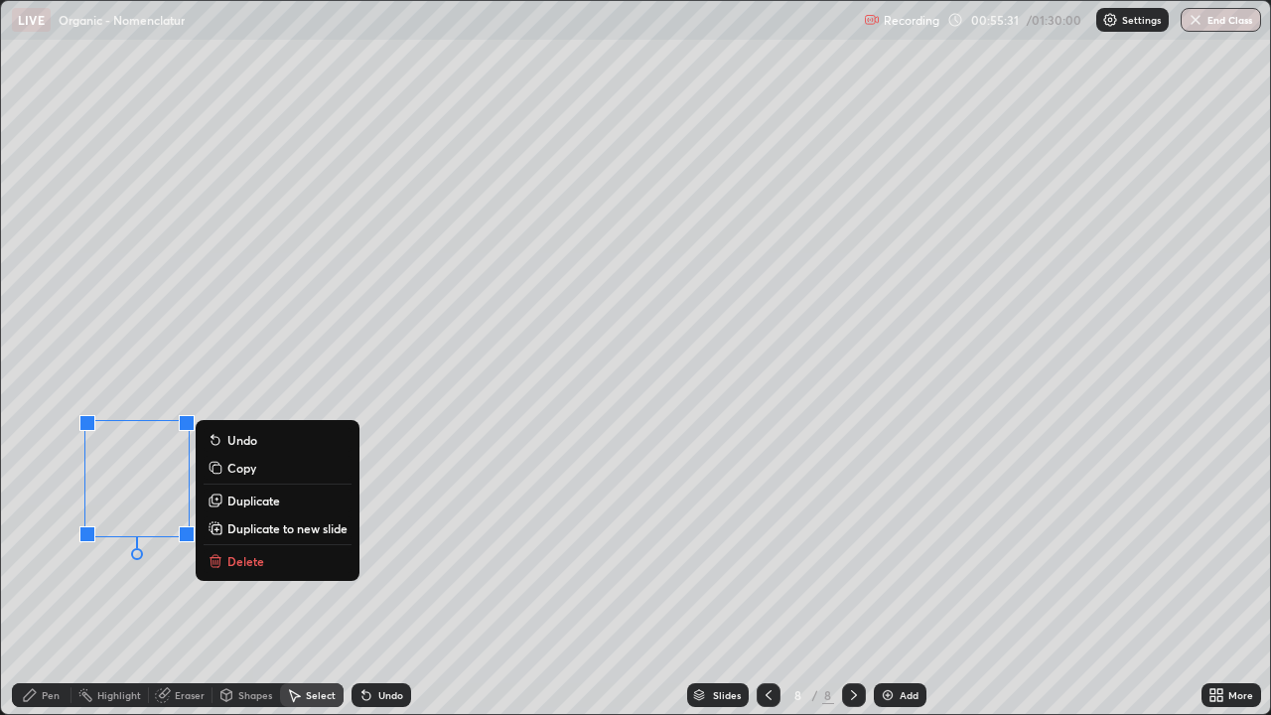
click at [231, 561] on p "Delete" at bounding box center [245, 561] width 37 height 16
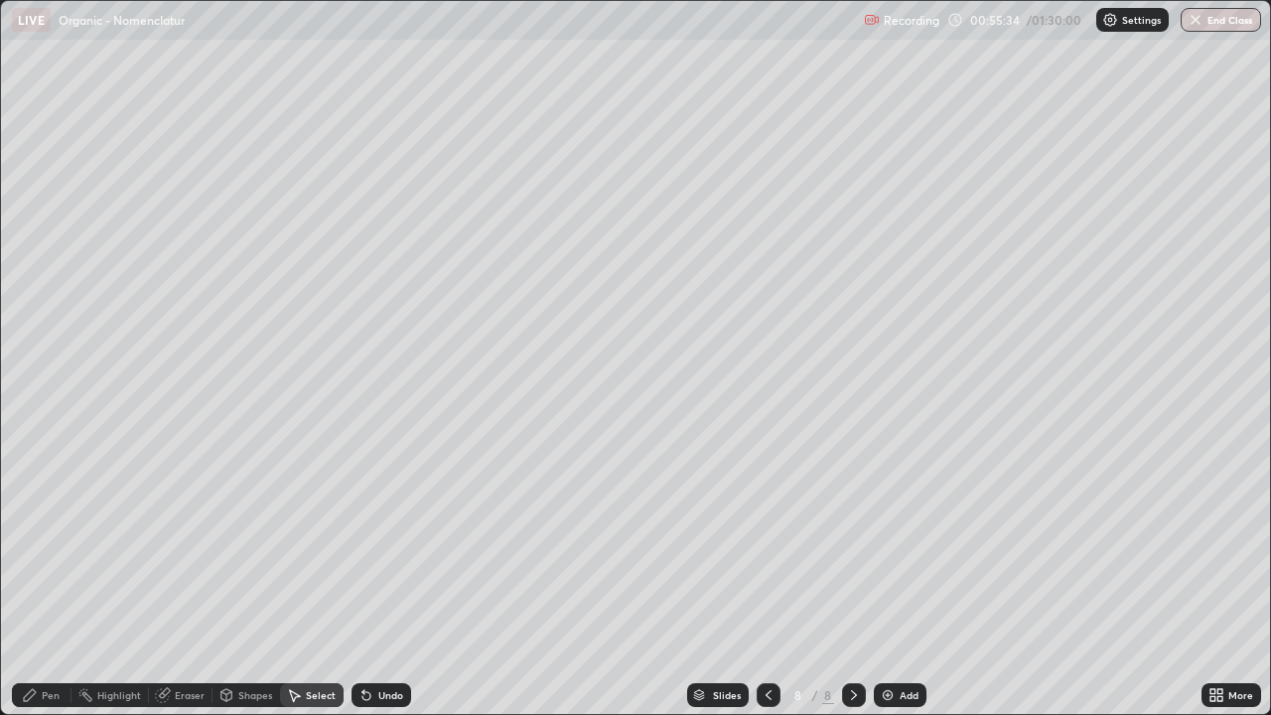
click at [52, 580] on div "Pen" at bounding box center [51, 695] width 18 height 10
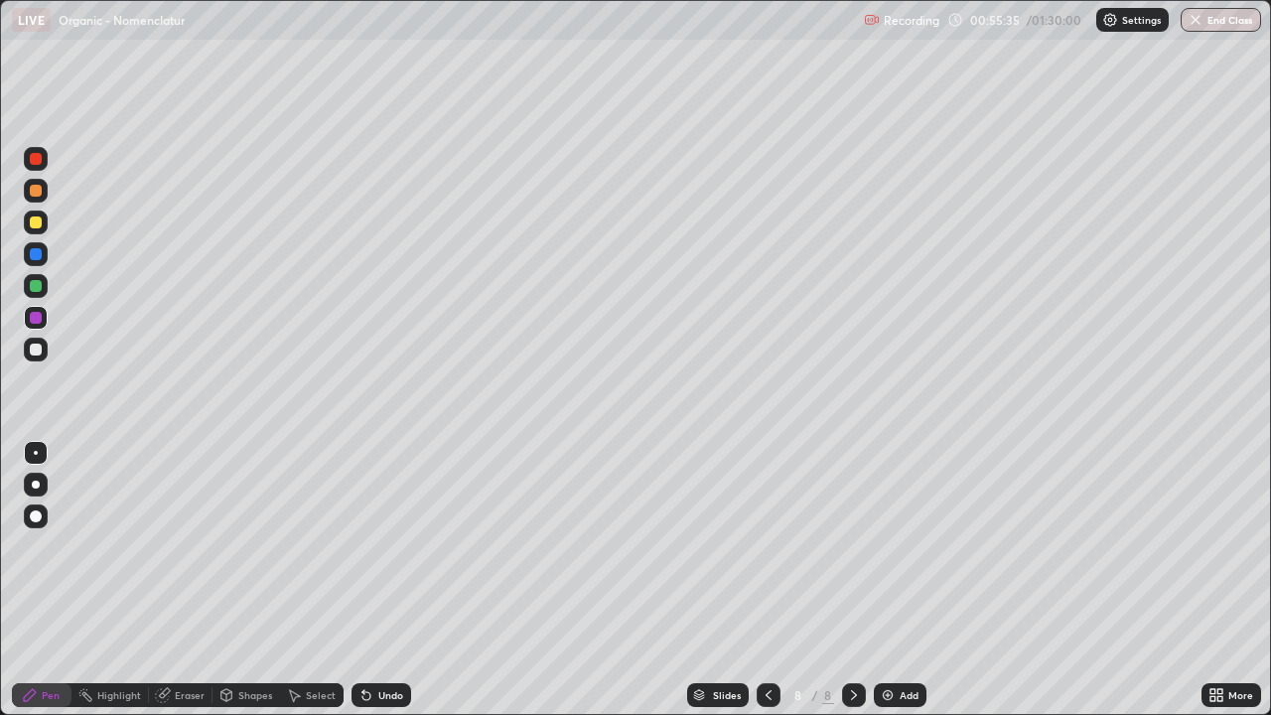
click at [39, 322] on div at bounding box center [36, 318] width 12 height 12
click at [894, 580] on div "Add" at bounding box center [900, 695] width 53 height 24
click at [35, 187] on div at bounding box center [36, 191] width 12 height 12
click at [36, 319] on div at bounding box center [36, 318] width 12 height 12
click at [32, 352] on div at bounding box center [36, 350] width 12 height 12
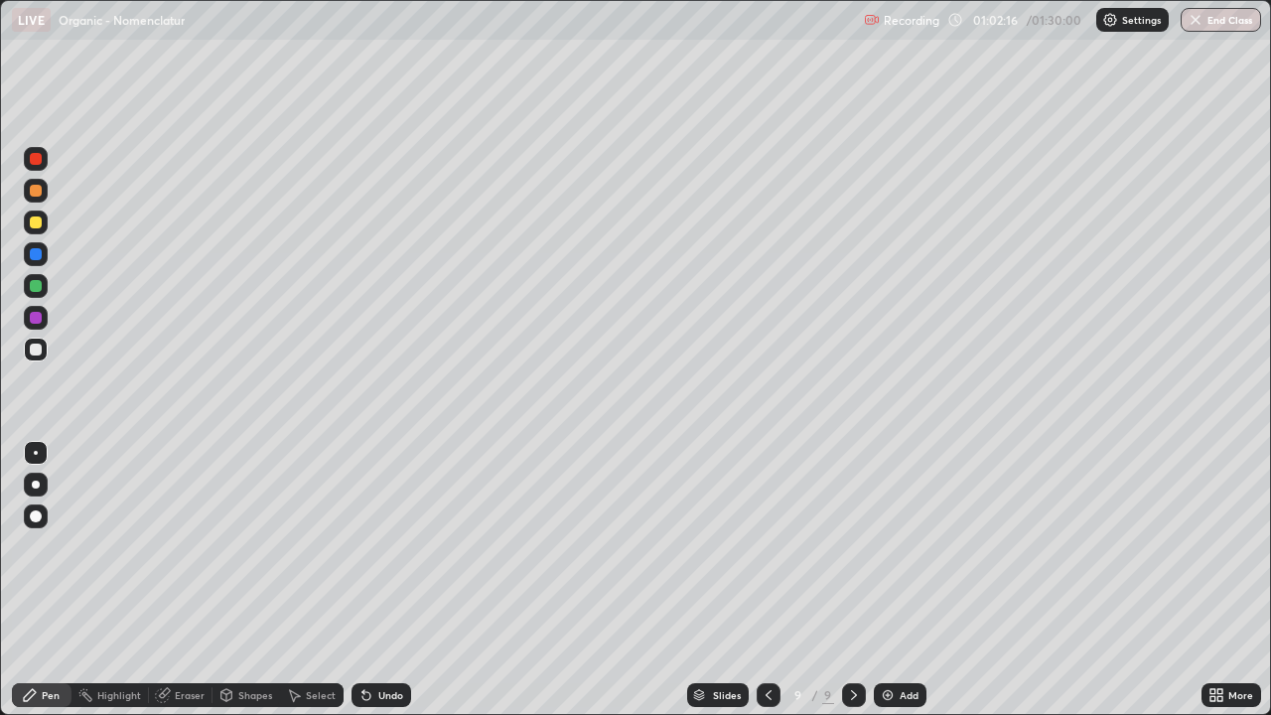
click at [36, 319] on div at bounding box center [36, 318] width 12 height 12
click at [320, 580] on div "Select" at bounding box center [321, 695] width 30 height 10
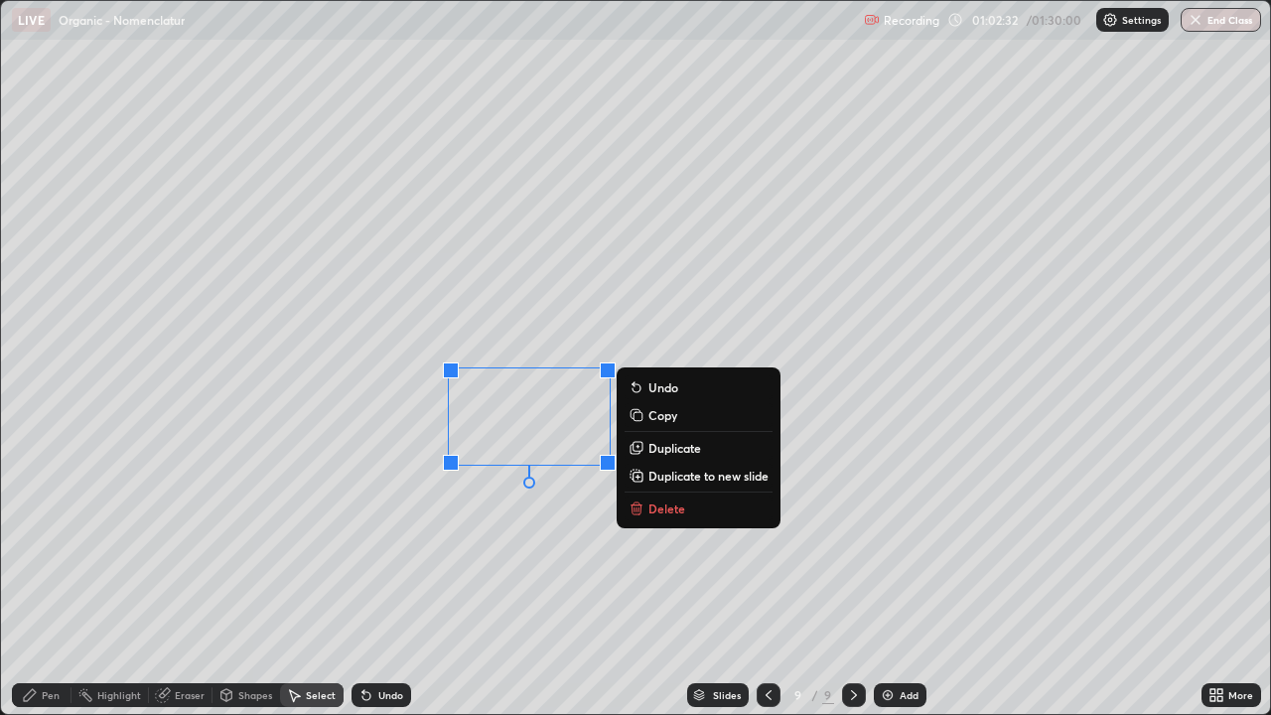
click at [661, 500] on p "Delete" at bounding box center [666, 508] width 37 height 16
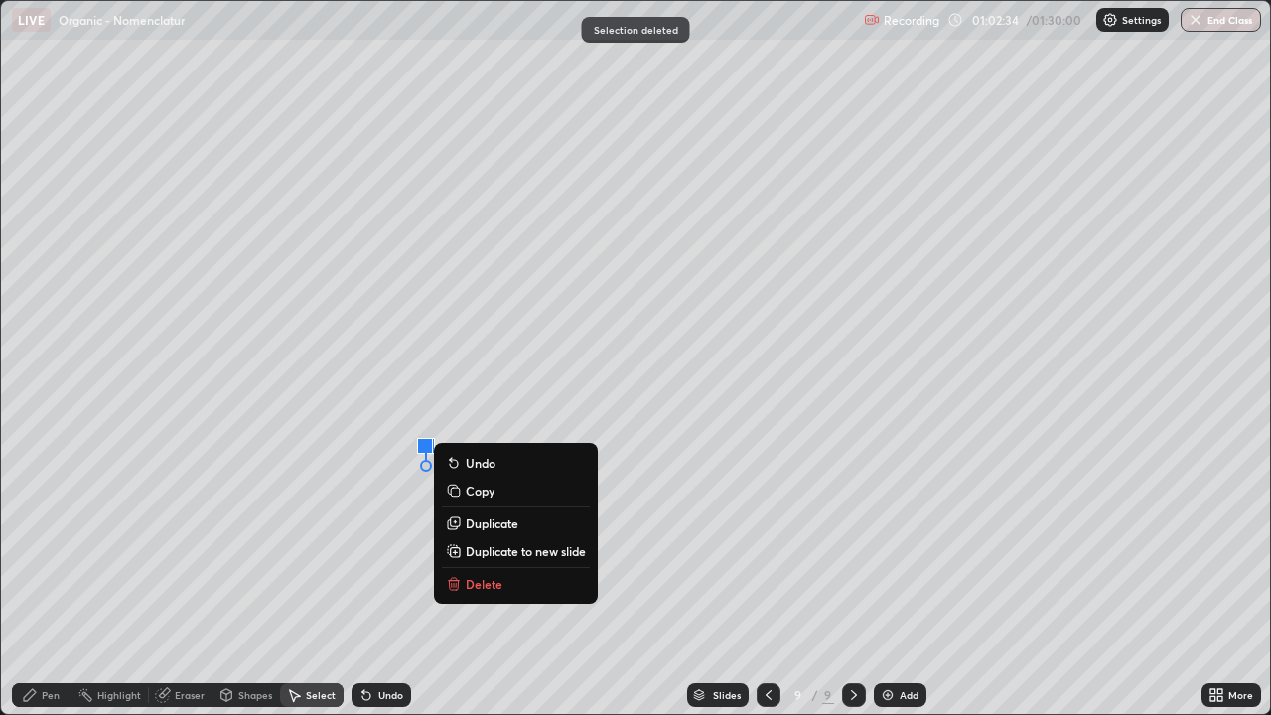
click at [490, 580] on p "Delete" at bounding box center [484, 584] width 37 height 16
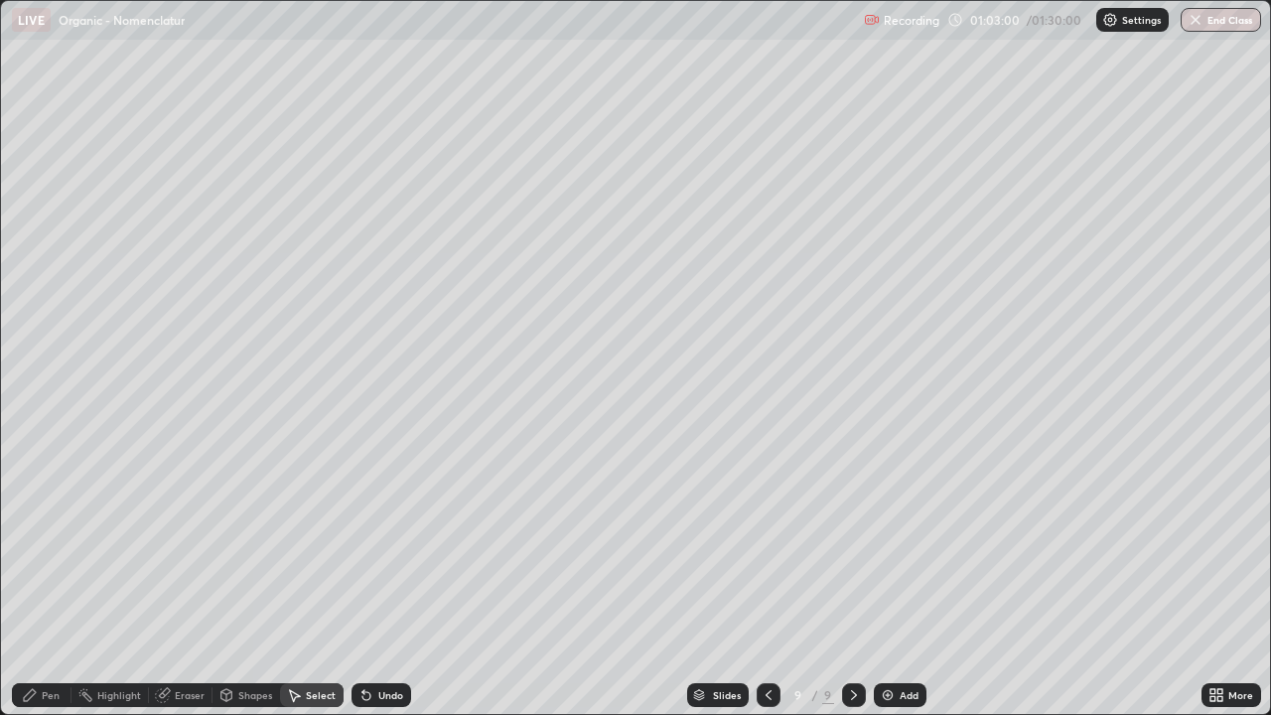
click at [38, 580] on icon at bounding box center [30, 695] width 16 height 16
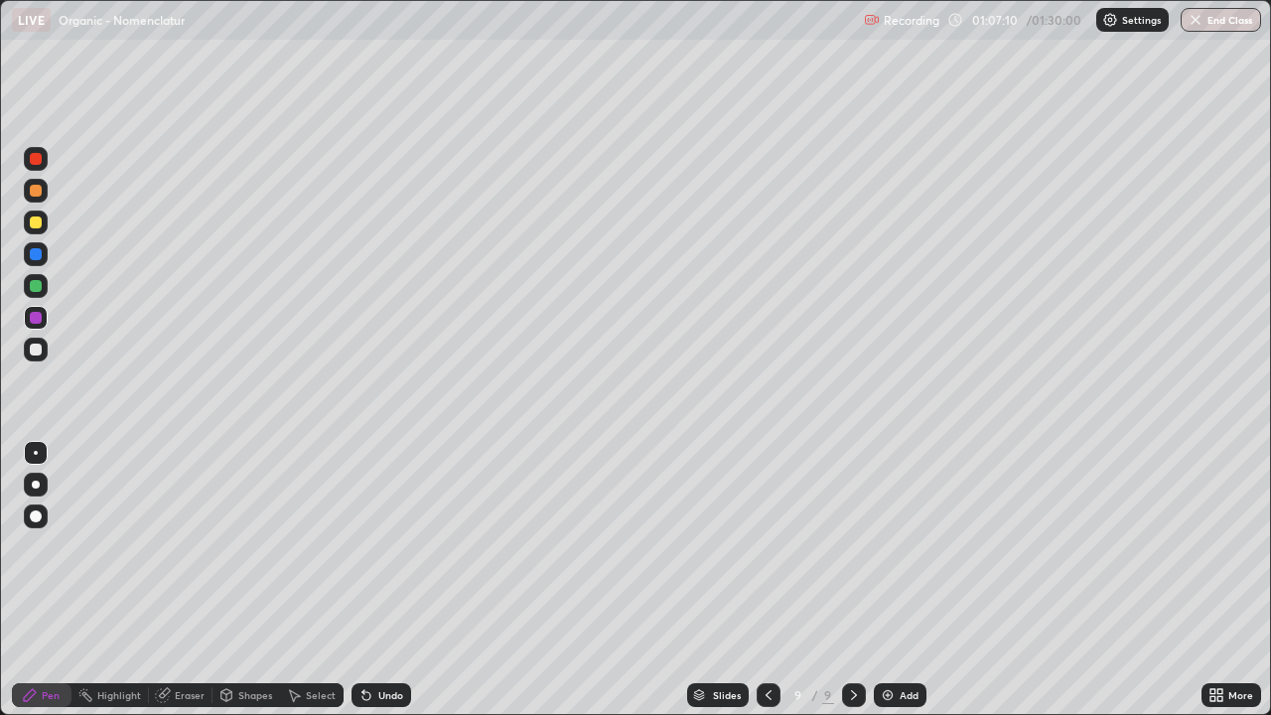
click at [302, 580] on div "Select" at bounding box center [312, 695] width 64 height 24
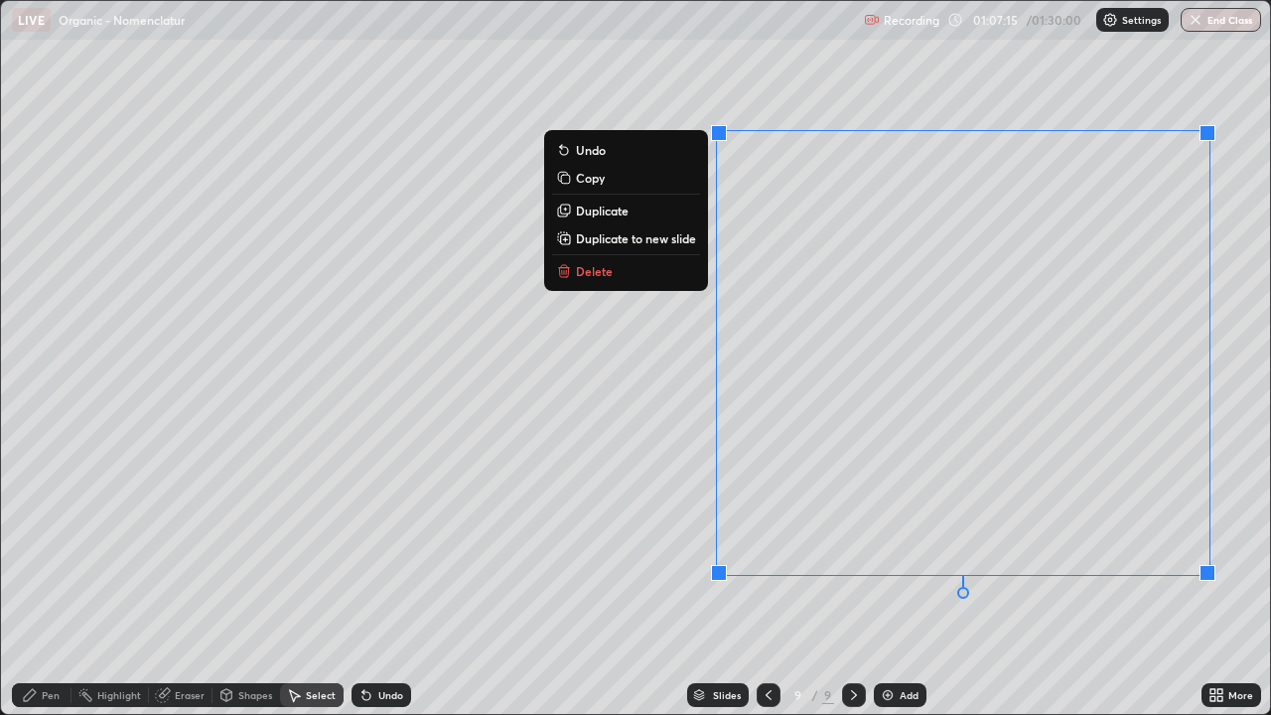
click at [603, 273] on p "Delete" at bounding box center [594, 271] width 37 height 16
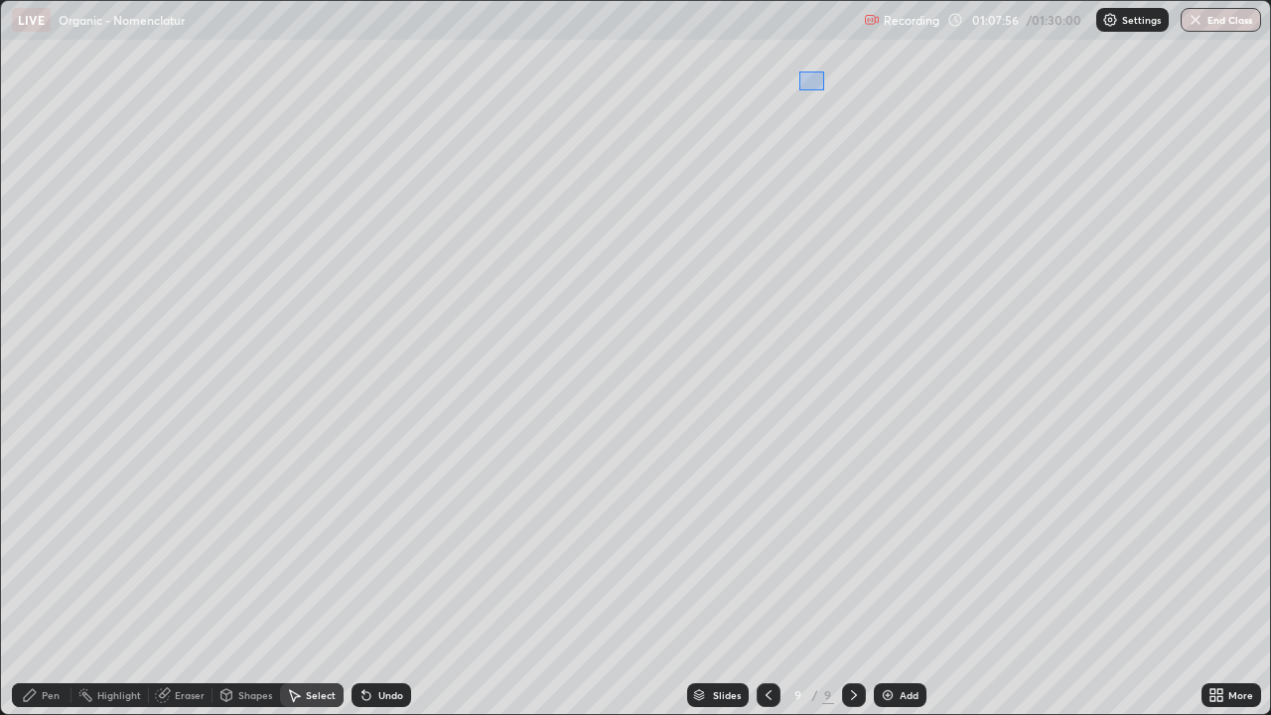
click at [826, 73] on div "0 ° Undo Copy Duplicate Duplicate to new slide Delete" at bounding box center [635, 357] width 1269 height 713
click at [45, 580] on div "Pen" at bounding box center [42, 695] width 60 height 24
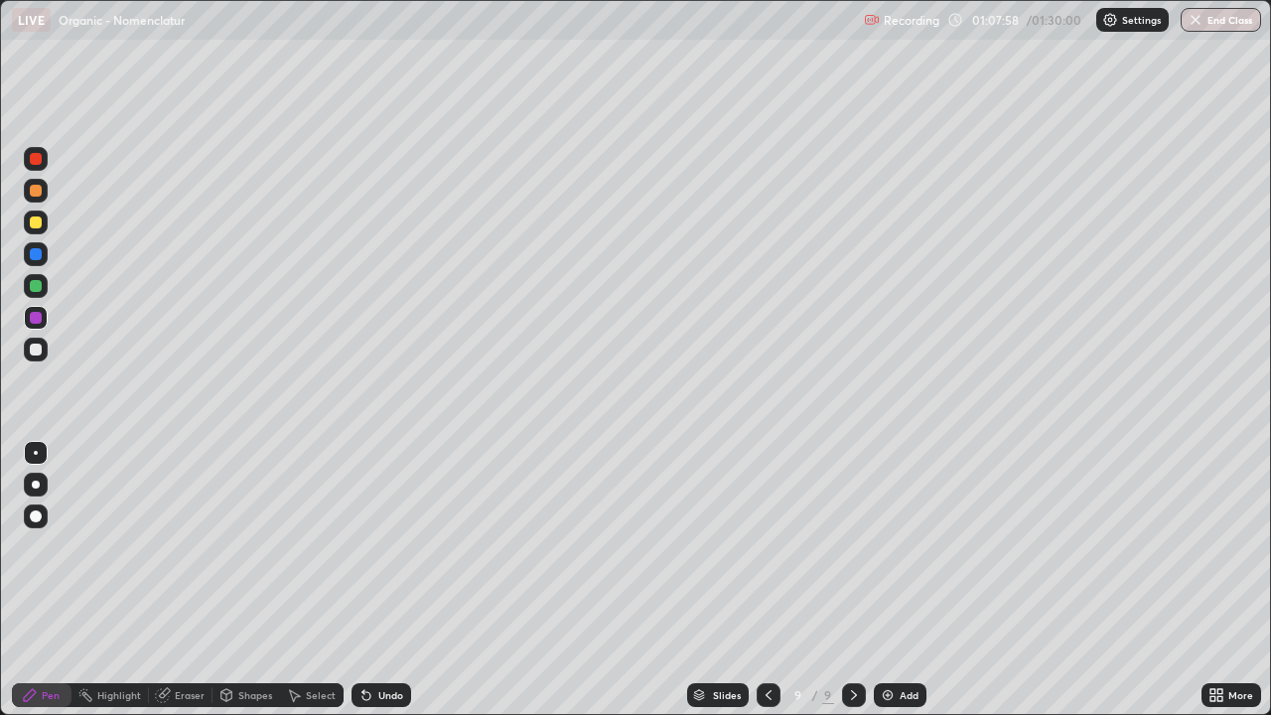
click at [39, 350] on div at bounding box center [36, 350] width 12 height 12
click at [378, 580] on div "Undo" at bounding box center [390, 695] width 25 height 10
click at [40, 288] on div at bounding box center [36, 286] width 12 height 12
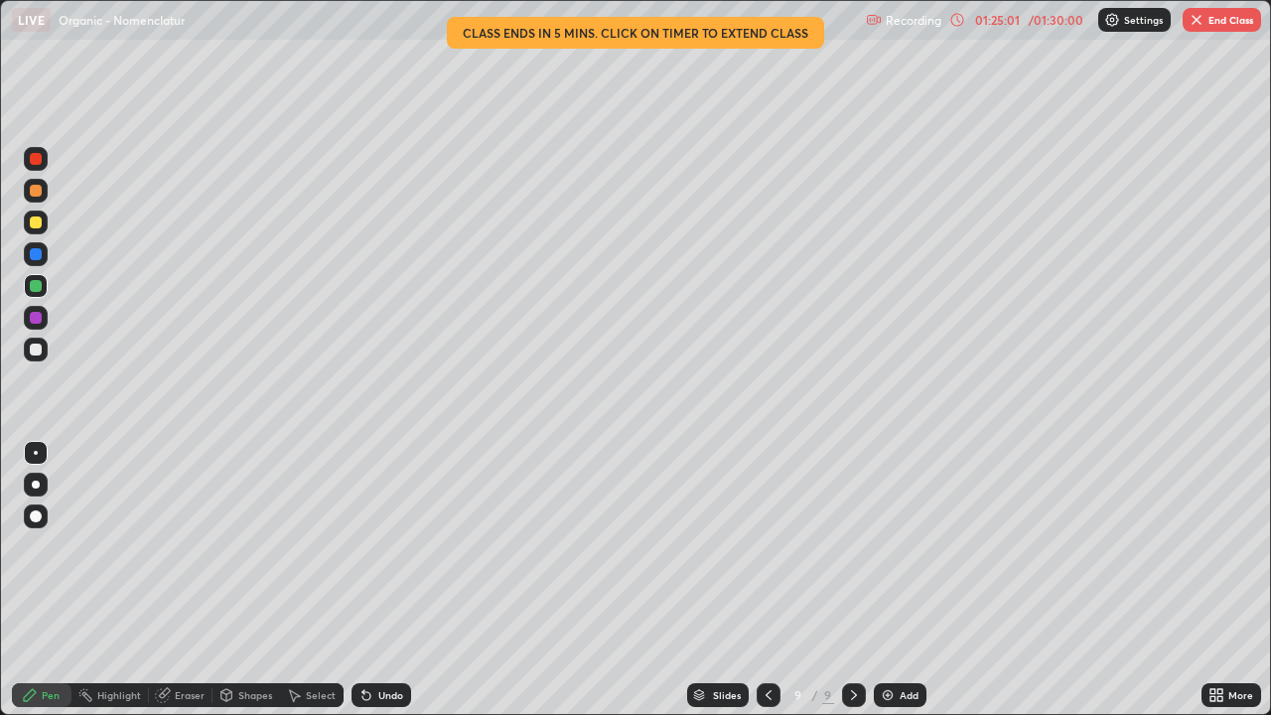
click at [1210, 16] on button "End Class" at bounding box center [1222, 20] width 78 height 24
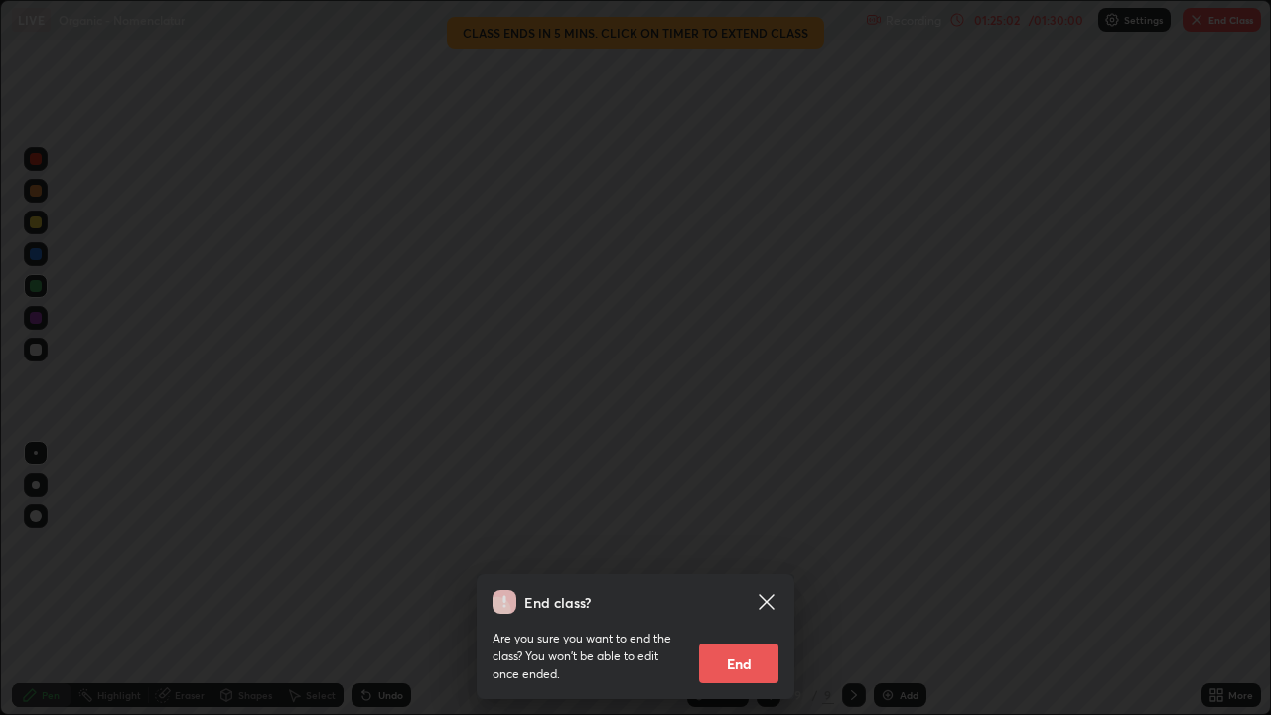
click at [768, 580] on button "End" at bounding box center [738, 663] width 79 height 40
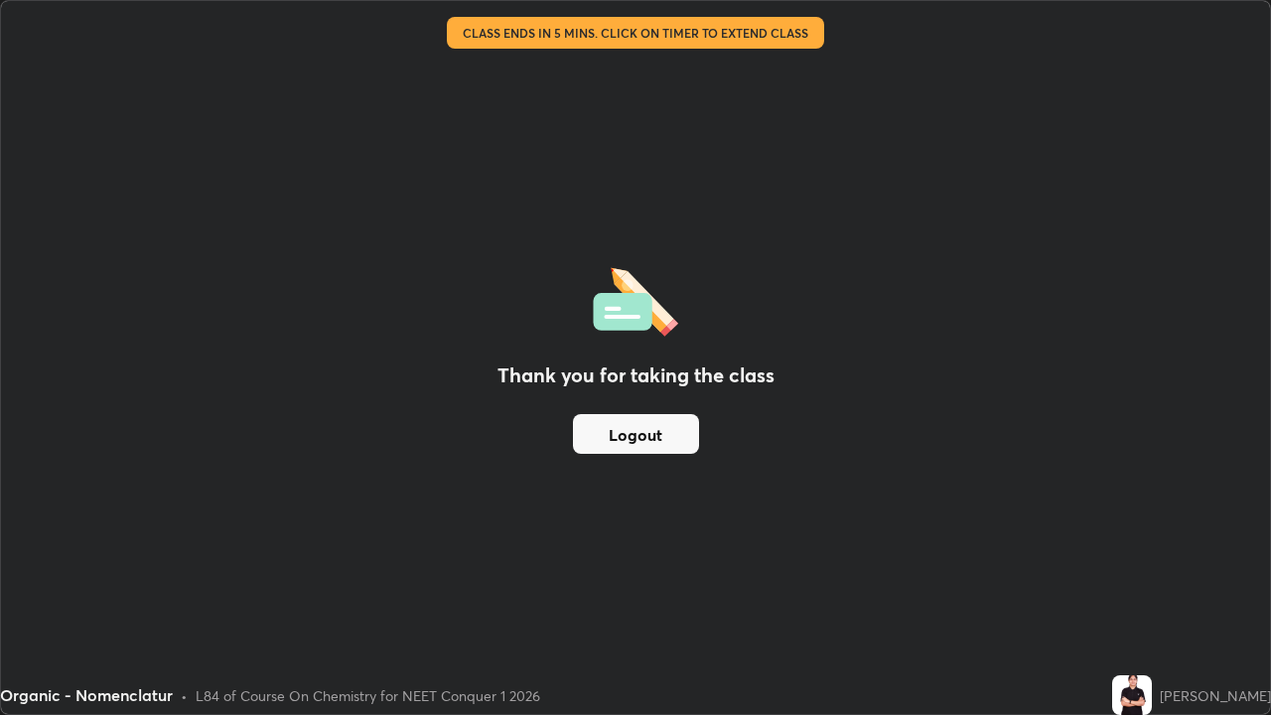
click at [675, 442] on button "Logout" at bounding box center [636, 434] width 126 height 40
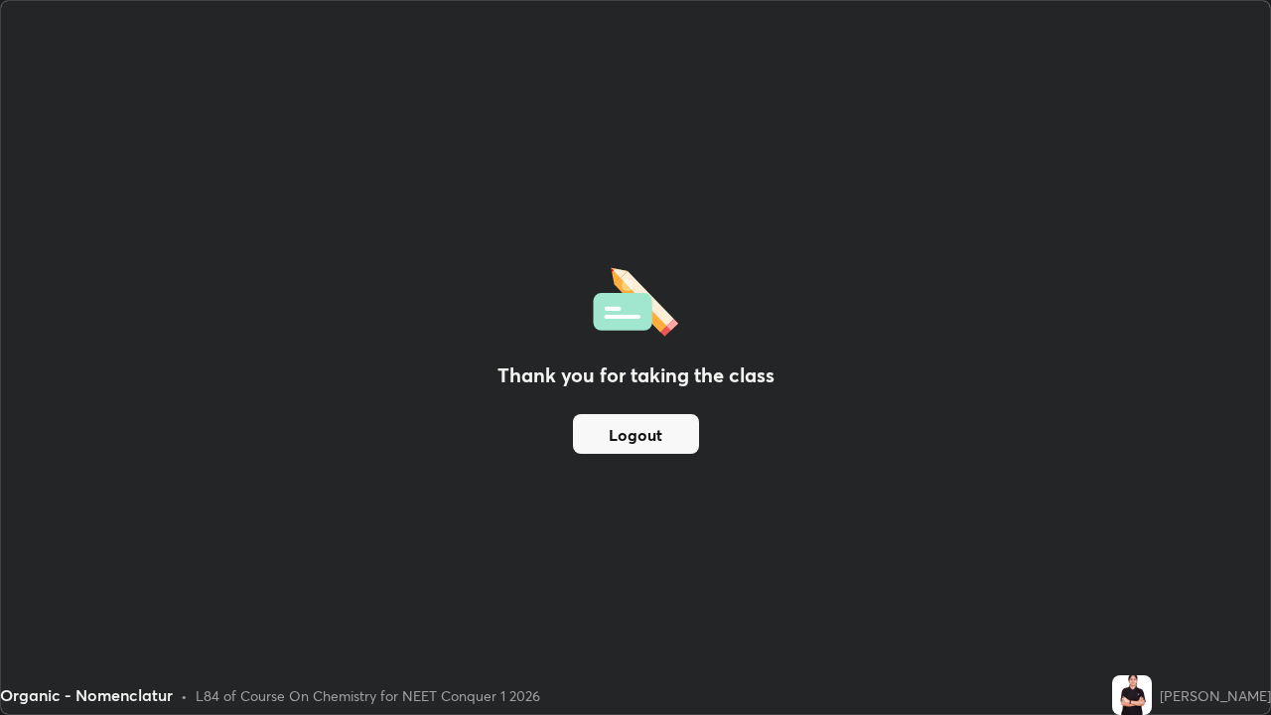
click at [674, 435] on button "Logout" at bounding box center [636, 434] width 126 height 40
